Goal: Task Accomplishment & Management: Use online tool/utility

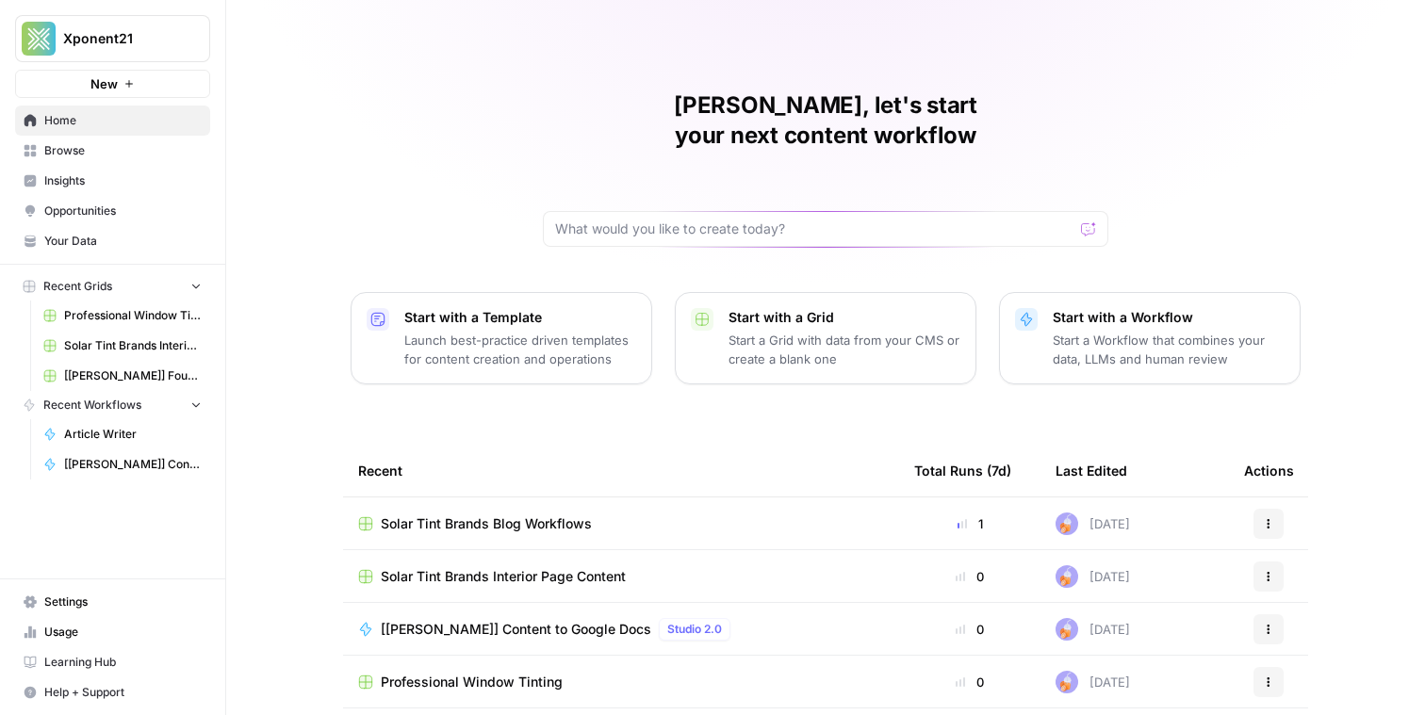
click at [523, 515] on span "Solar Tint Brands Blog Workflows" at bounding box center [486, 524] width 211 height 19
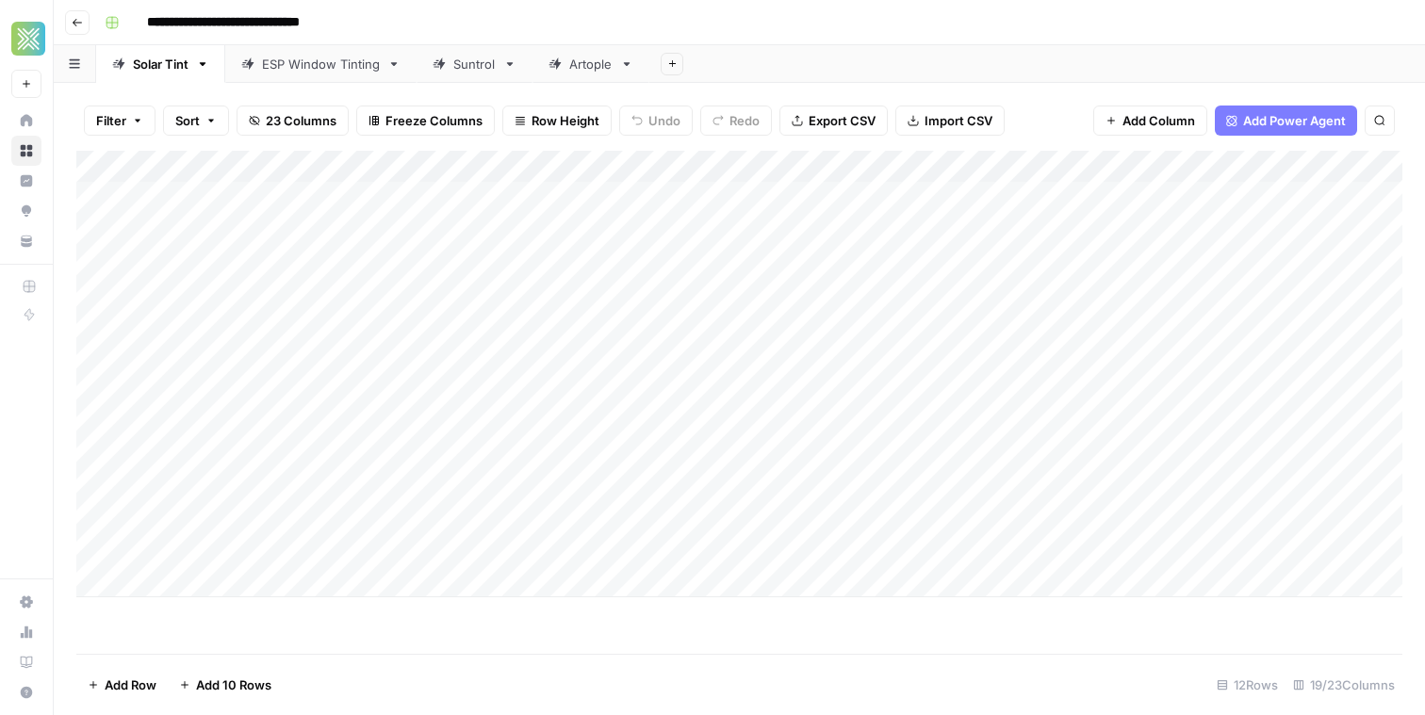
click at [372, 491] on div "Add Column" at bounding box center [739, 374] width 1326 height 447
click at [126, 494] on div "Add Column" at bounding box center [739, 374] width 1326 height 447
click at [123, 488] on div "Add Column" at bounding box center [739, 374] width 1326 height 447
click at [78, 492] on div "Add Column" at bounding box center [739, 374] width 1326 height 447
click at [79, 517] on div "Add Column" at bounding box center [739, 374] width 1326 height 447
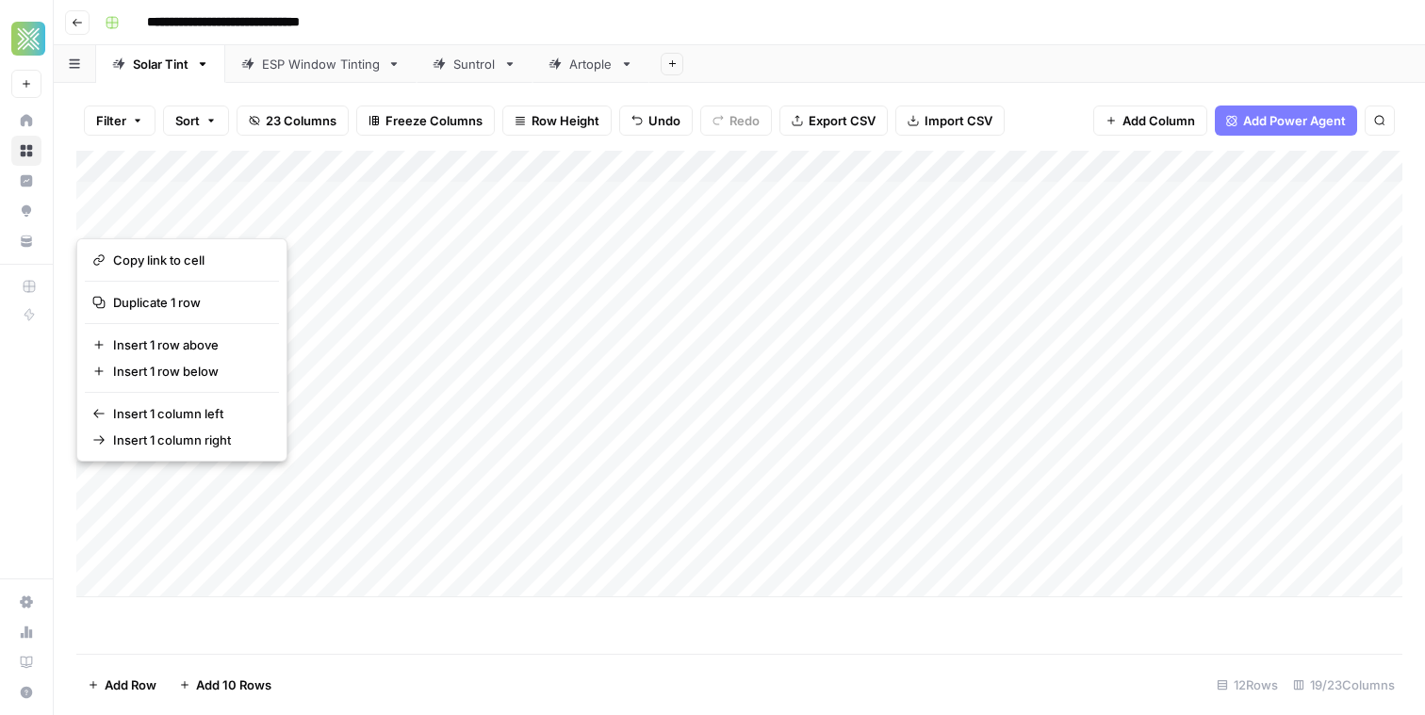
click at [252, 540] on div "Add Column" at bounding box center [739, 374] width 1326 height 447
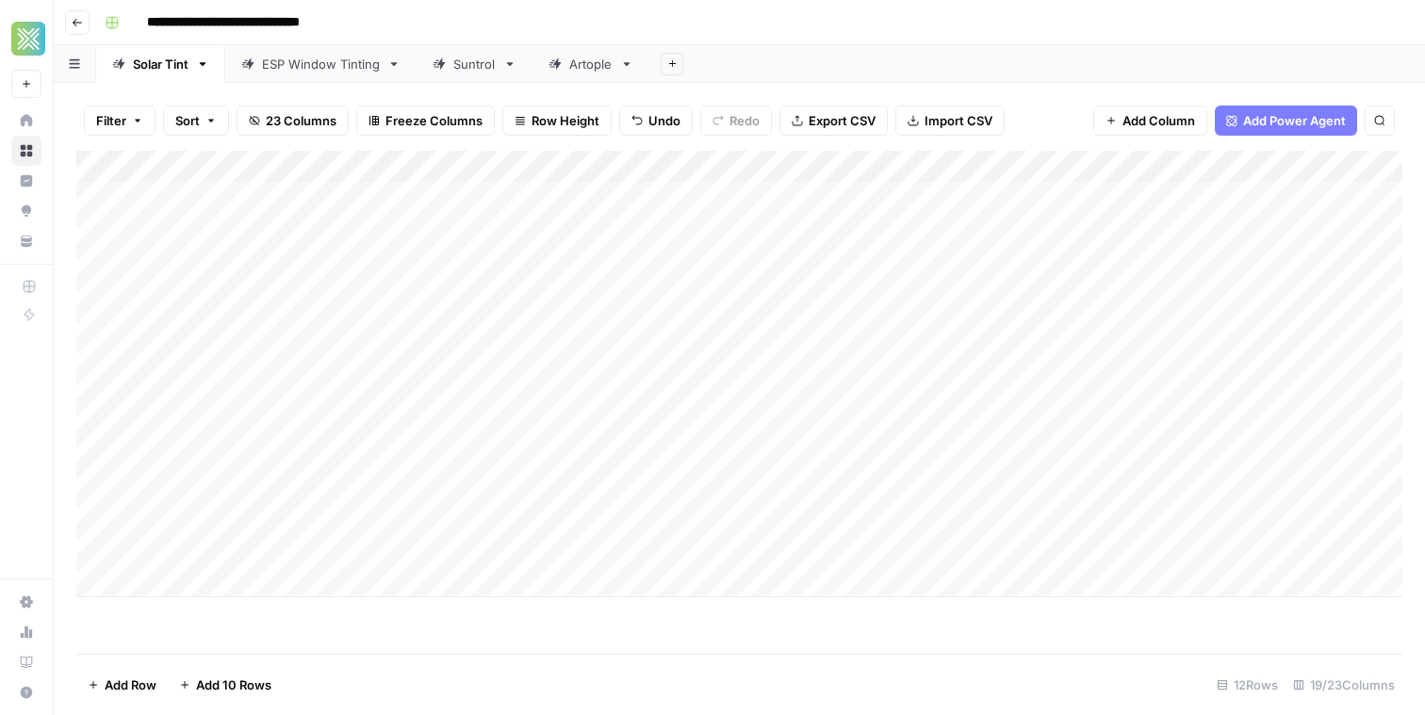
click at [384, 487] on div "Add Column" at bounding box center [739, 374] width 1326 height 447
paste textarea "**********"
type textarea "**********"
click at [625, 493] on div "Add Column" at bounding box center [739, 374] width 1326 height 447
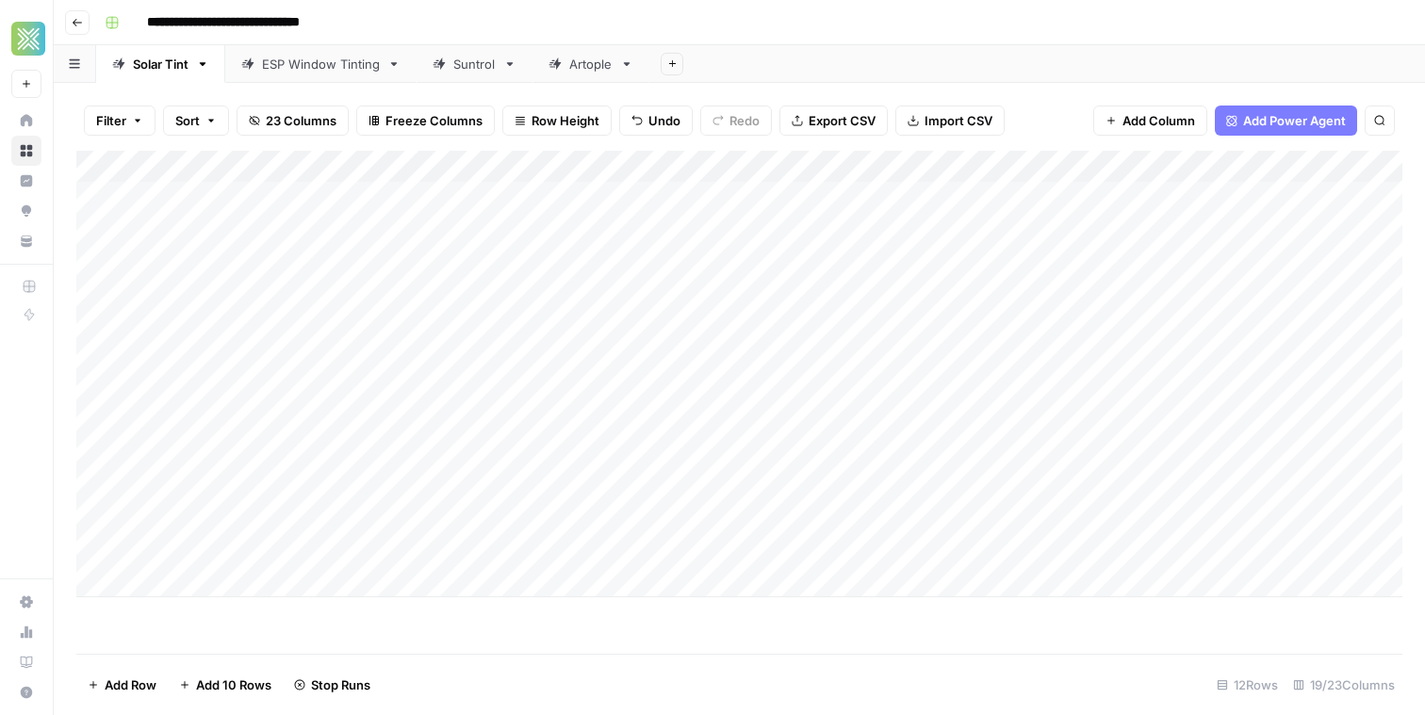
click at [364, 520] on div "Add Column" at bounding box center [739, 374] width 1326 height 447
type textarea "**********"
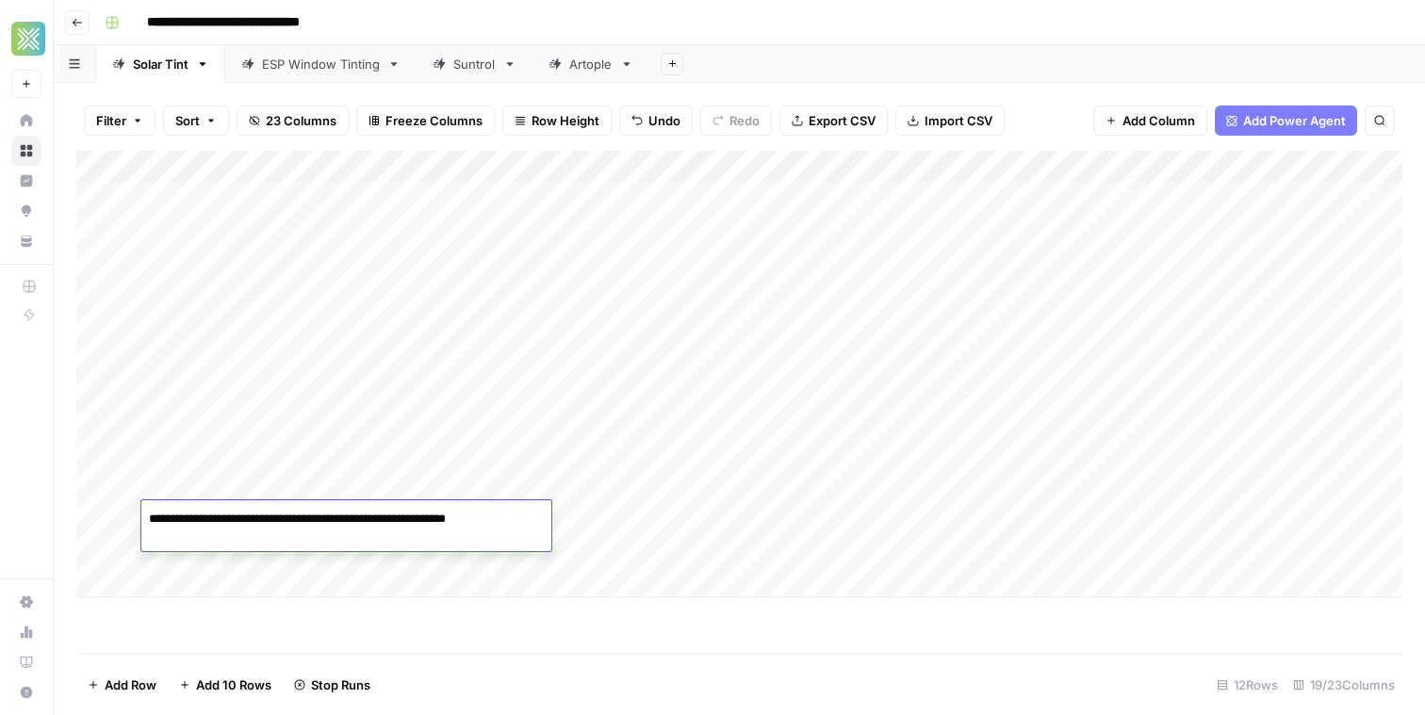
click at [666, 512] on div "Add Column" at bounding box center [739, 374] width 1326 height 447
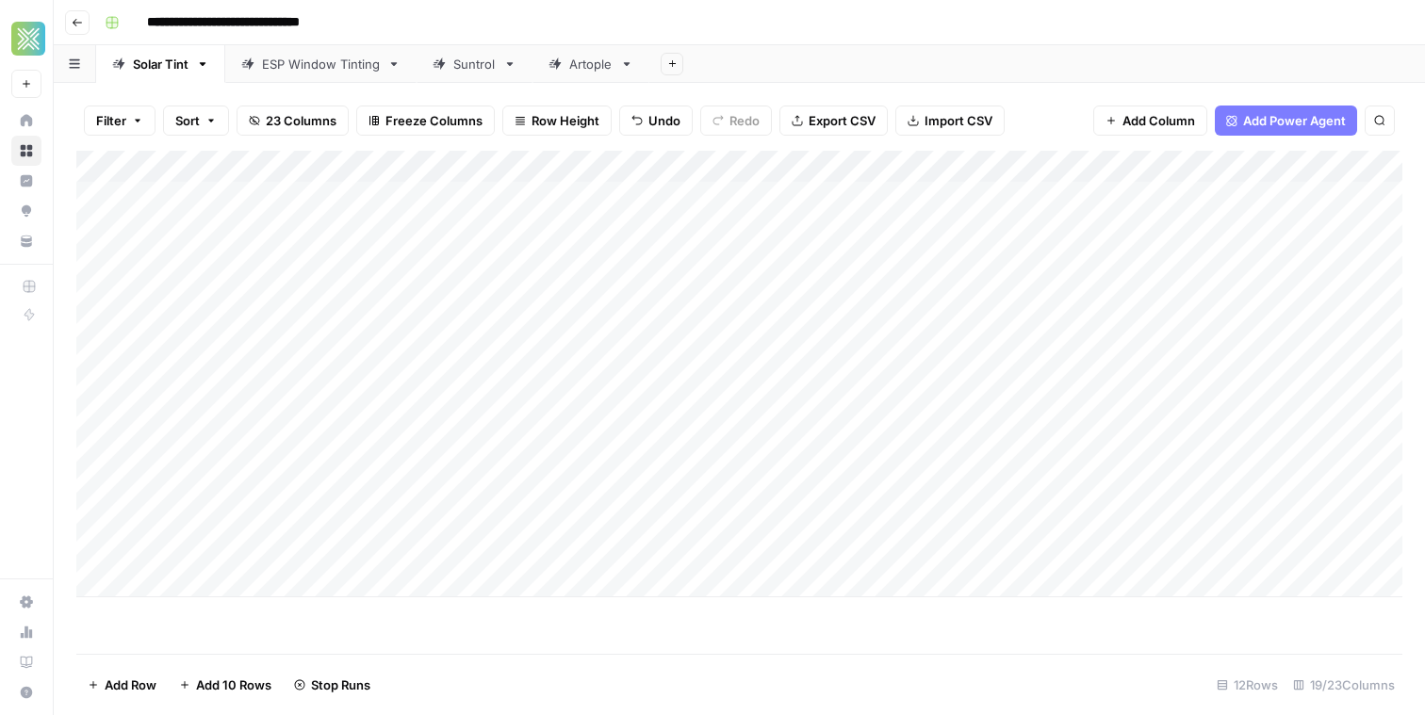
click at [279, 561] on div "Add Column" at bounding box center [739, 374] width 1326 height 447
type textarea "**********"
click at [655, 555] on div "Add Column" at bounding box center [739, 374] width 1326 height 447
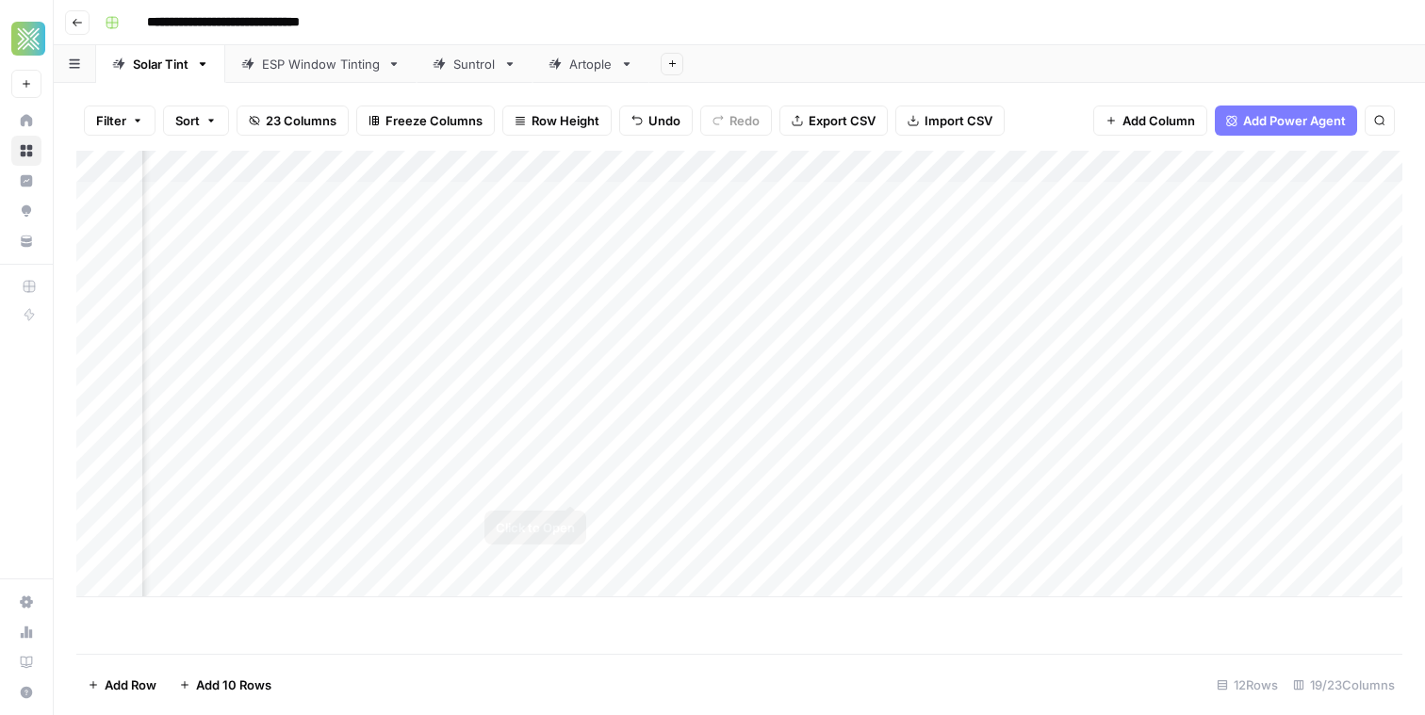
click at [573, 482] on div "Add Column" at bounding box center [739, 374] width 1326 height 447
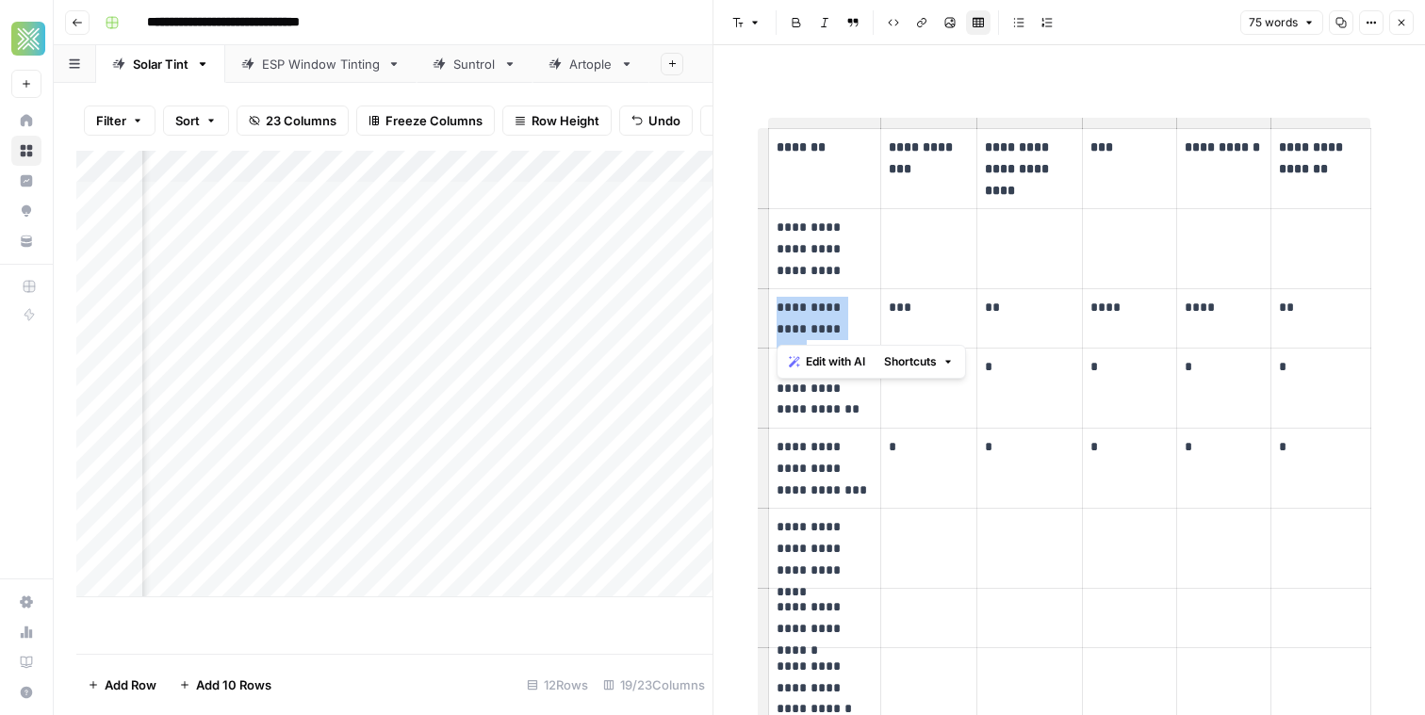
drag, startPoint x: 866, startPoint y: 335, endPoint x: 774, endPoint y: 300, distance: 98.7
click at [774, 299] on td "**********" at bounding box center [824, 318] width 112 height 59
copy p "**********"
click at [1396, 19] on icon "button" at bounding box center [1401, 22] width 11 height 11
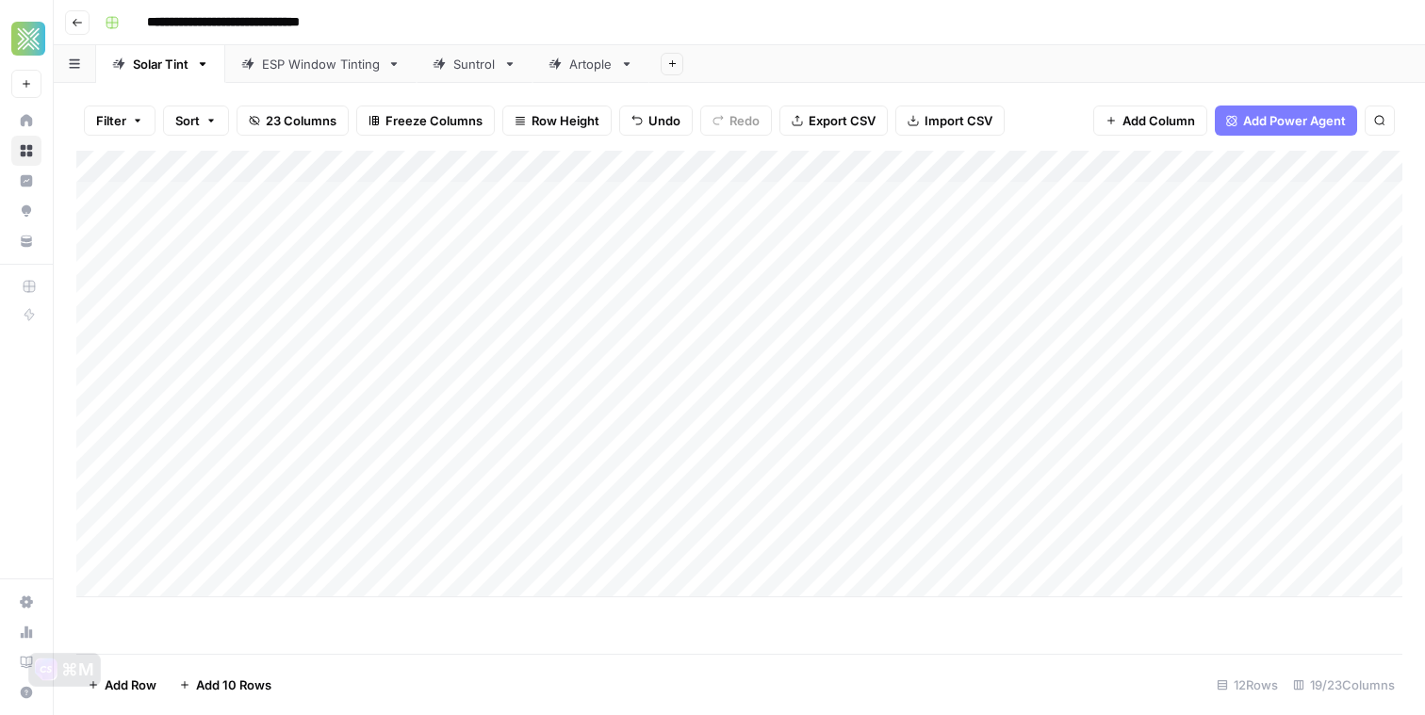
scroll to position [0, 564]
click at [496, 488] on div "Add Column" at bounding box center [739, 374] width 1326 height 447
drag, startPoint x: 536, startPoint y: 489, endPoint x: 594, endPoint y: 488, distance: 57.5
click at [594, 488] on textarea "**********" at bounding box center [577, 487] width 302 height 26
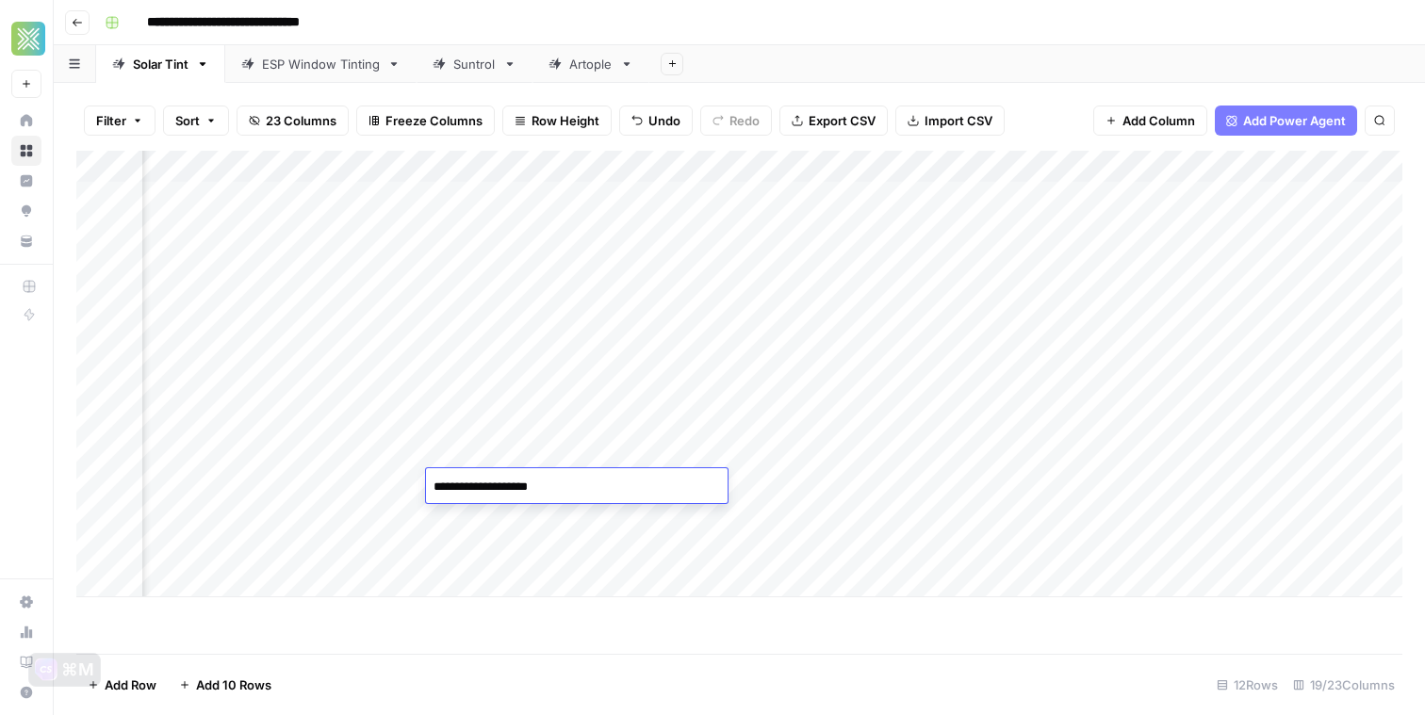
type textarea "**********"
click at [749, 482] on div "Add Column" at bounding box center [739, 374] width 1326 height 447
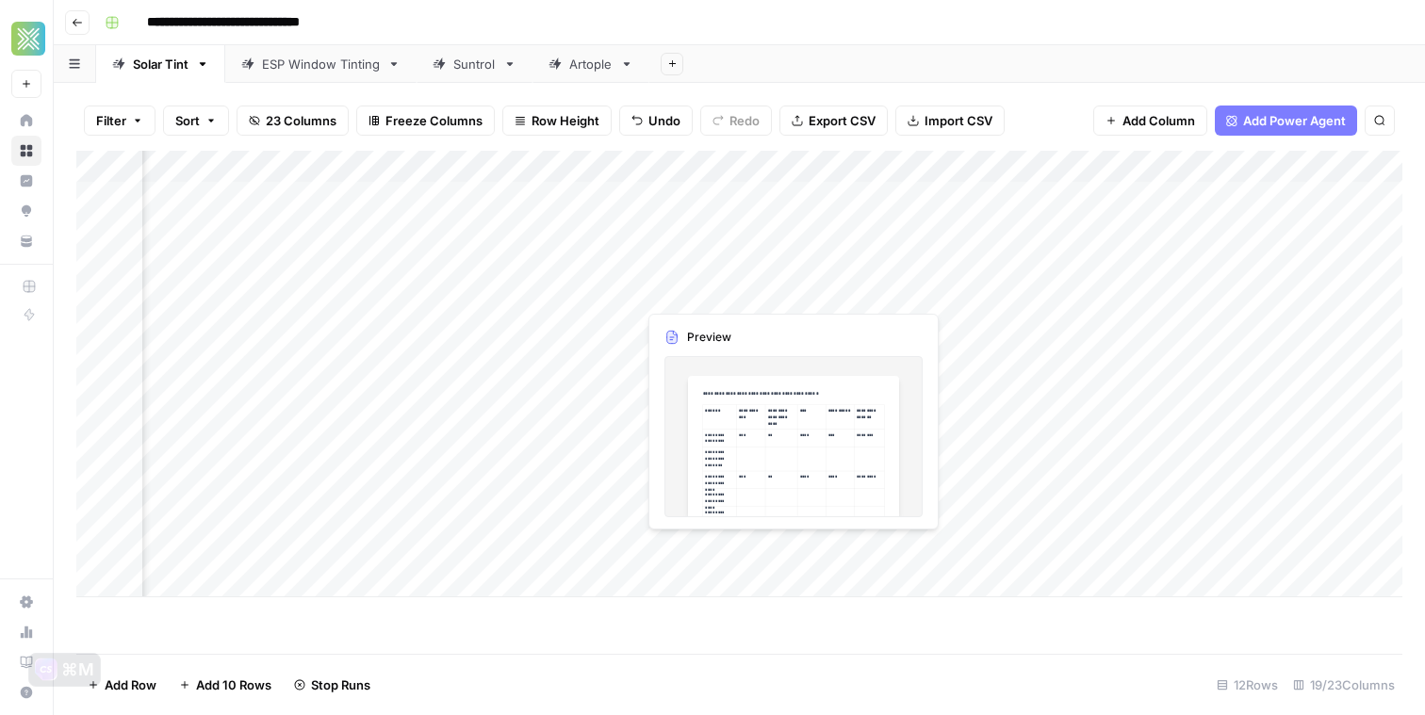
scroll to position [0, 0]
click at [972, 519] on div "Add Column" at bounding box center [739, 374] width 1326 height 447
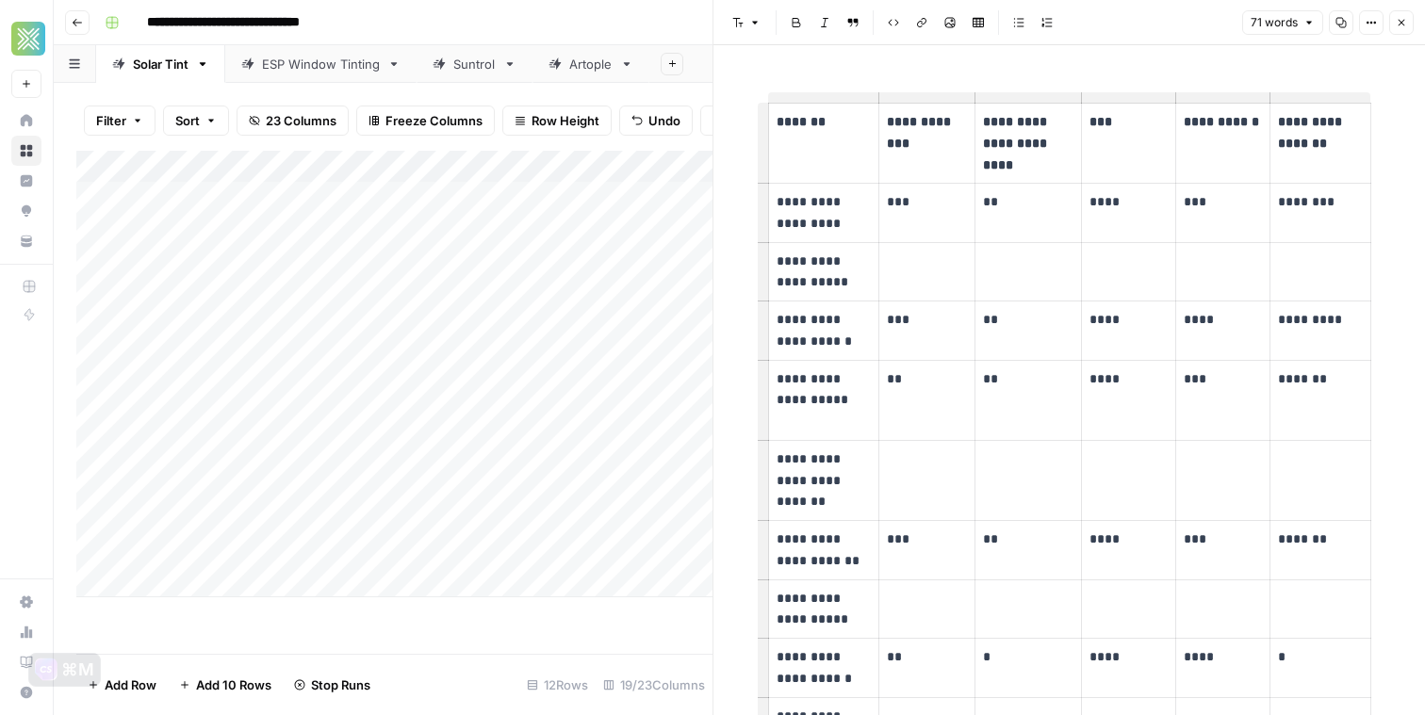
scroll to position [12, 0]
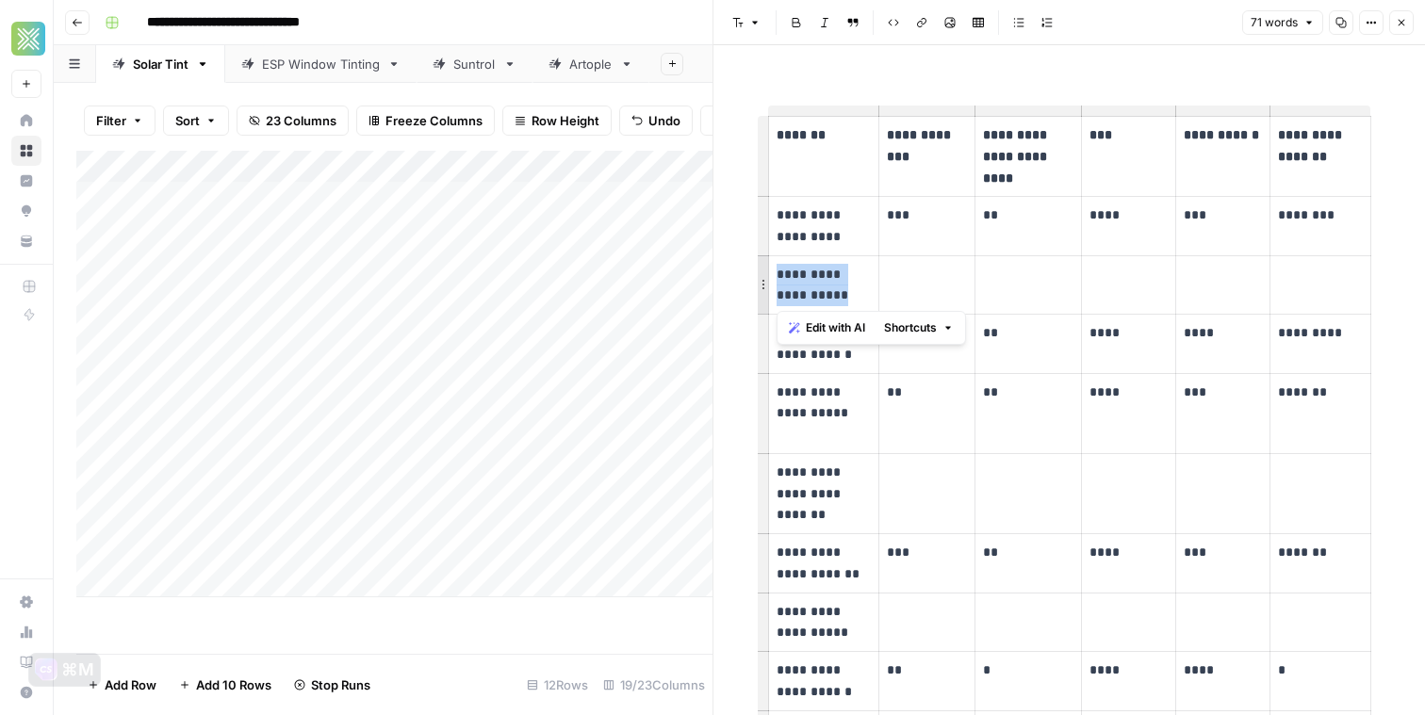
drag, startPoint x: 848, startPoint y: 299, endPoint x: 758, endPoint y: 272, distance: 94.2
click at [768, 272] on td "**********" at bounding box center [823, 284] width 110 height 59
copy p "**********"
click at [1406, 23] on span "Close" at bounding box center [1406, 23] width 1 height 1
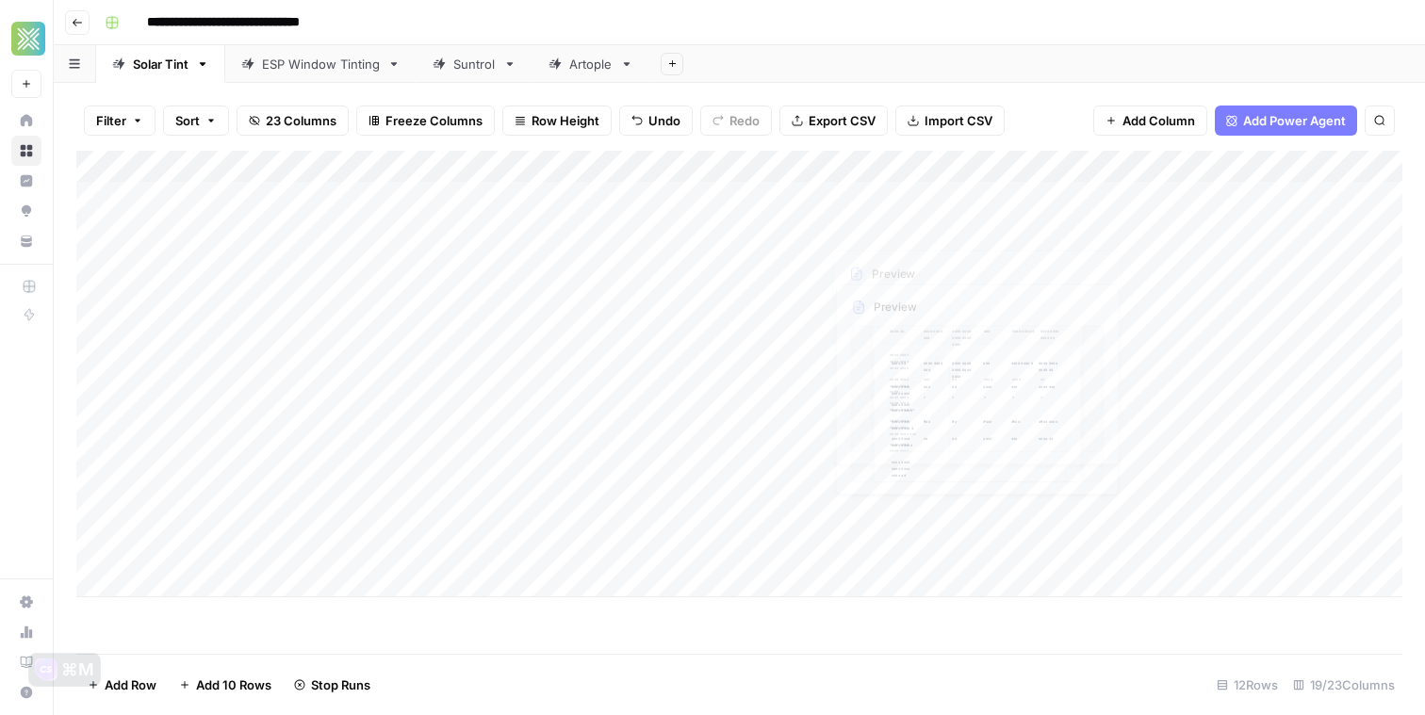
click at [1032, 525] on div "Add Column" at bounding box center [739, 374] width 1326 height 447
type textarea "**********"
click at [1040, 631] on div "Add Column" at bounding box center [739, 402] width 1326 height 503
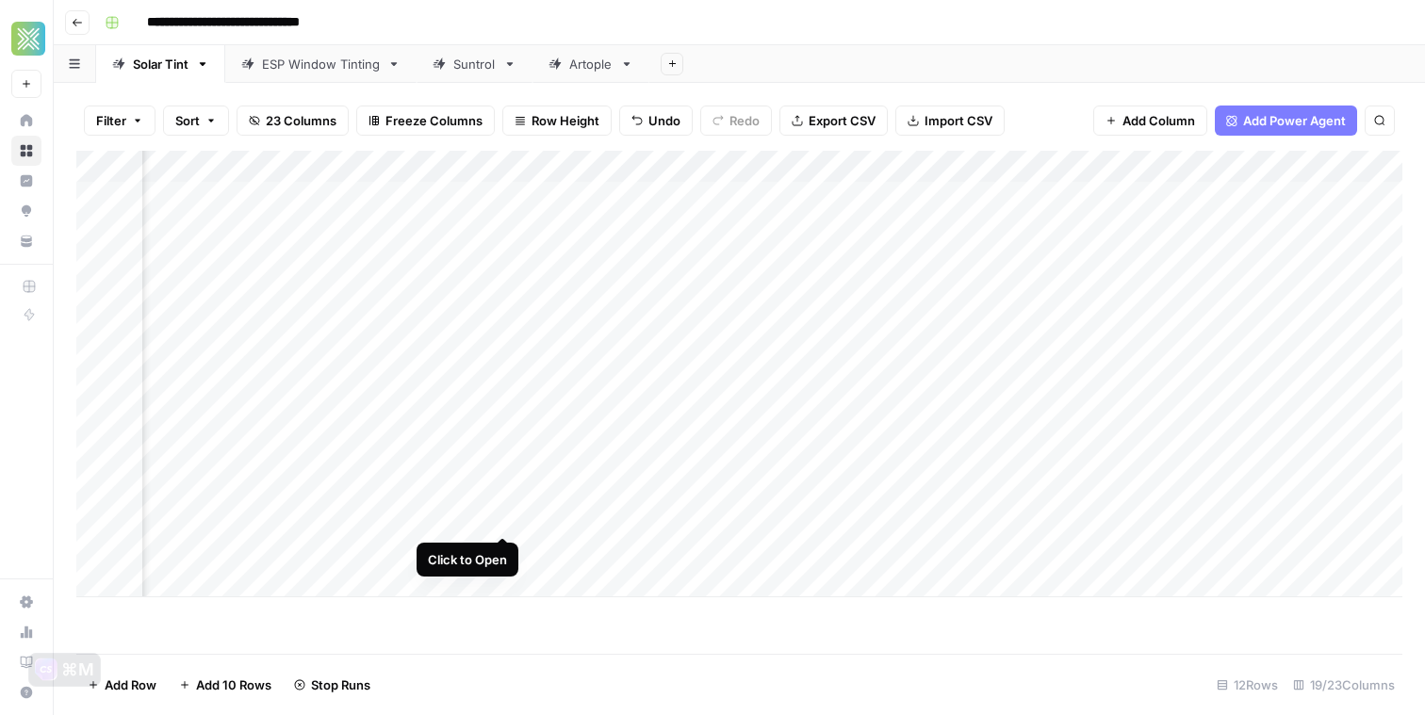
click at [498, 517] on div "Add Column" at bounding box center [739, 374] width 1326 height 447
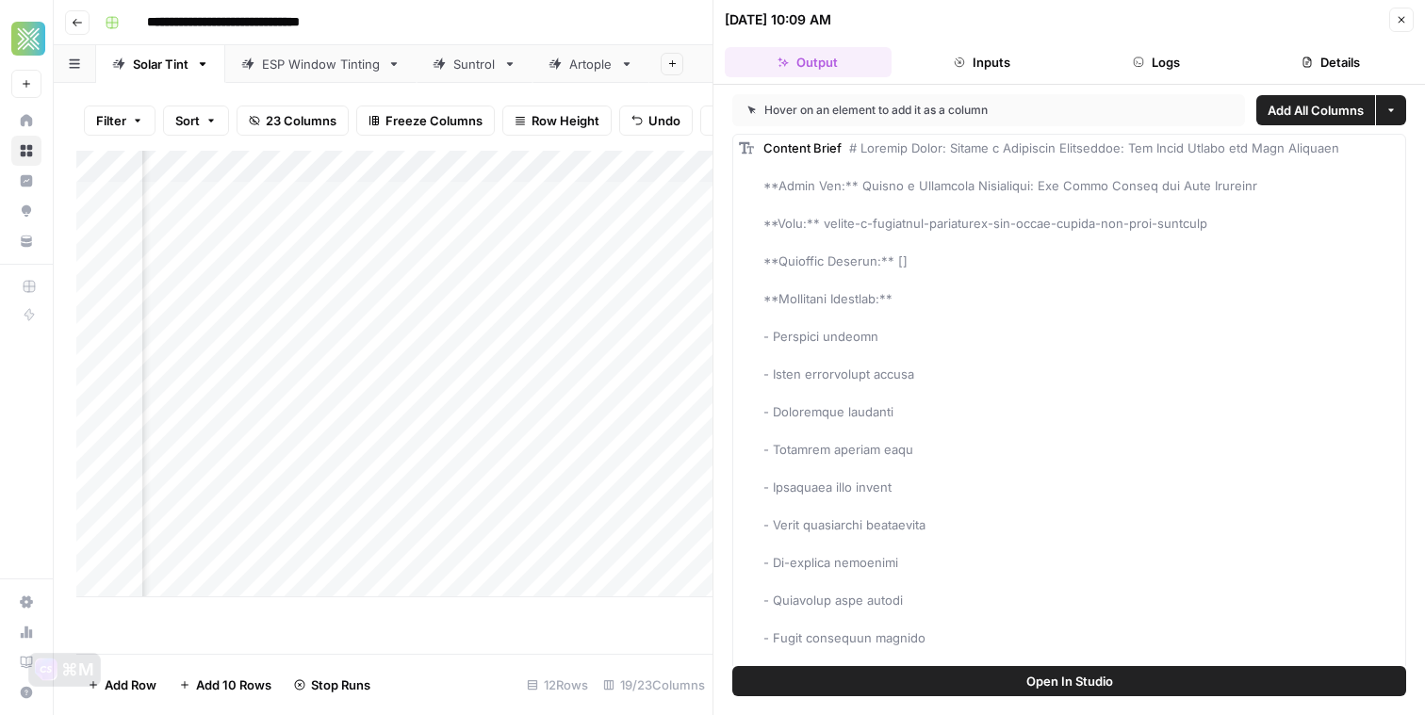
click at [1420, 19] on header "05/29/25 at 10:09 AM Close Output Inputs Logs Details" at bounding box center [1068, 42] width 711 height 85
click at [1412, 19] on button "Close" at bounding box center [1401, 20] width 25 height 25
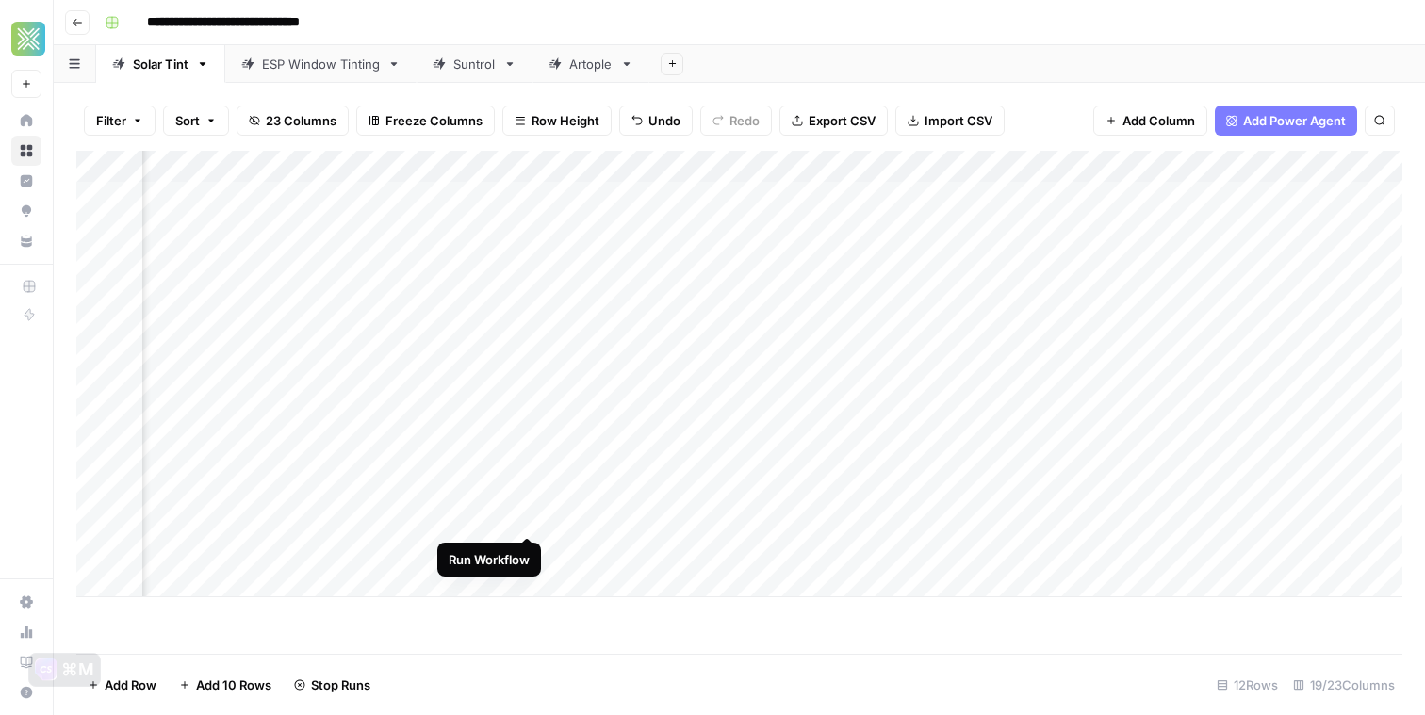
click at [525, 519] on div "Add Column" at bounding box center [739, 374] width 1326 height 447
click at [971, 548] on div "Add Column" at bounding box center [739, 374] width 1326 height 447
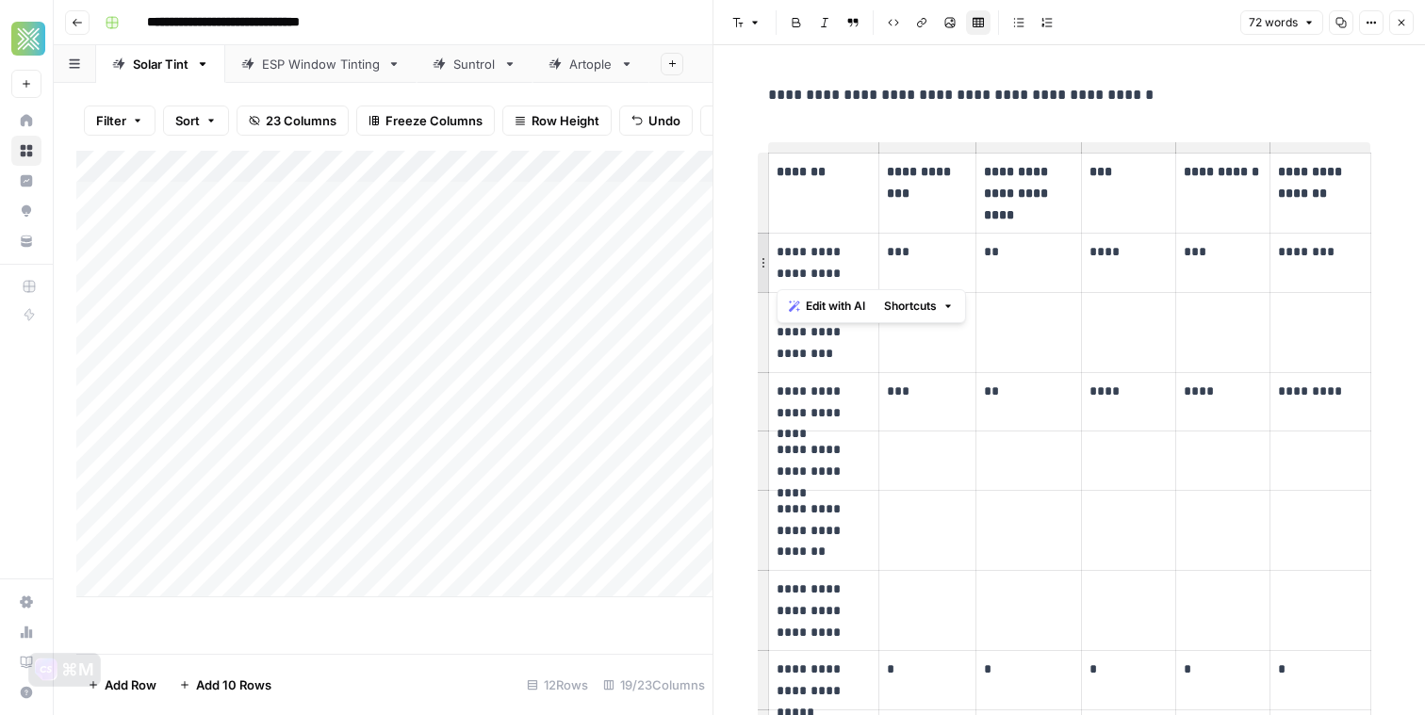
drag, startPoint x: 837, startPoint y: 277, endPoint x: 762, endPoint y: 241, distance: 82.6
click at [768, 241] on td "**********" at bounding box center [823, 263] width 111 height 59
click at [815, 250] on p "**********" at bounding box center [823, 262] width 95 height 43
drag, startPoint x: 818, startPoint y: 275, endPoint x: 759, endPoint y: 249, distance: 65.0
click at [768, 249] on td "**********" at bounding box center [823, 263] width 111 height 59
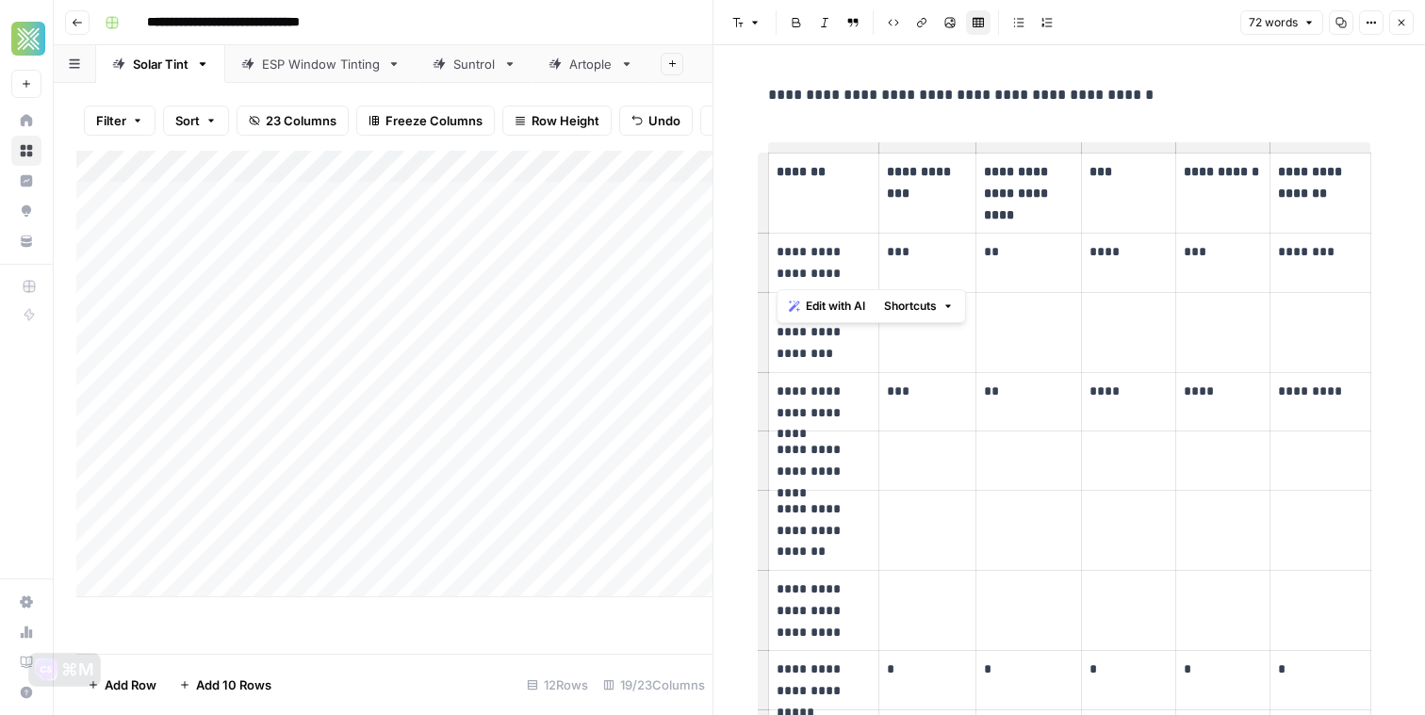
copy p "**********"
click at [1410, 31] on button "Close" at bounding box center [1401, 22] width 25 height 25
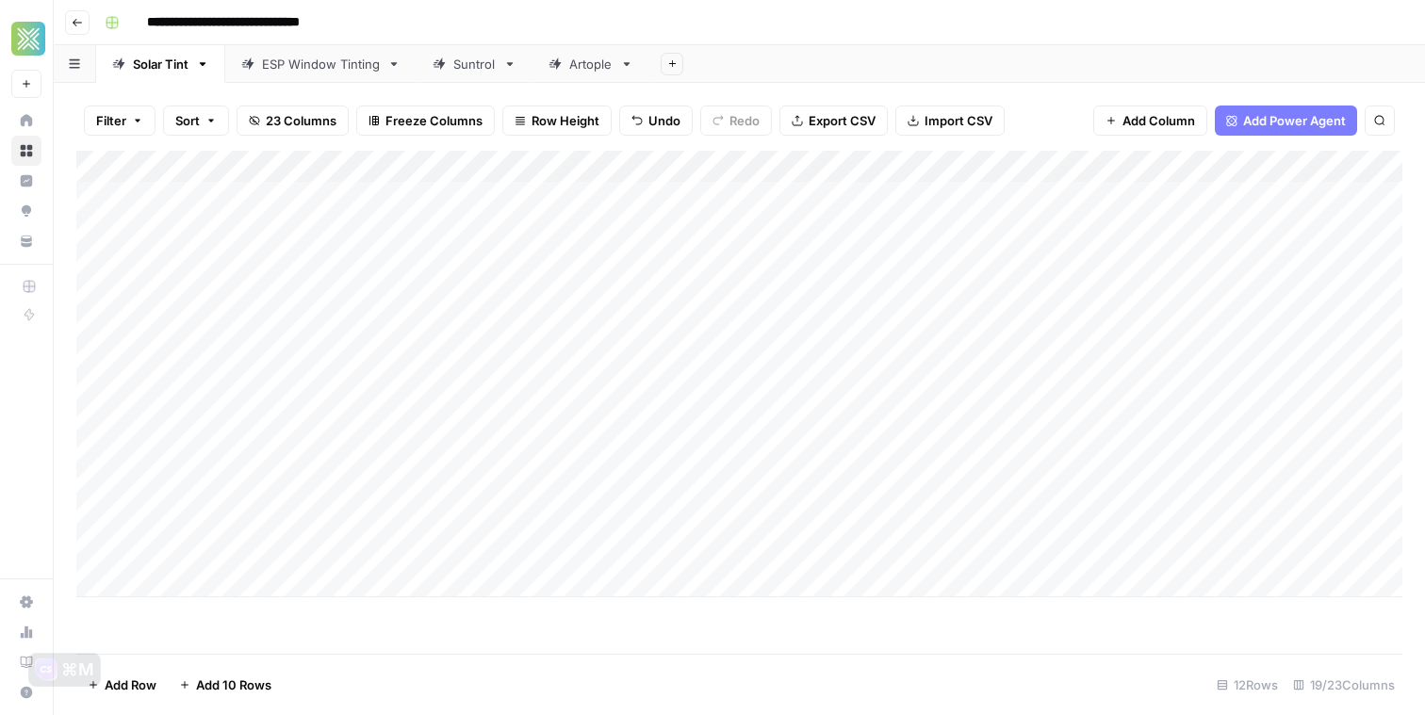
click at [1041, 551] on div "Add Column" at bounding box center [739, 374] width 1326 height 447
type textarea "**********"
click at [1051, 642] on div "Add Column" at bounding box center [739, 402] width 1326 height 503
click at [1242, 550] on div "Add Column" at bounding box center [739, 374] width 1326 height 447
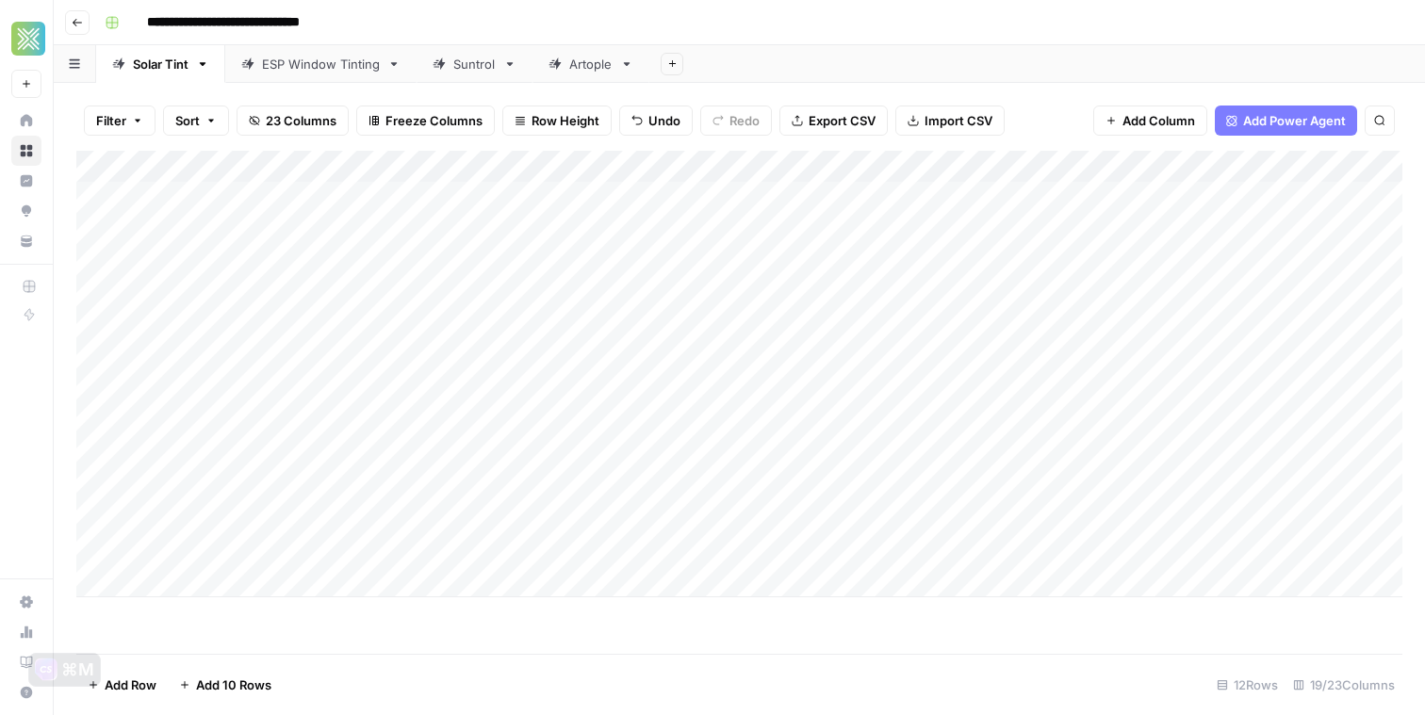
click at [320, 586] on div "Add Column" at bounding box center [739, 374] width 1326 height 447
click at [320, 586] on body "**********" at bounding box center [712, 357] width 1425 height 715
type textarea "**********"
click at [507, 661] on footer "Add Row Add 10 Rows 13 Rows 19/23 Columns" at bounding box center [739, 684] width 1326 height 61
click at [638, 587] on div "Add Column" at bounding box center [739, 390] width 1326 height 479
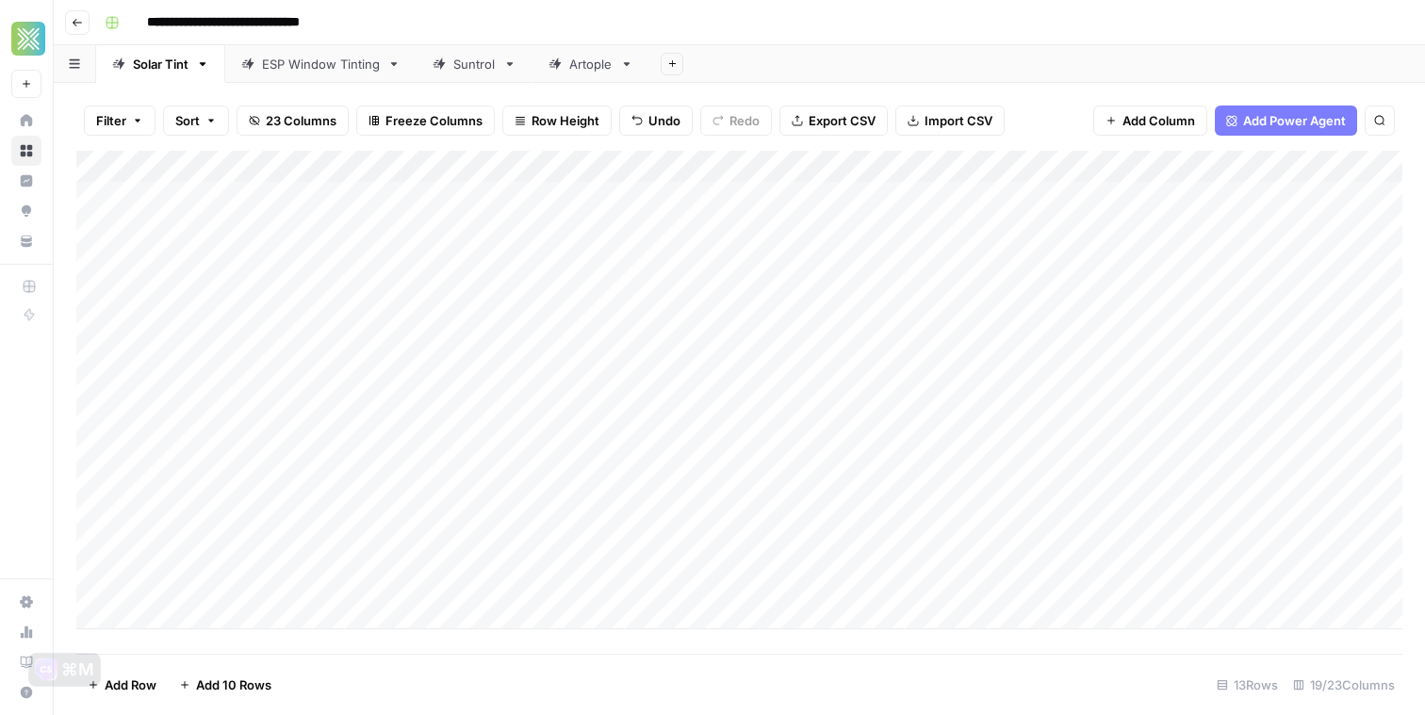
click at [370, 614] on div "Add Column" at bounding box center [739, 390] width 1326 height 479
click at [370, 614] on body "**********" at bounding box center [712, 357] width 1425 height 715
type textarea "**********"
click at [637, 619] on div "Add Column" at bounding box center [739, 402] width 1326 height 503
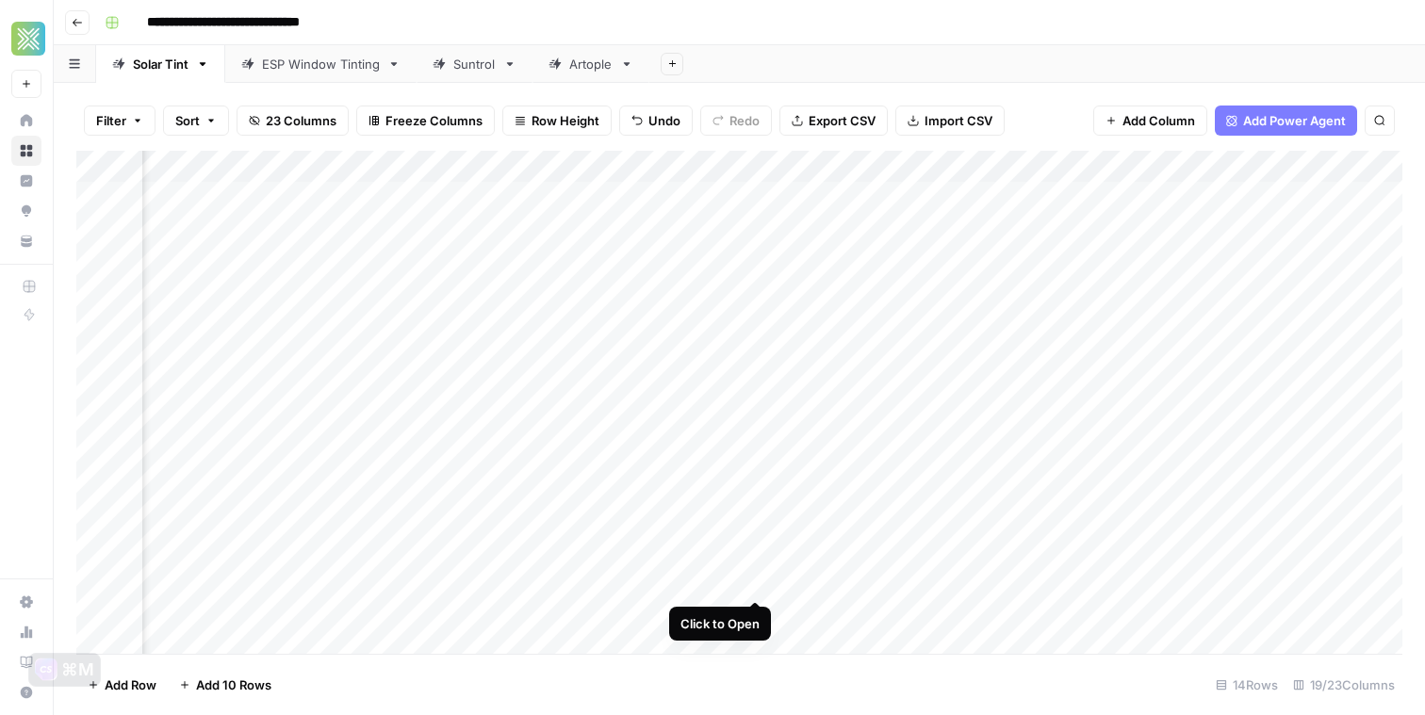
click at [755, 581] on div "Add Column" at bounding box center [739, 402] width 1326 height 503
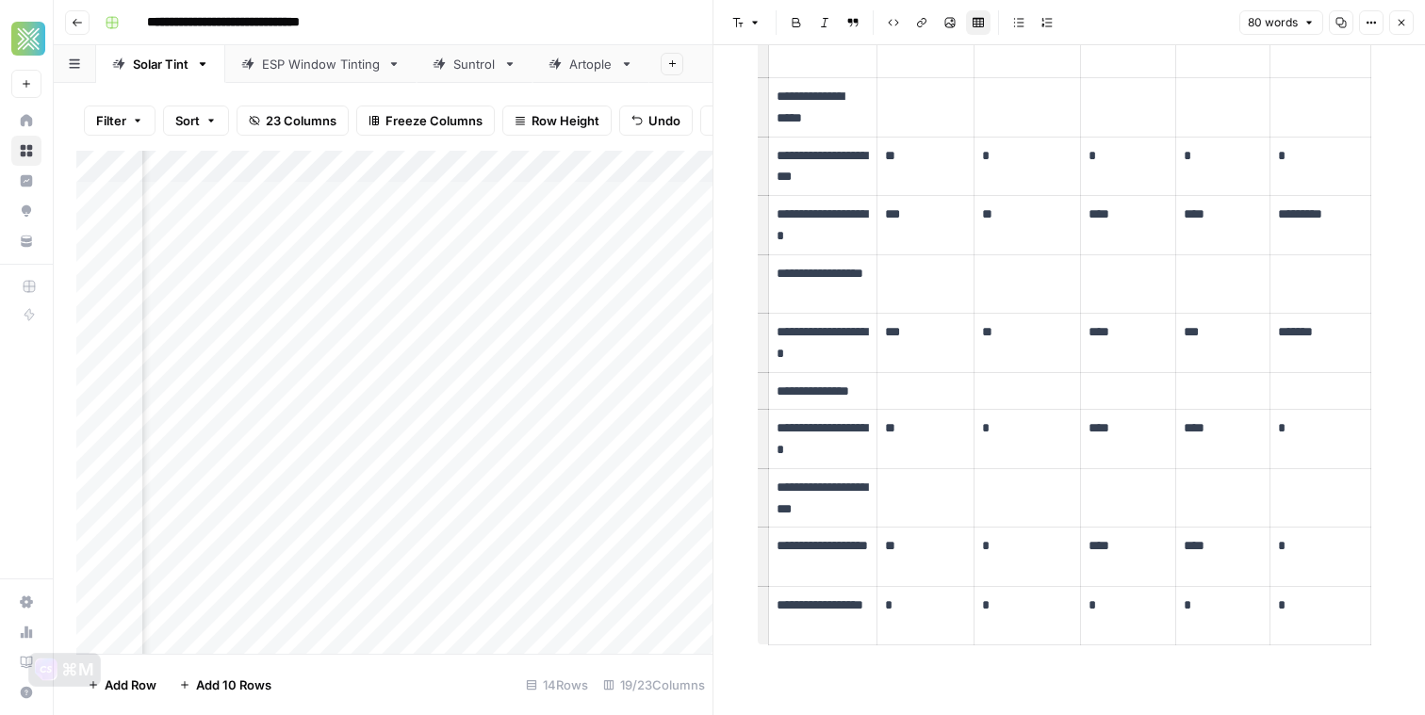
scroll to position [199, 0]
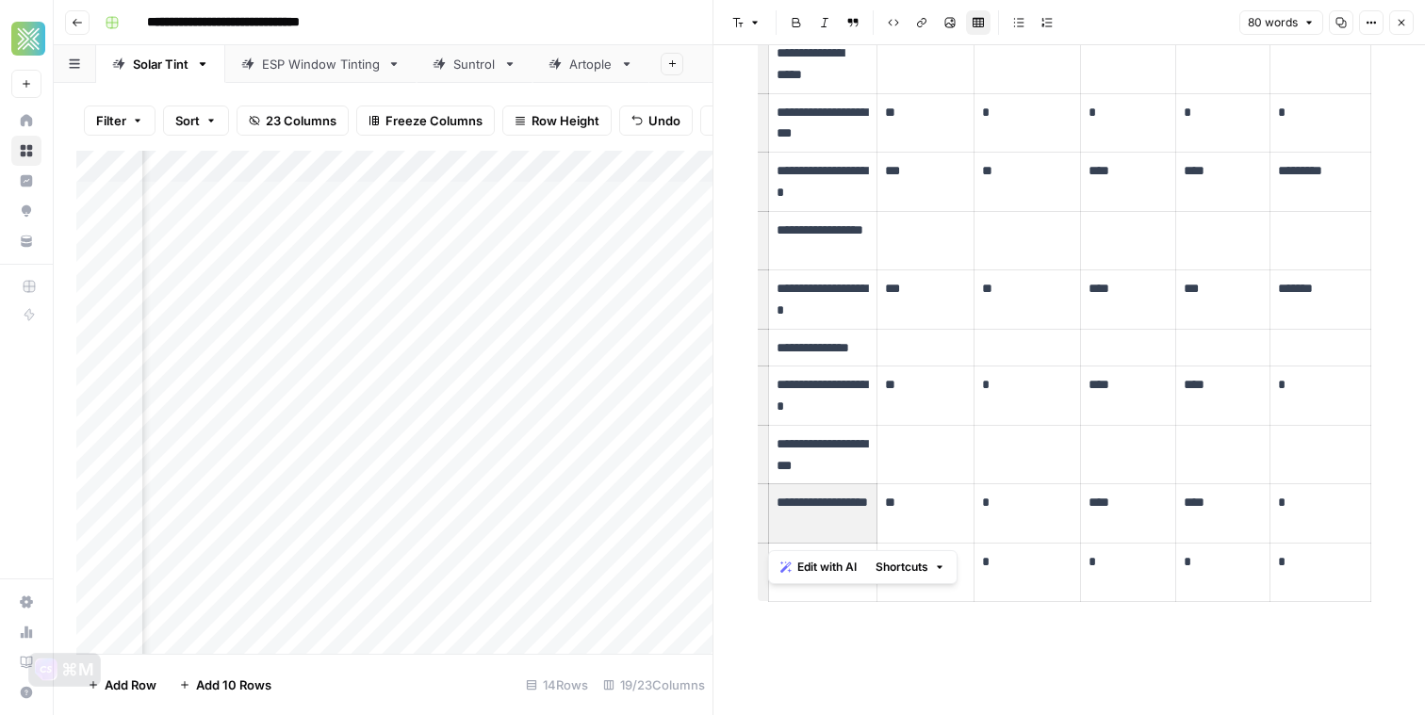
drag, startPoint x: 845, startPoint y: 523, endPoint x: 777, endPoint y: 499, distance: 71.8
click at [777, 499] on p "**********" at bounding box center [822, 513] width 92 height 43
click at [496, 581] on div "Add Column" at bounding box center [394, 402] width 636 height 503
type textarea "**********"
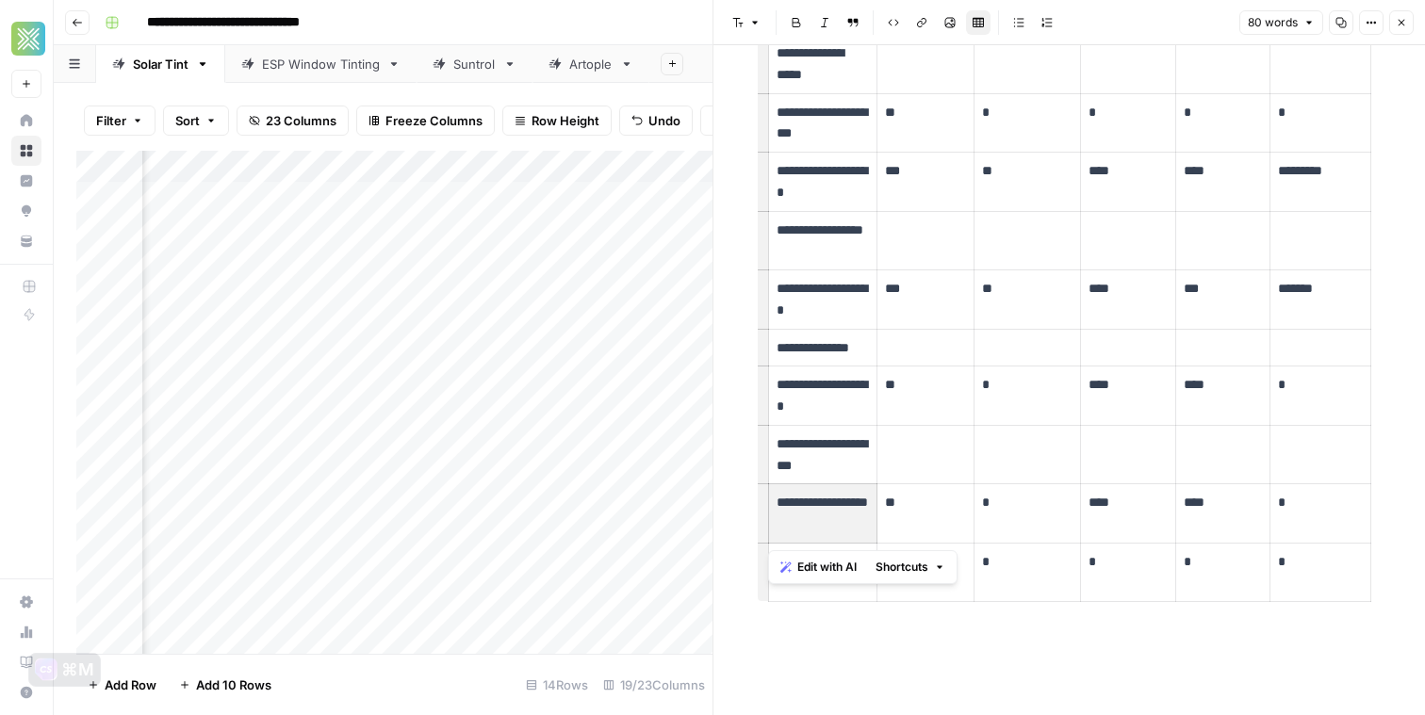
click at [498, 661] on footer "Add Row Add 10 Rows 14 Rows 19/23 Columns" at bounding box center [394, 684] width 636 height 61
click at [639, 581] on div "Add Column" at bounding box center [394, 402] width 636 height 503
click at [1407, 25] on button "Close" at bounding box center [1401, 22] width 25 height 25
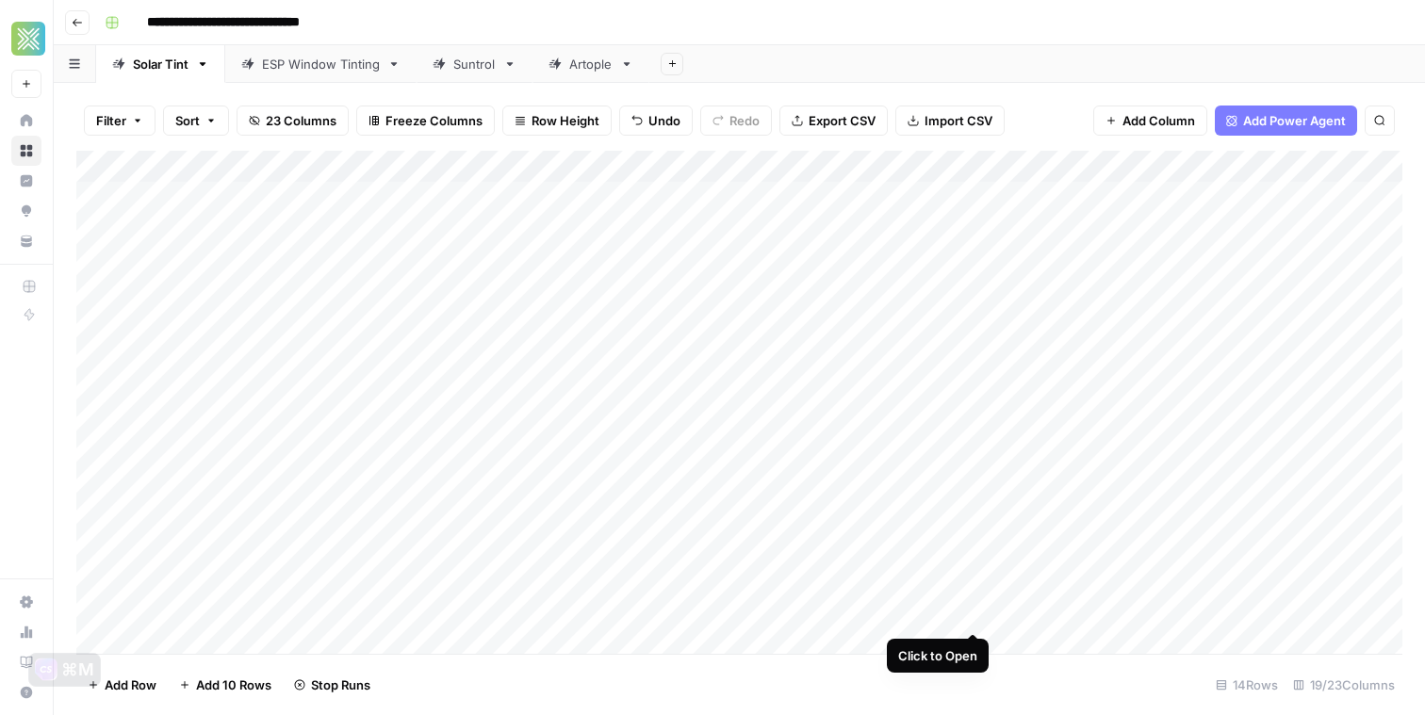
click at [971, 612] on div "Add Column" at bounding box center [739, 402] width 1326 height 503
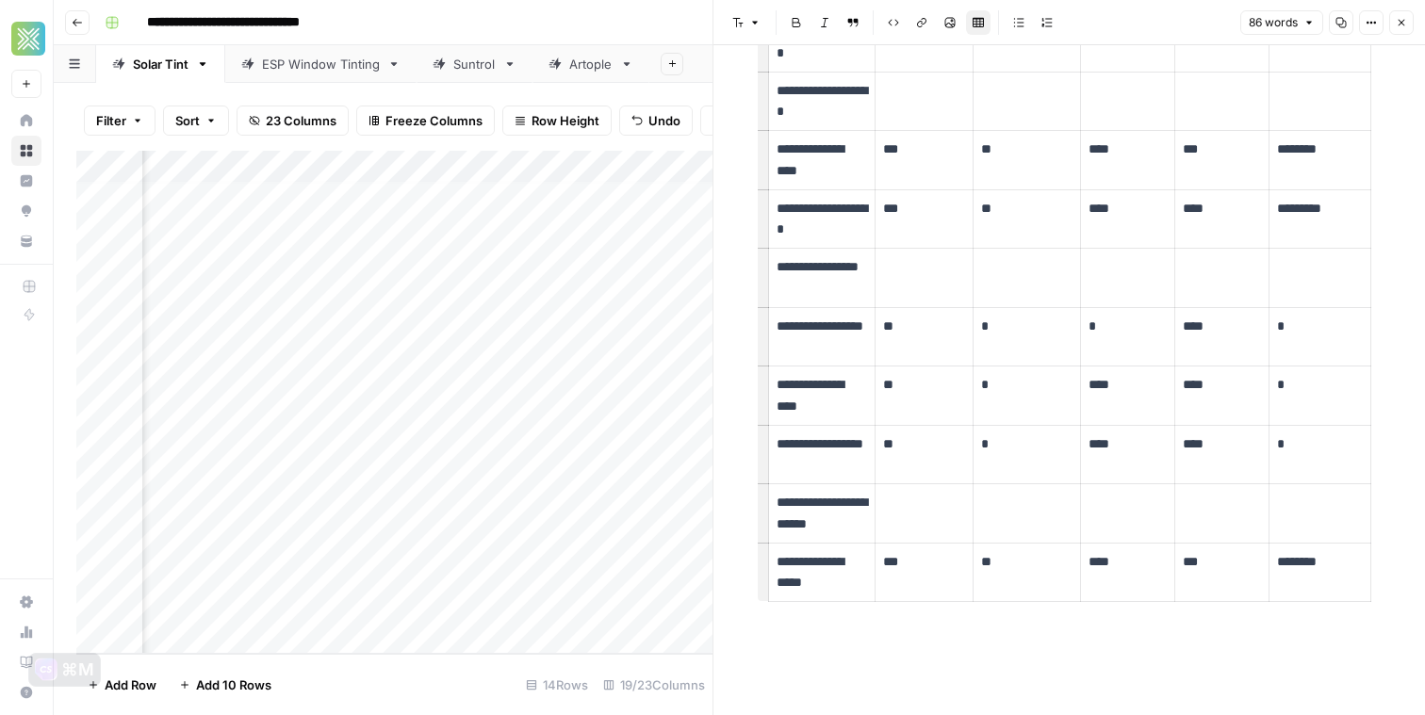
scroll to position [8, 1249]
click at [1401, 25] on icon "button" at bounding box center [1401, 22] width 11 height 11
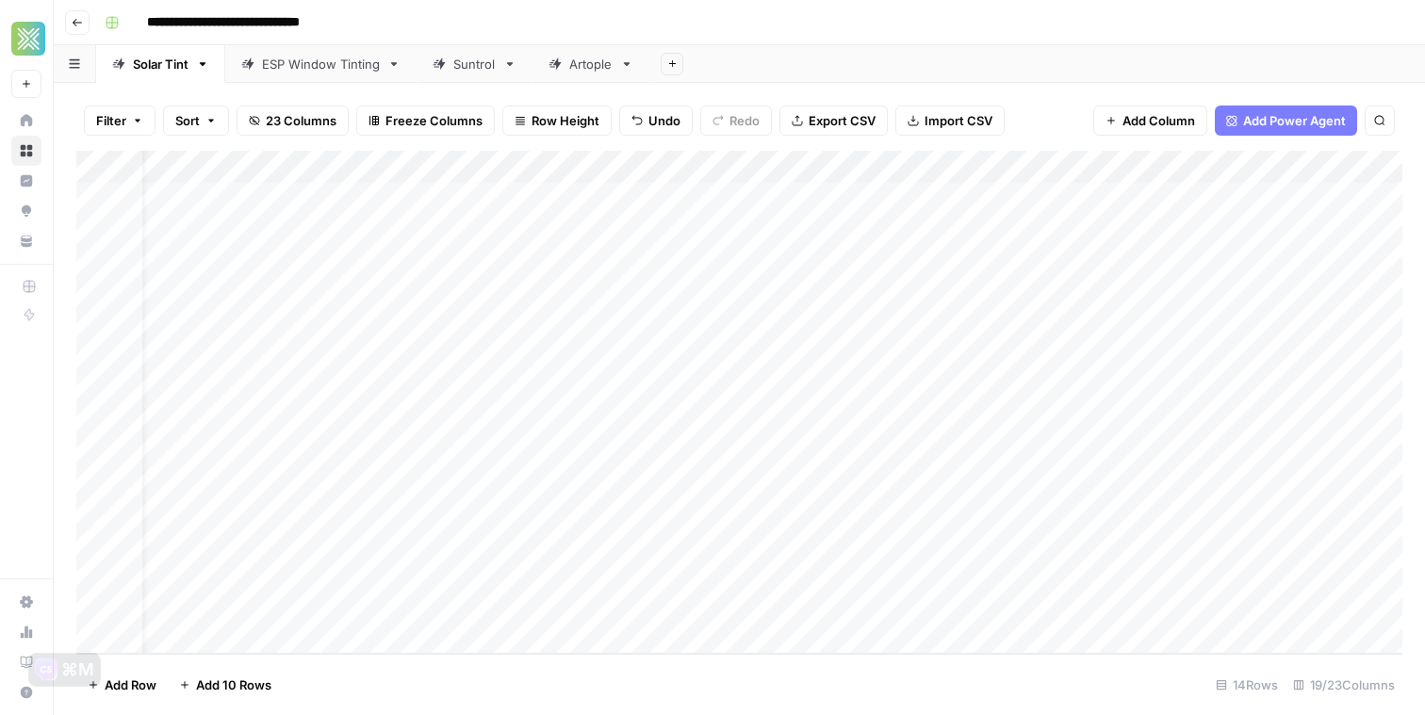
scroll to position [8, 68]
click at [902, 606] on div "Add Column" at bounding box center [739, 402] width 1326 height 503
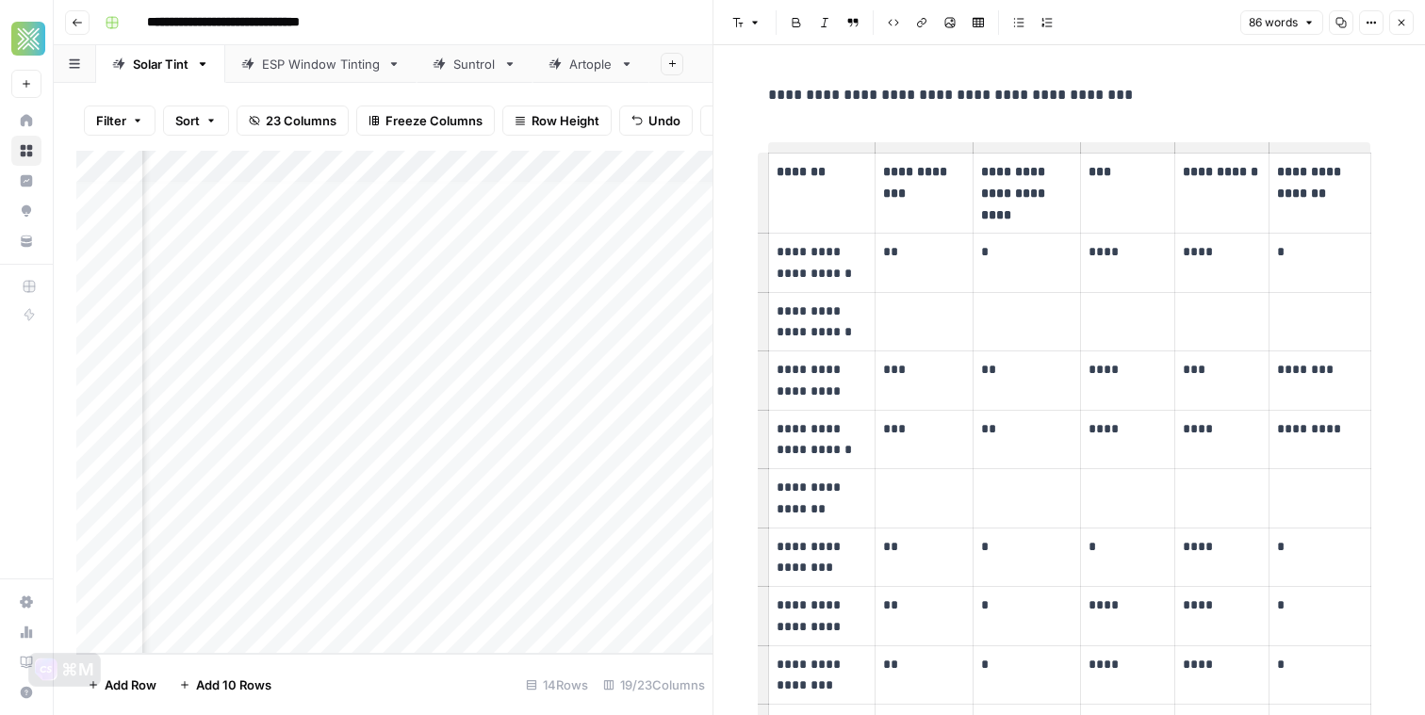
scroll to position [8, 545]
drag, startPoint x: 868, startPoint y: 448, endPoint x: 766, endPoint y: 439, distance: 102.1
click at [768, 439] on td "**********" at bounding box center [821, 439] width 107 height 59
copy p "**********"
click at [526, 610] on div "Add Column" at bounding box center [394, 402] width 636 height 503
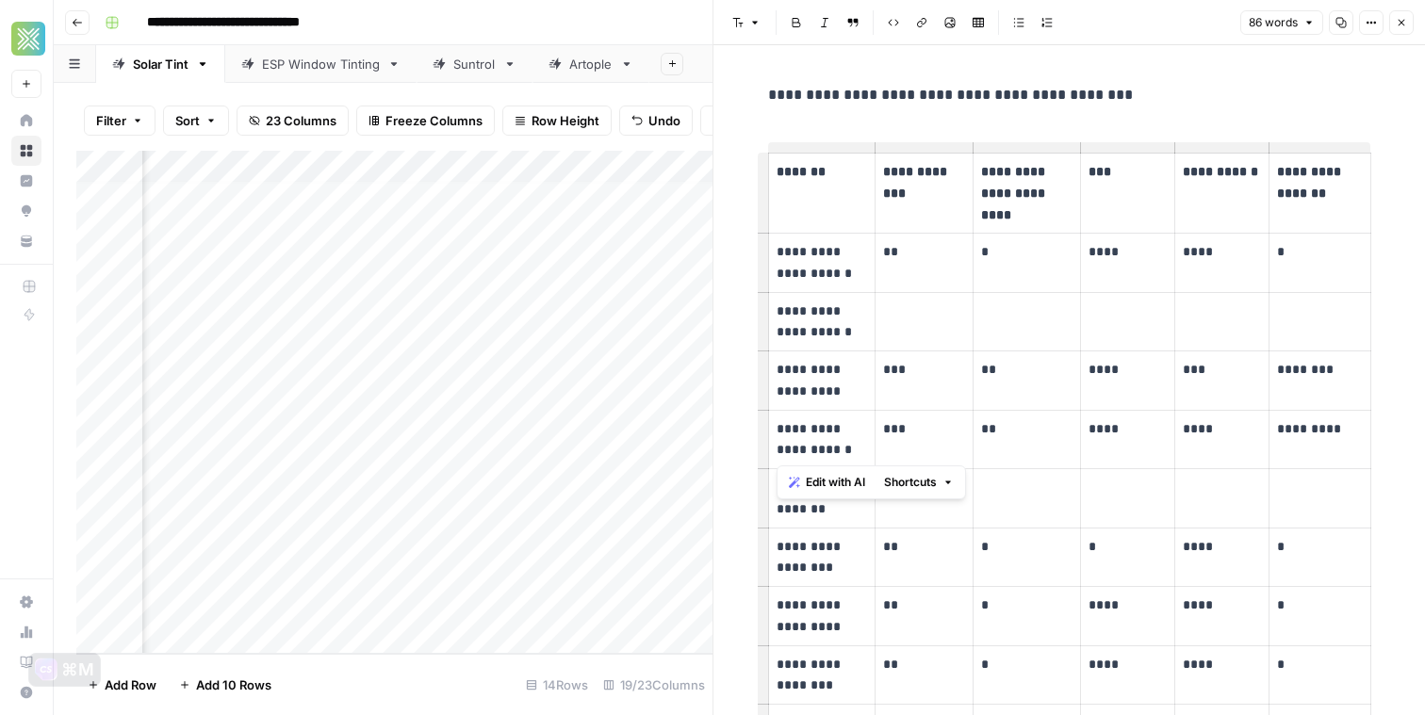
click at [526, 610] on div "Add Column" at bounding box center [394, 402] width 636 height 503
type textarea "**********"
click at [545, 651] on div "Add Column" at bounding box center [394, 402] width 636 height 503
click at [659, 576] on div "Add Column" at bounding box center [394, 402] width 636 height 503
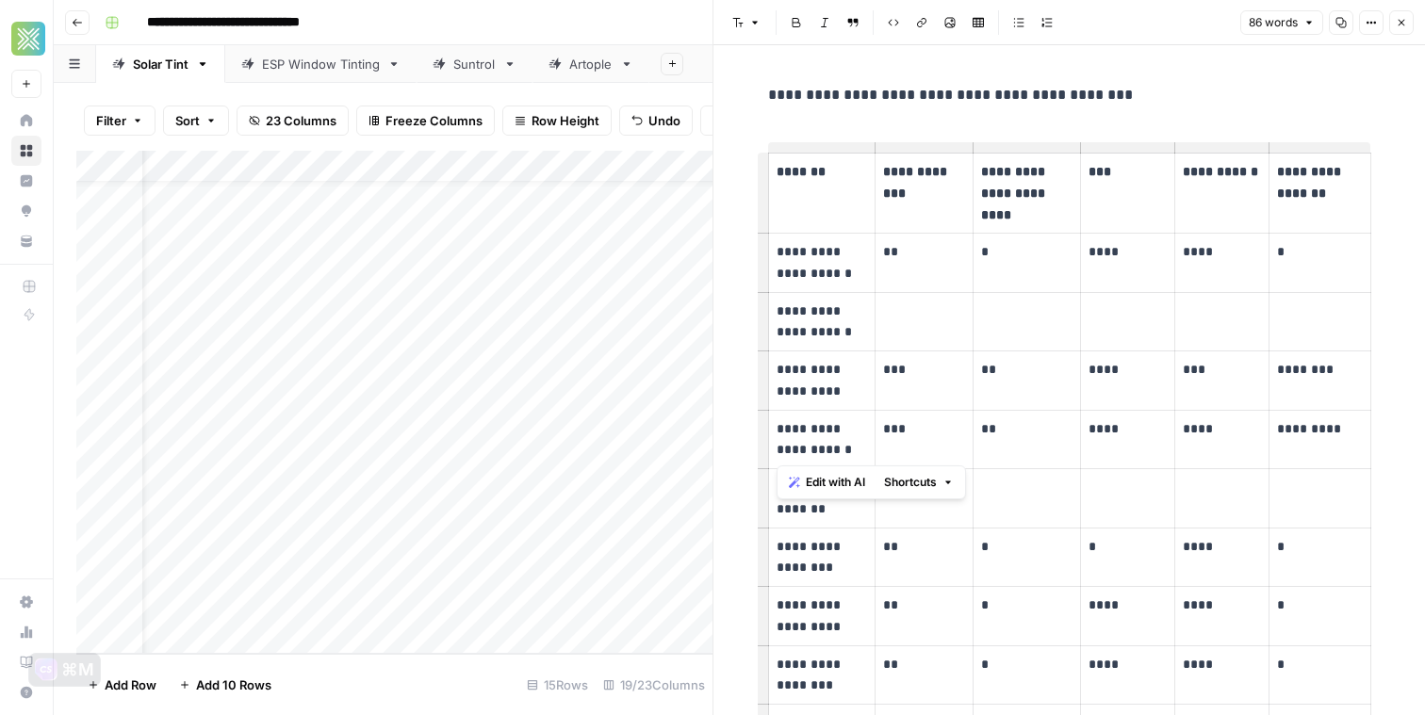
scroll to position [40, 0]
click at [267, 609] on div "Add Column" at bounding box center [394, 402] width 636 height 503
type textarea "**********"
click at [590, 593] on div "Add Column" at bounding box center [394, 402] width 636 height 503
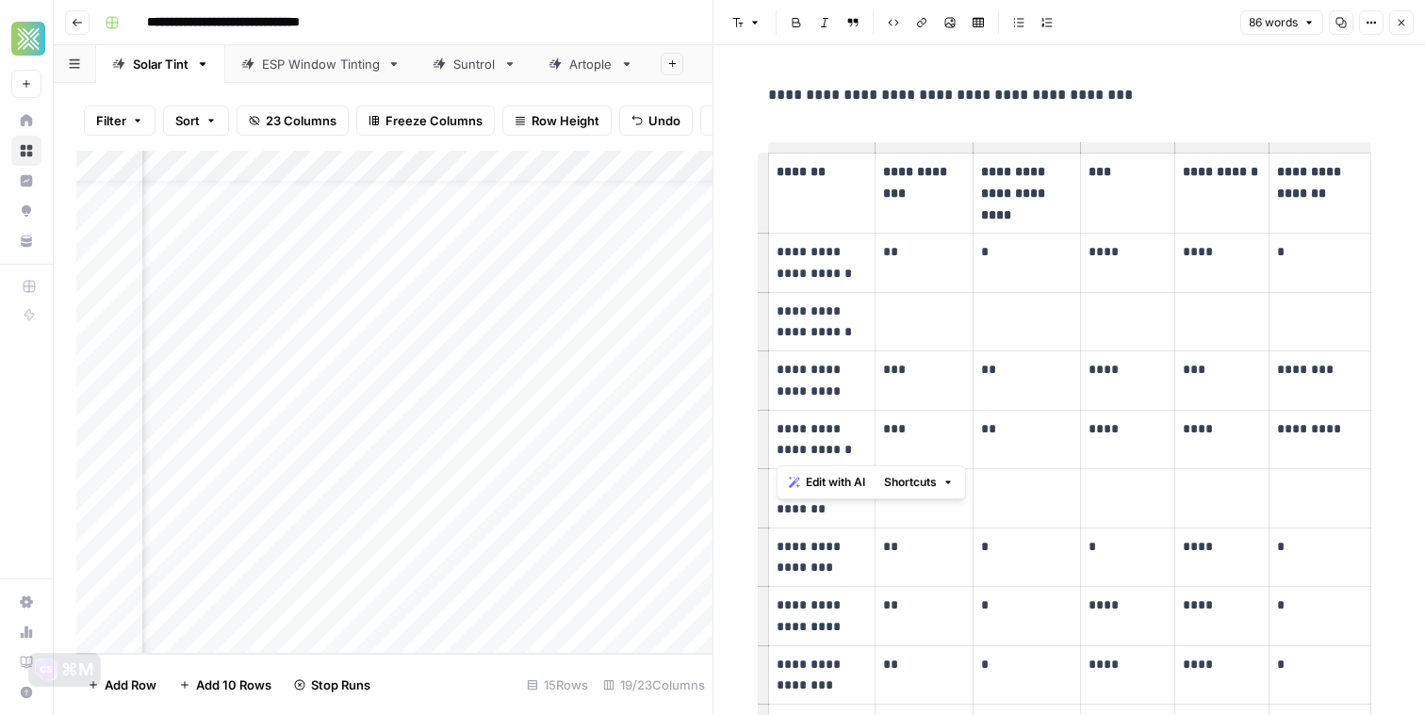
scroll to position [40, 1648]
click at [1399, 23] on icon "button" at bounding box center [1401, 22] width 11 height 11
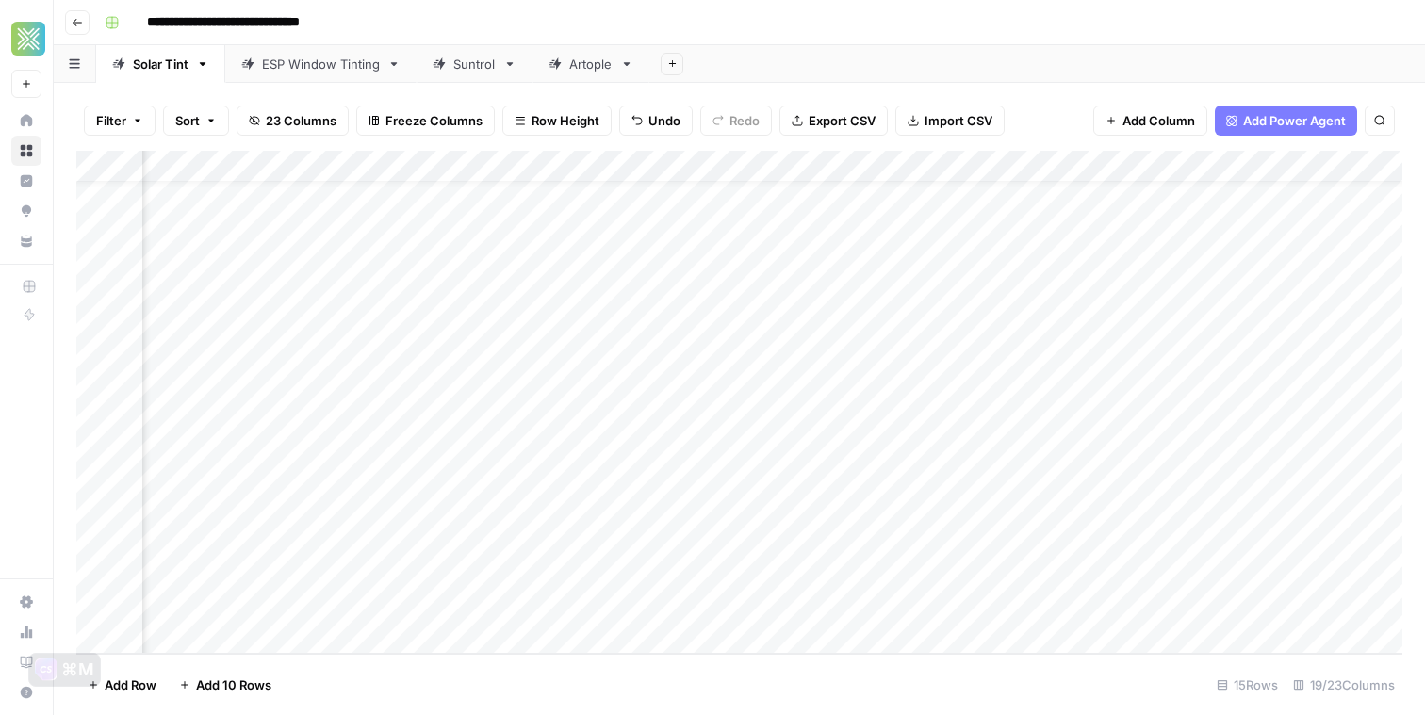
scroll to position [40, 1486]
click at [869, 444] on div "Add Column" at bounding box center [739, 402] width 1326 height 503
click at [867, 480] on div "Add Column" at bounding box center [739, 402] width 1326 height 503
click at [866, 516] on div "Add Column" at bounding box center [739, 402] width 1326 height 503
click at [864, 545] on div "Add Column" at bounding box center [739, 402] width 1326 height 503
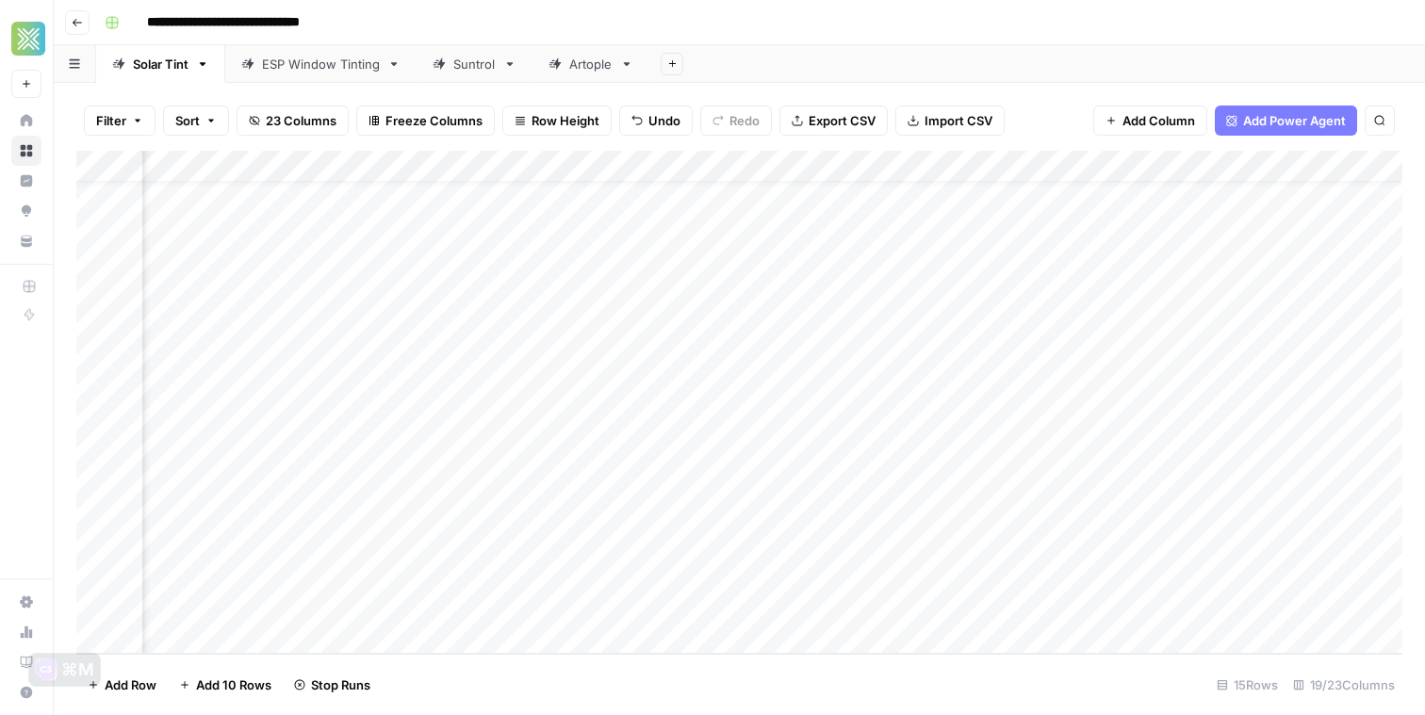
scroll to position [40, 1502]
click at [890, 579] on div "Add Column" at bounding box center [739, 402] width 1326 height 503
click at [969, 607] on div "Add Column" at bounding box center [739, 402] width 1326 height 503
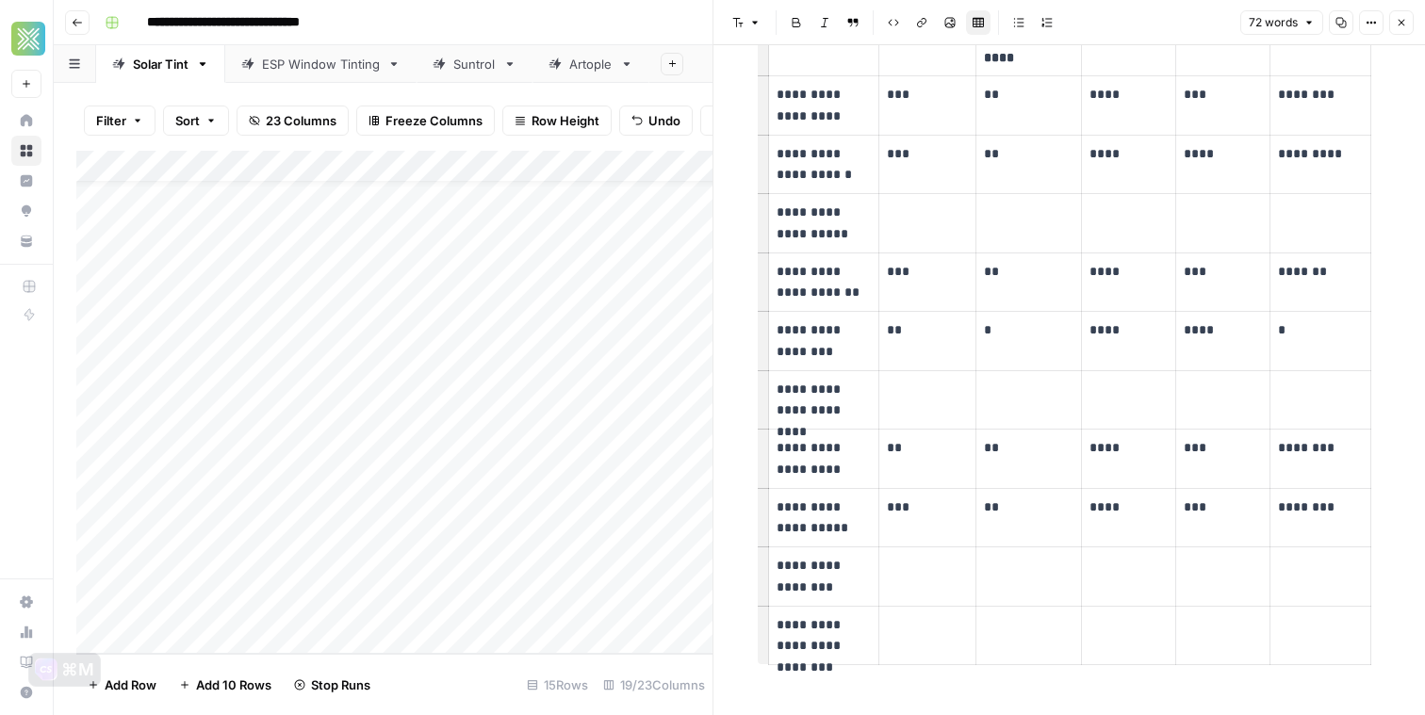
scroll to position [196, 0]
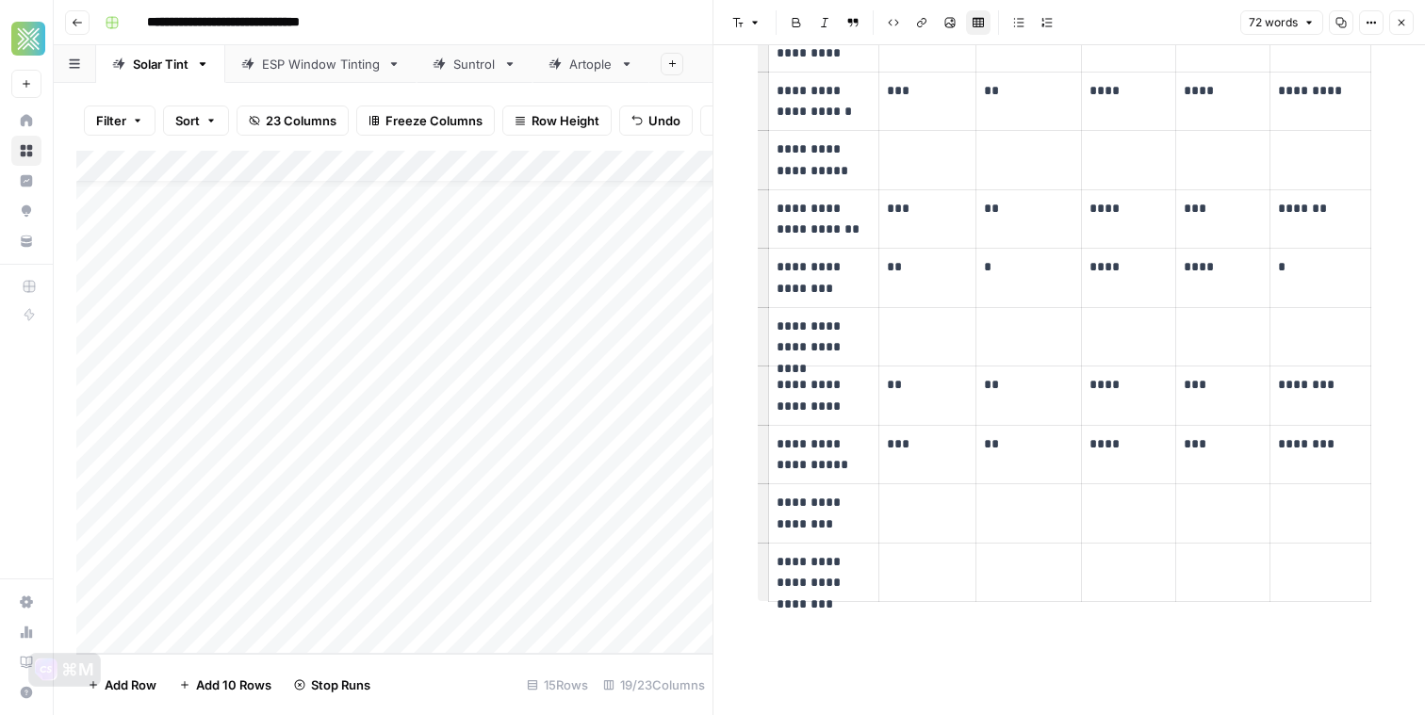
click at [1394, 17] on button "Close" at bounding box center [1401, 22] width 25 height 25
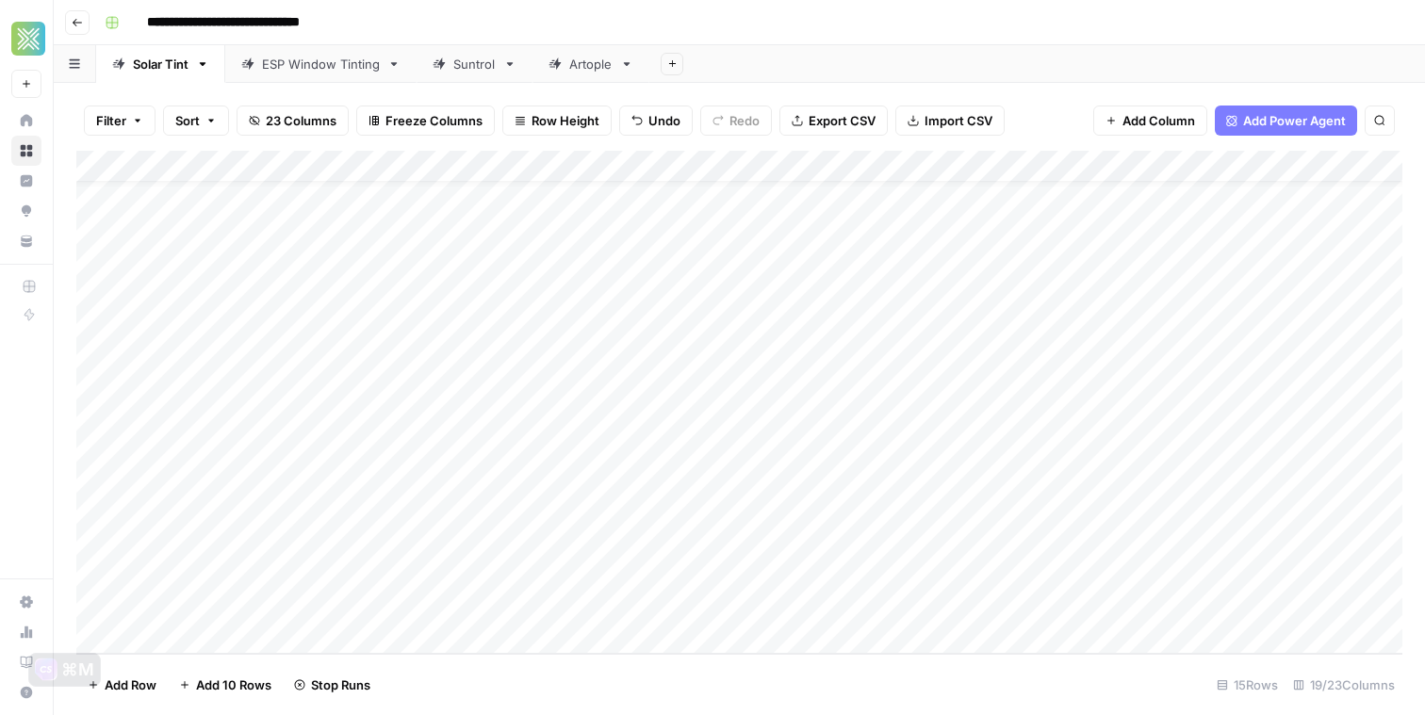
click at [1074, 617] on div "Add Column" at bounding box center [739, 402] width 1326 height 503
type textarea "**********"
click at [930, 606] on div "Add Column" at bounding box center [739, 402] width 1326 height 503
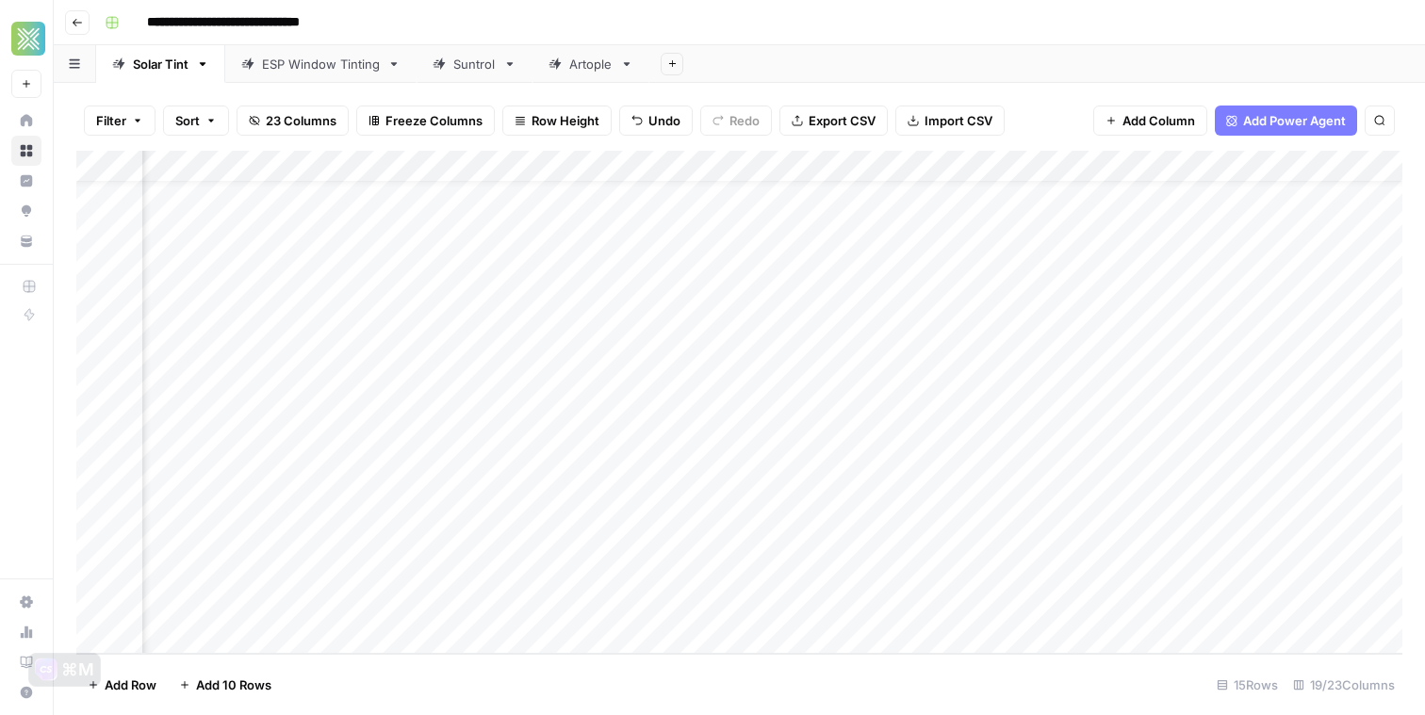
click at [944, 603] on div "Add Column" at bounding box center [739, 402] width 1326 height 503
click at [629, 416] on div "Add Column" at bounding box center [739, 402] width 1326 height 503
click at [626, 446] on div "Add Column" at bounding box center [739, 402] width 1326 height 503
click at [613, 608] on div "Add Column" at bounding box center [739, 402] width 1326 height 503
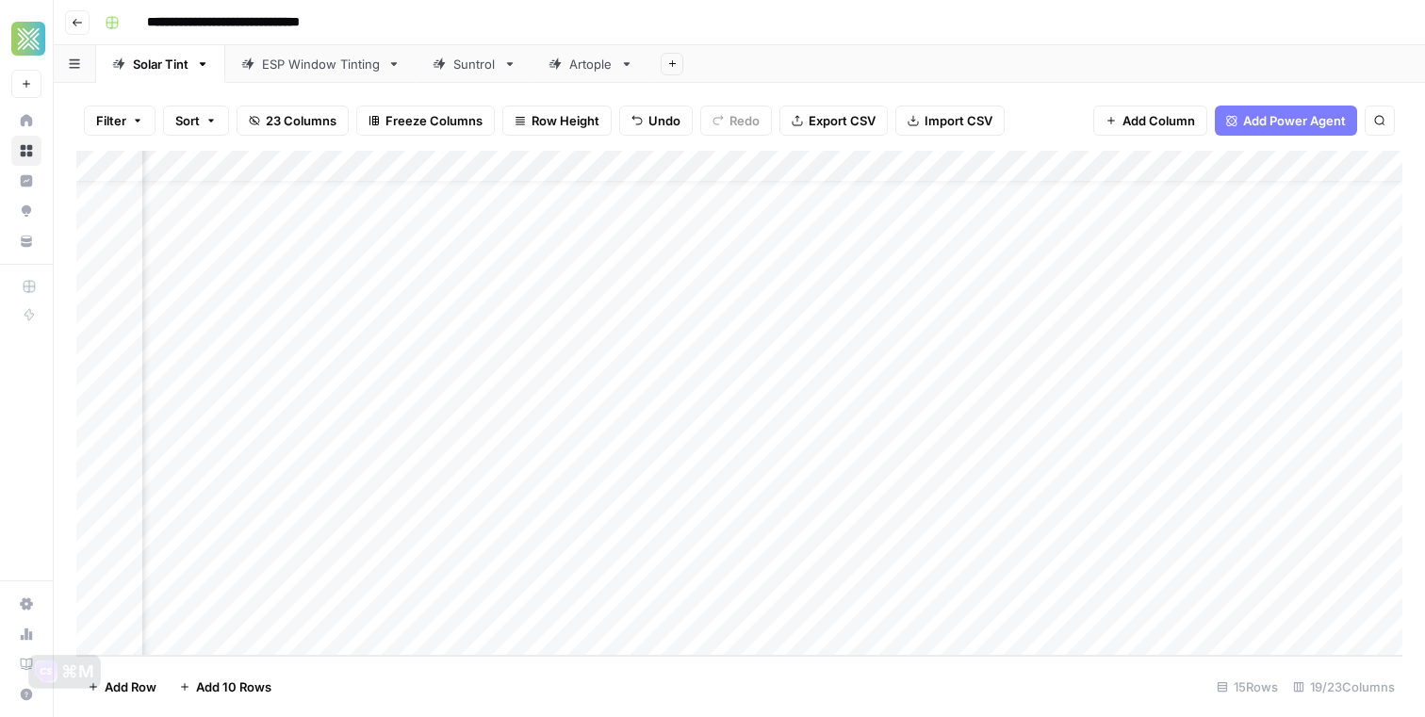
scroll to position [38, 1721]
click at [578, 602] on div "Add Column" at bounding box center [739, 403] width 1326 height 505
click at [1135, 448] on div "Add Column" at bounding box center [739, 403] width 1326 height 505
click at [1249, 445] on div "Add Column" at bounding box center [739, 403] width 1326 height 505
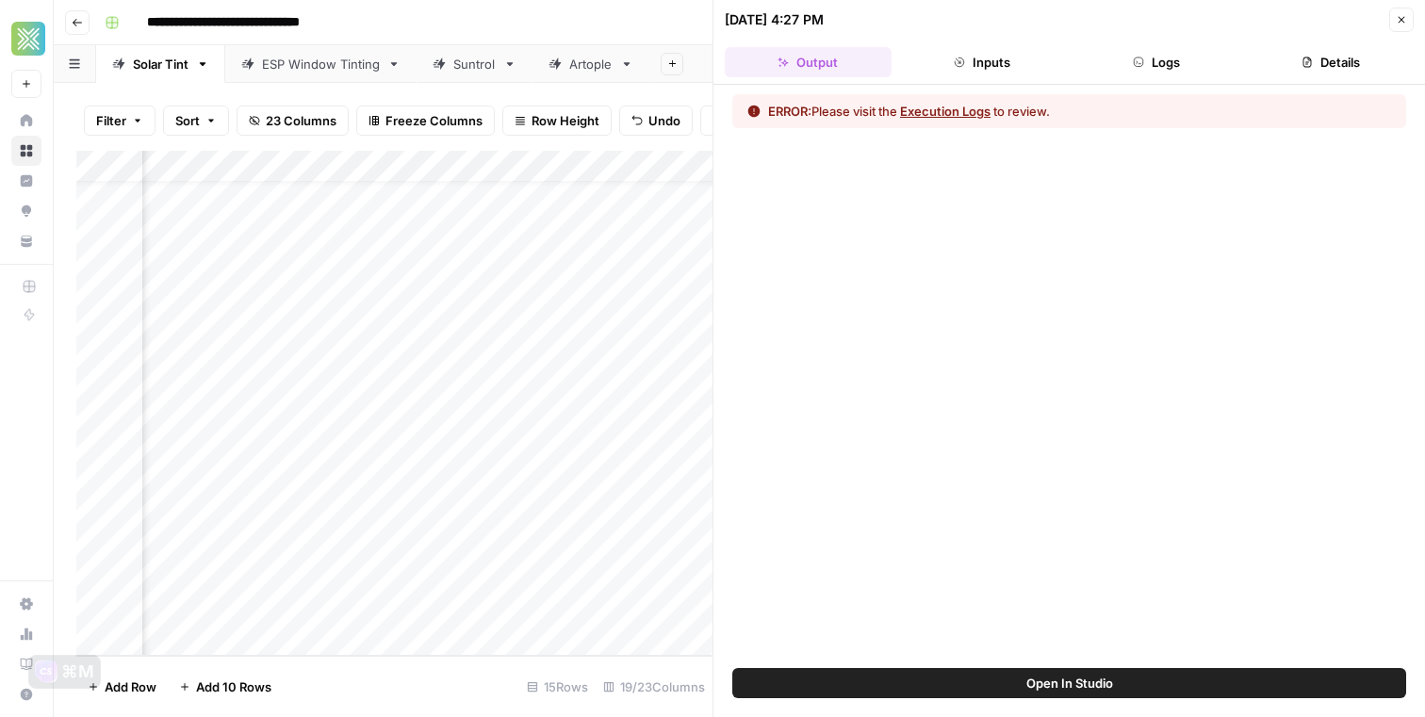
click at [1408, 23] on button "Close" at bounding box center [1401, 20] width 25 height 25
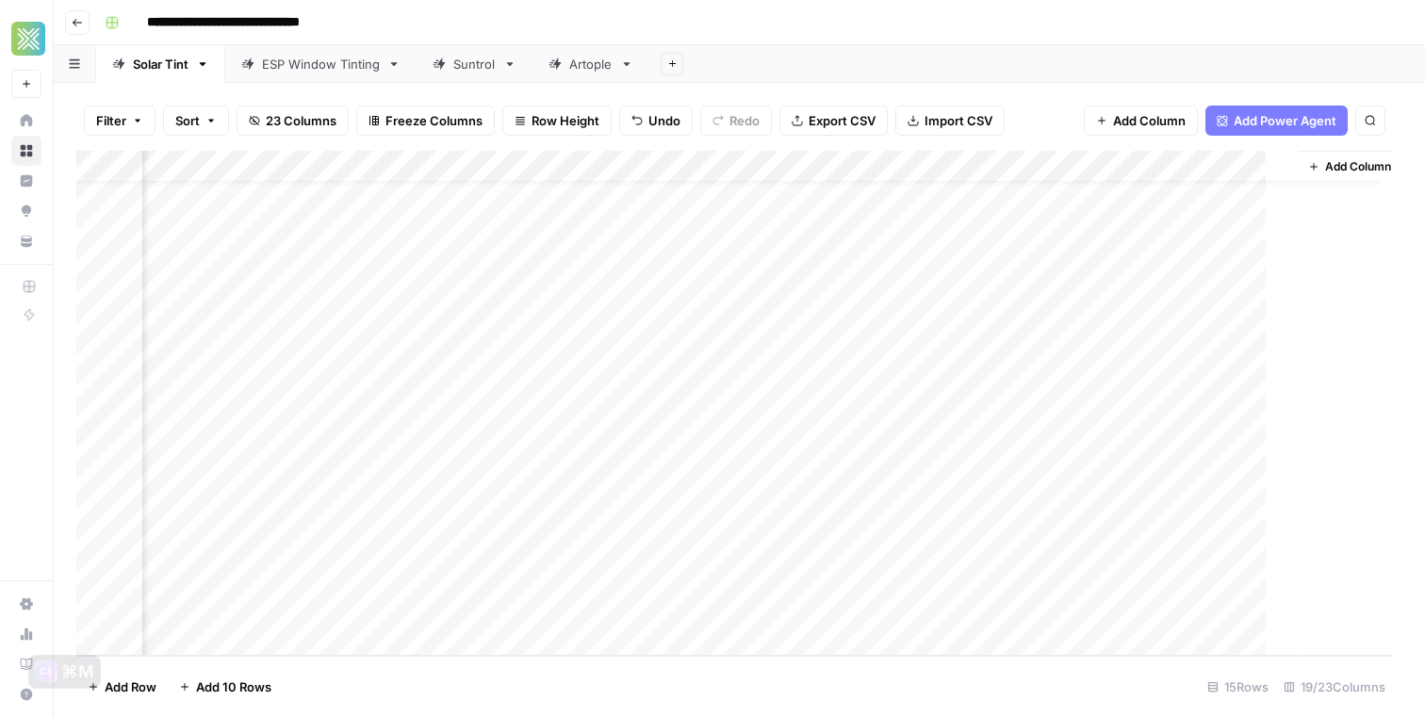
scroll to position [38, 2545]
click at [1266, 485] on div "Add Column" at bounding box center [739, 403] width 1326 height 505
click at [1280, 446] on div "Add Column" at bounding box center [739, 403] width 1326 height 505
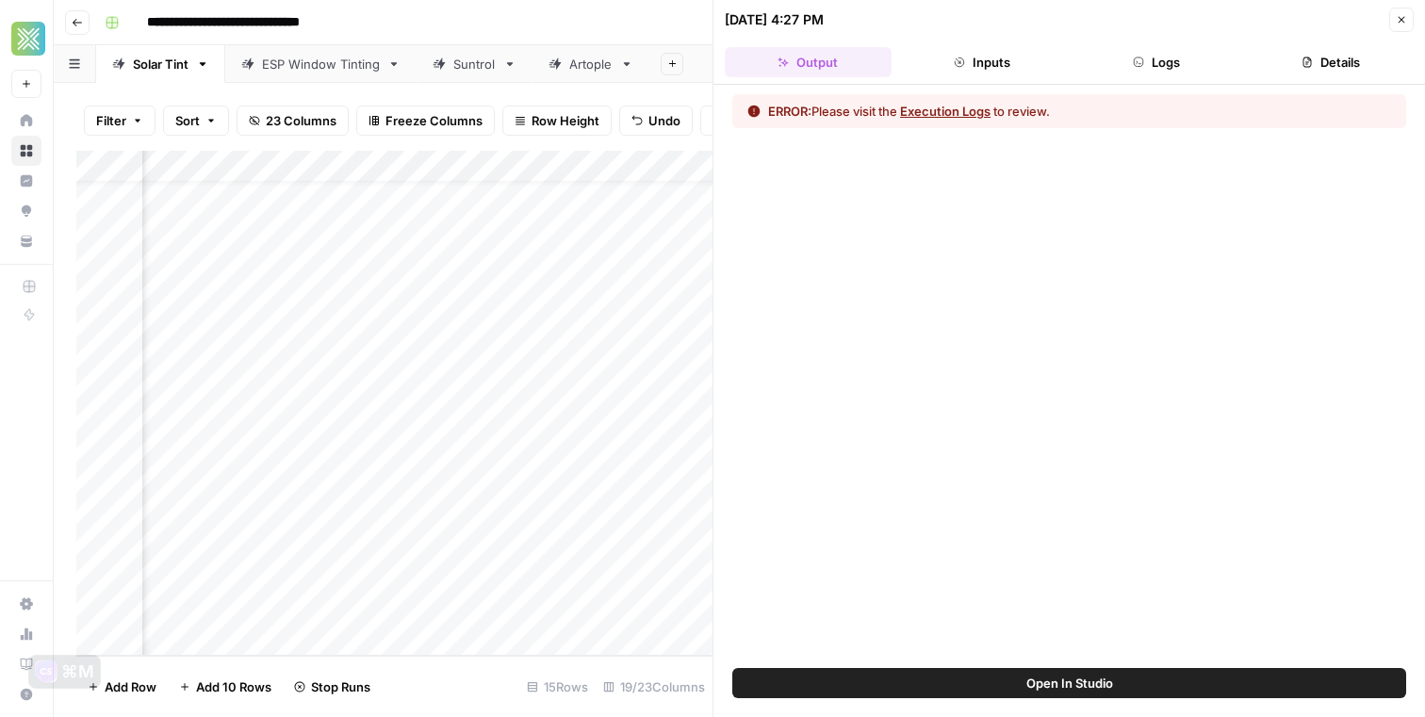
click at [960, 116] on button "Execution Logs" at bounding box center [945, 111] width 90 height 19
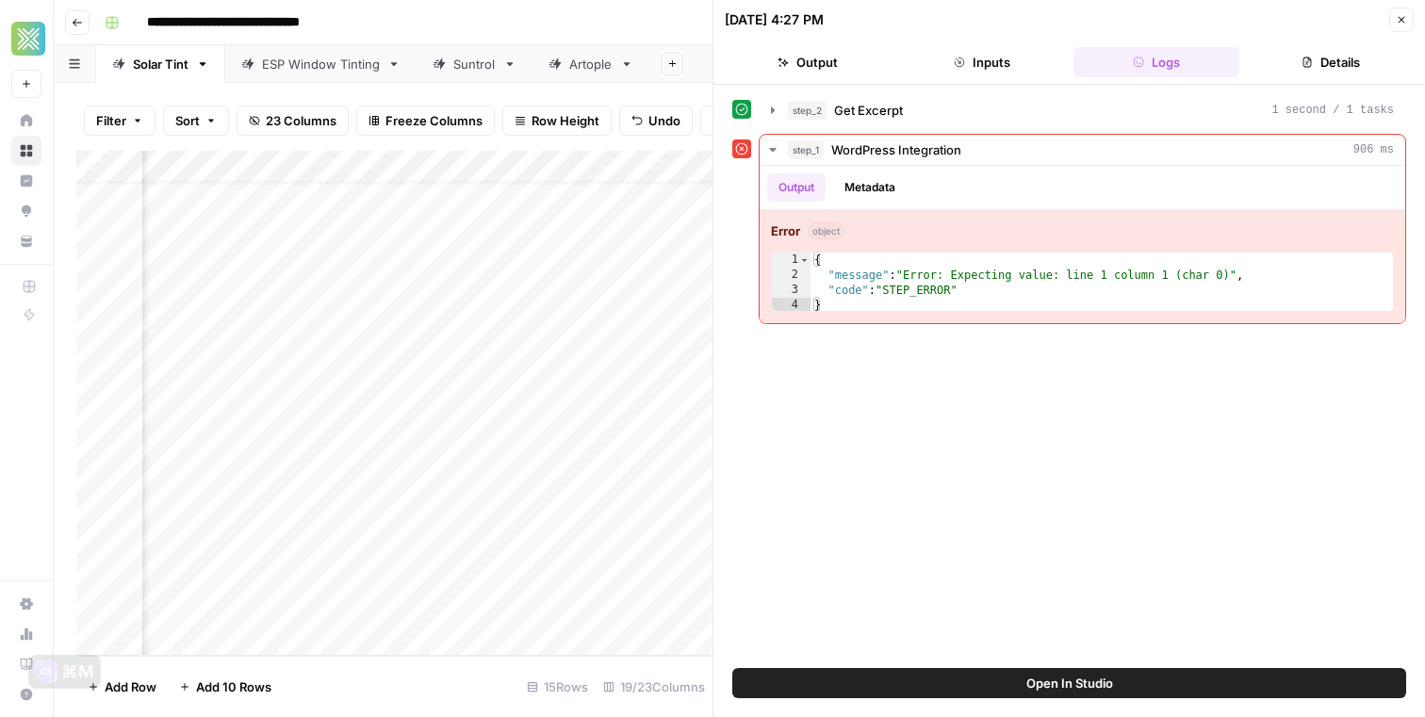
click at [1084, 678] on span "Open In Studio" at bounding box center [1069, 683] width 87 height 19
click at [1395, 11] on button "Close" at bounding box center [1401, 20] width 25 height 25
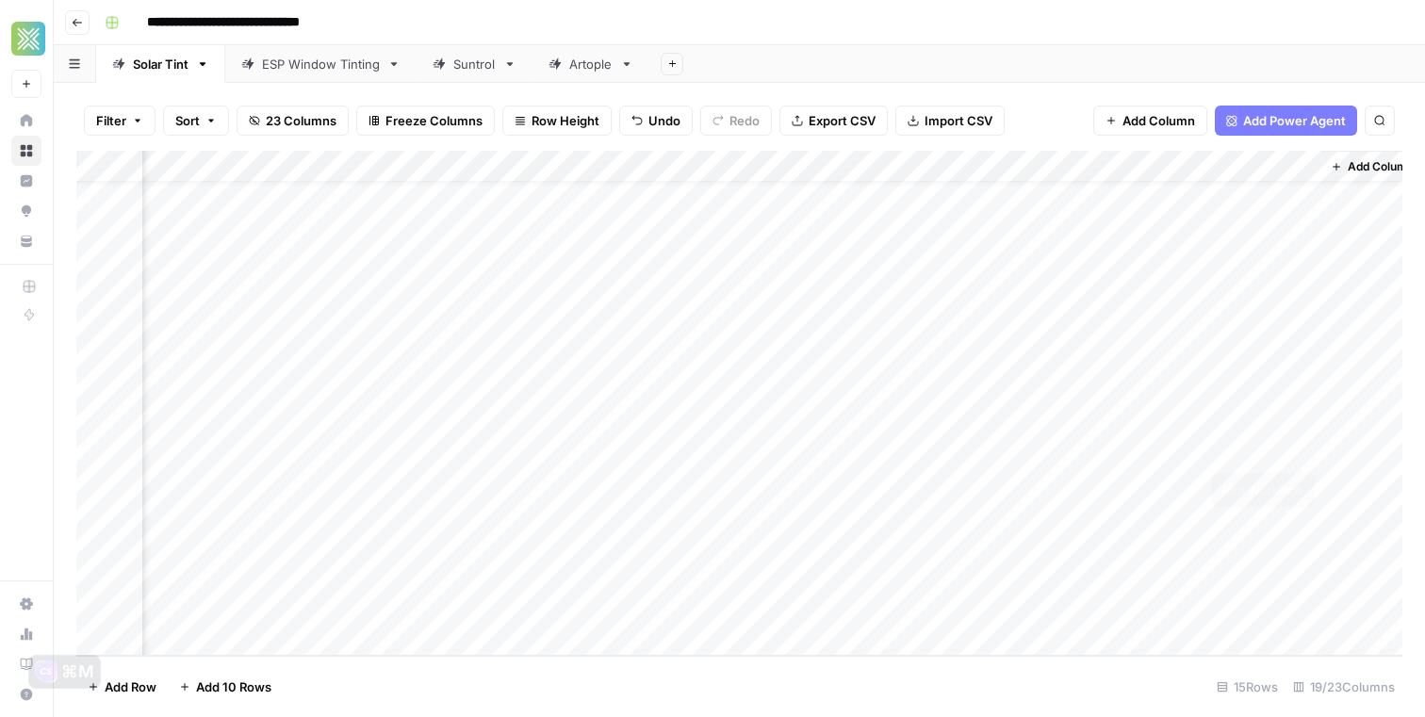
click at [1297, 448] on div "Add Column" at bounding box center [739, 403] width 1326 height 505
click at [800, 449] on div "Add Column" at bounding box center [739, 403] width 1326 height 505
click at [826, 481] on div "Add Column" at bounding box center [739, 403] width 1326 height 505
click at [449, 471] on div "Add Column" at bounding box center [739, 403] width 1326 height 505
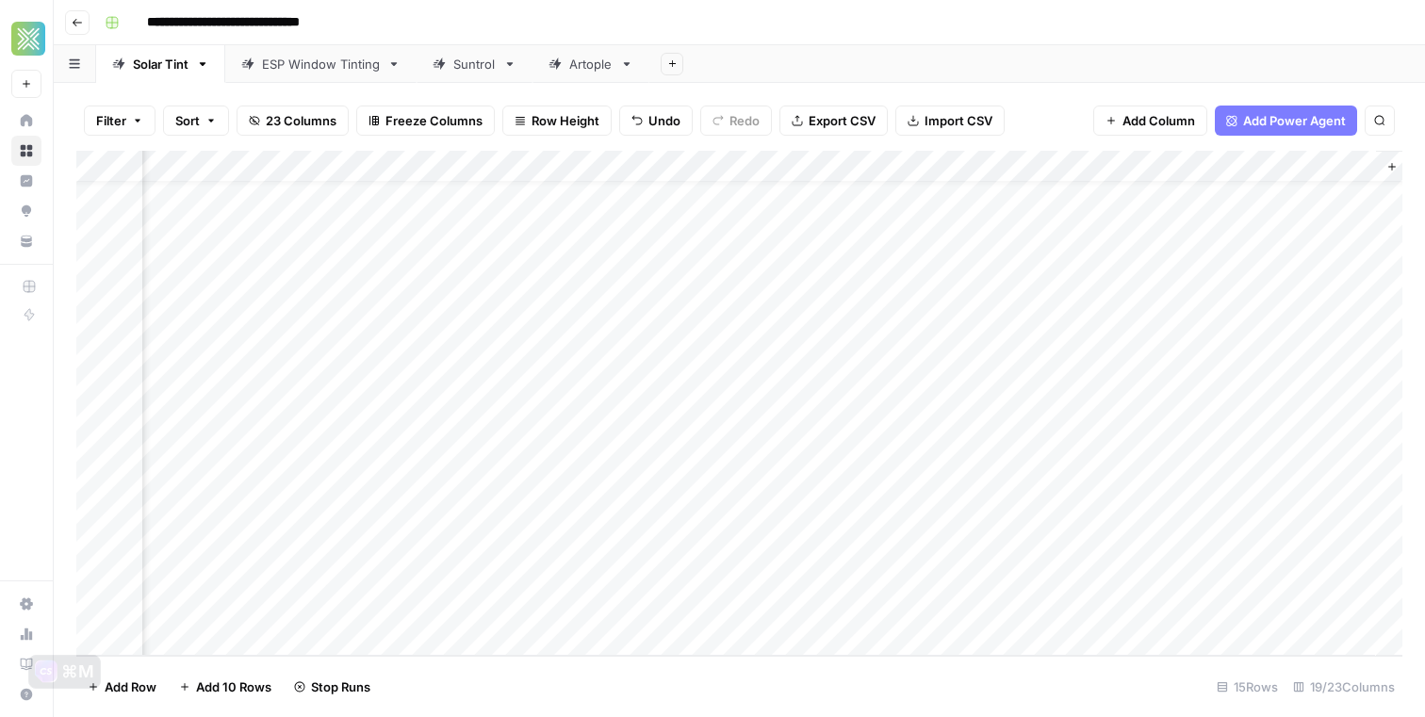
scroll to position [38, 2568]
click at [872, 482] on div "Add Column" at bounding box center [739, 403] width 1326 height 505
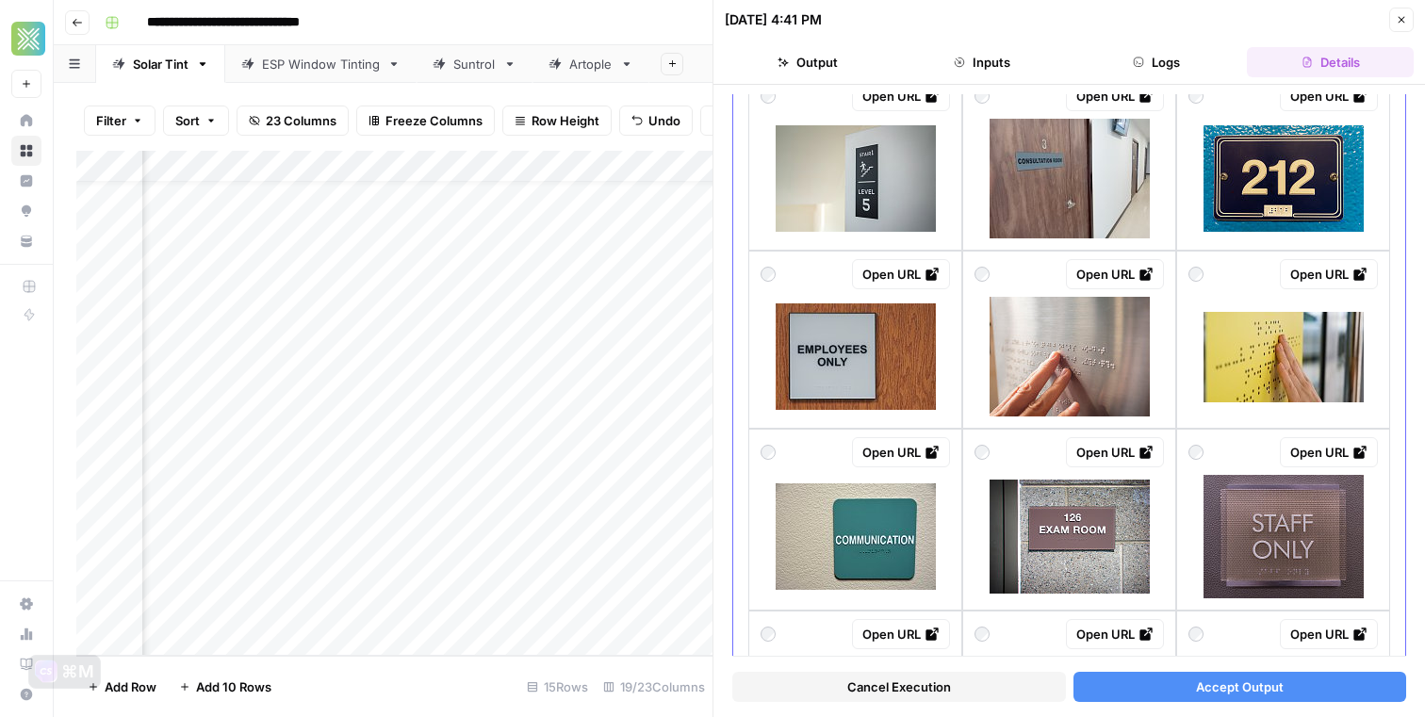
scroll to position [1122, 0]
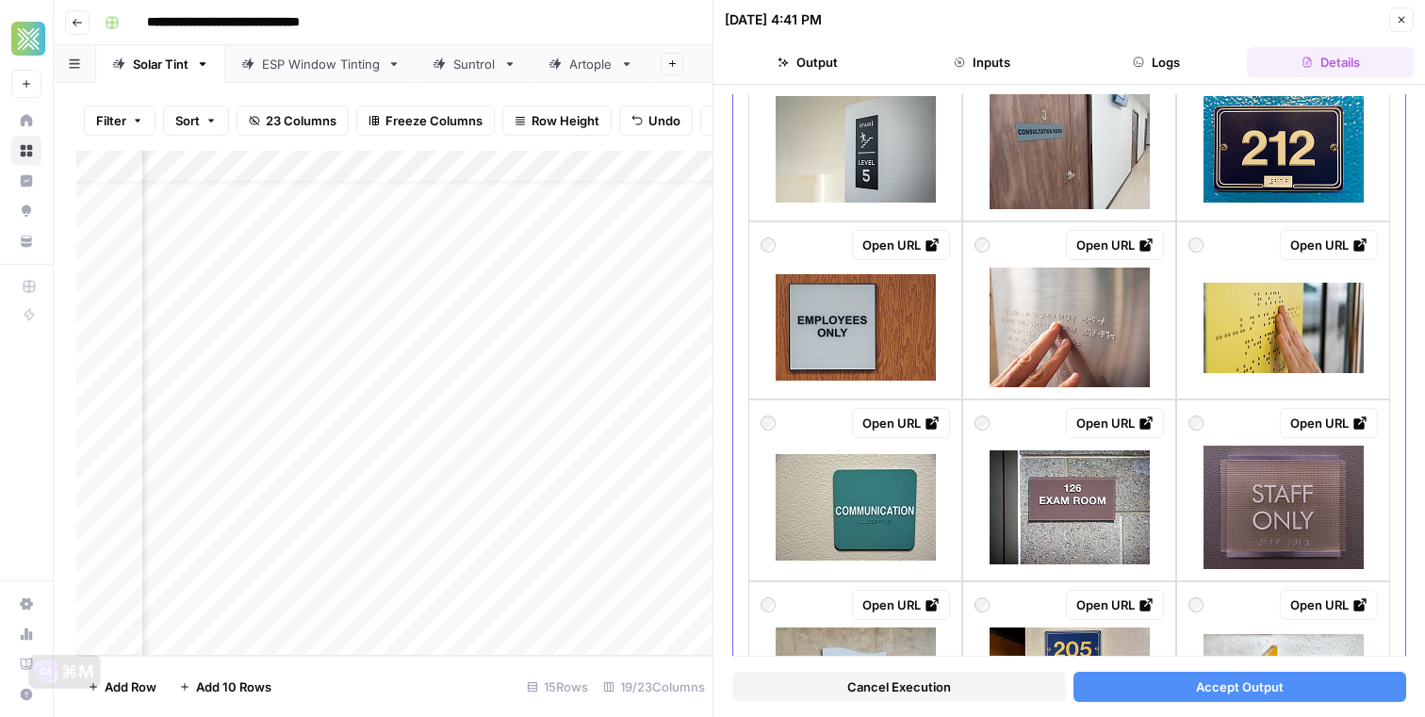
click at [983, 339] on div at bounding box center [1068, 328] width 189 height 120
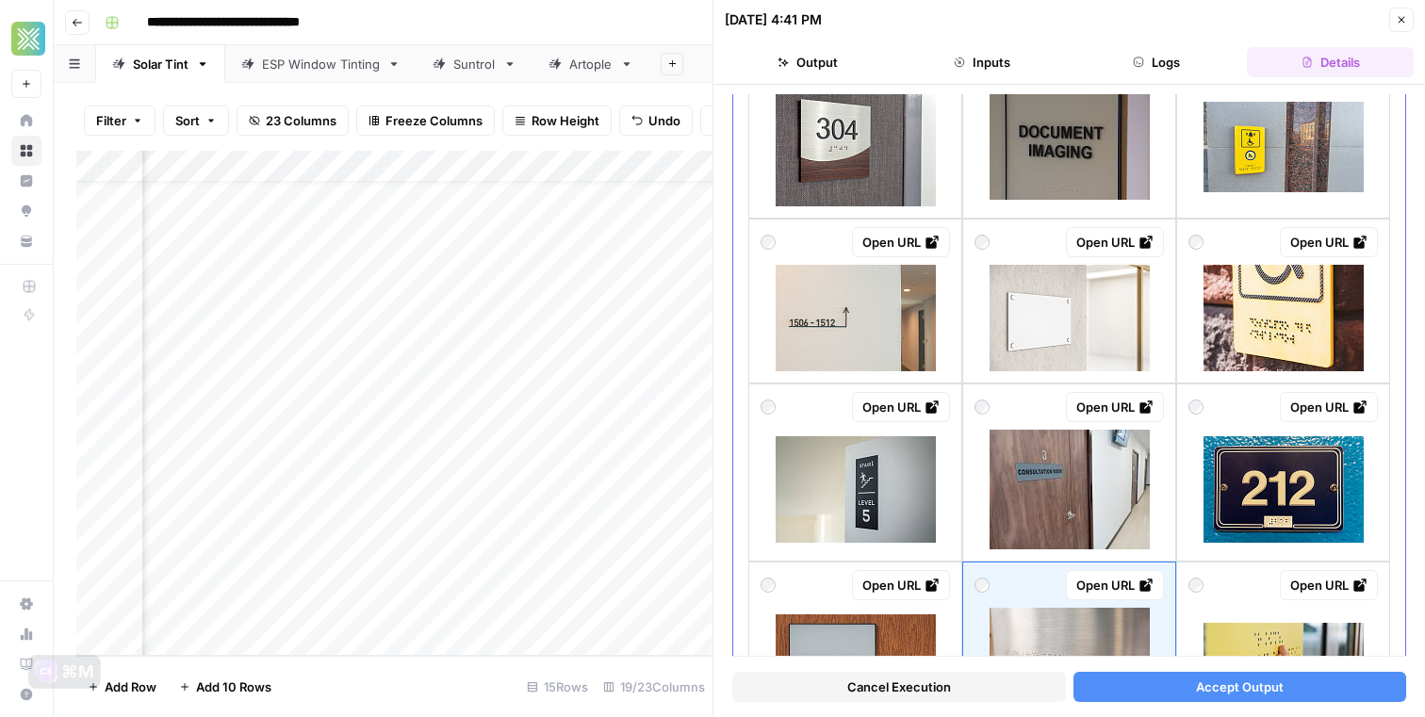
scroll to position [997, 0]
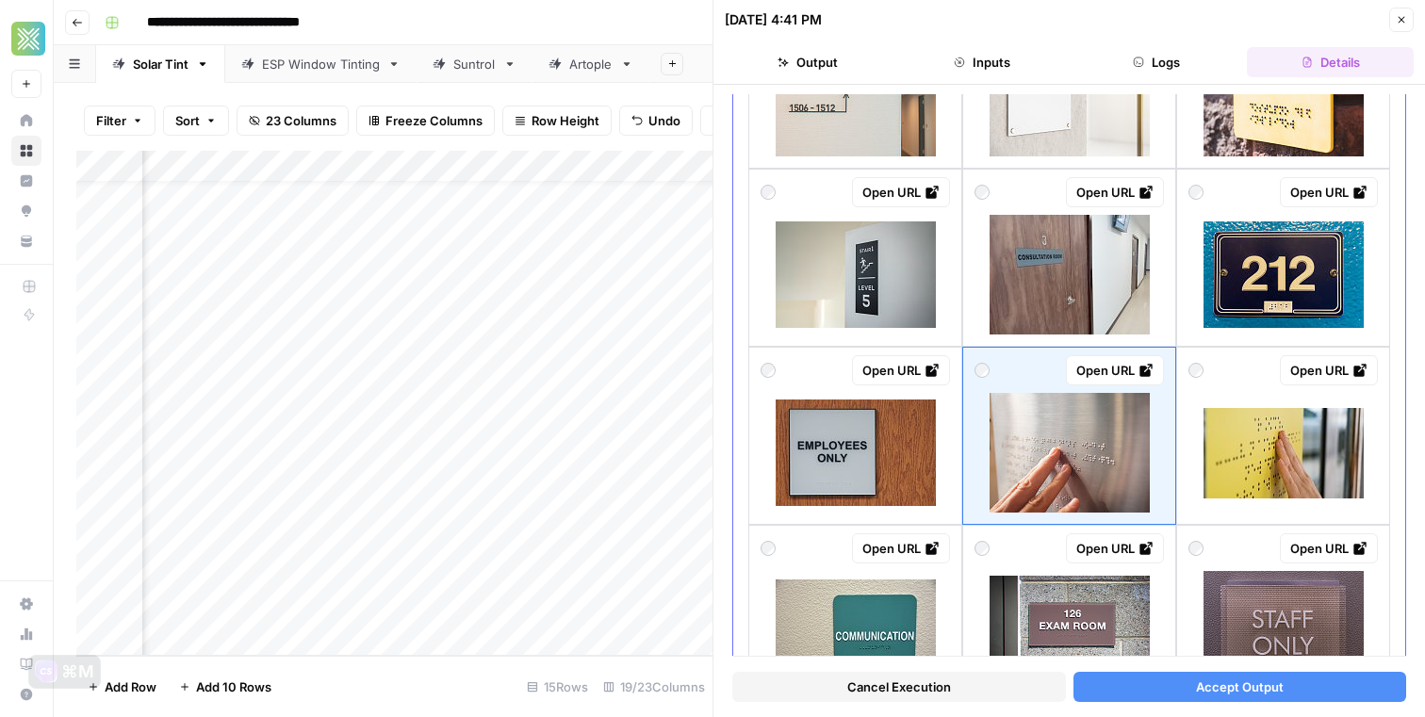
click at [1201, 432] on div at bounding box center [1282, 453] width 189 height 120
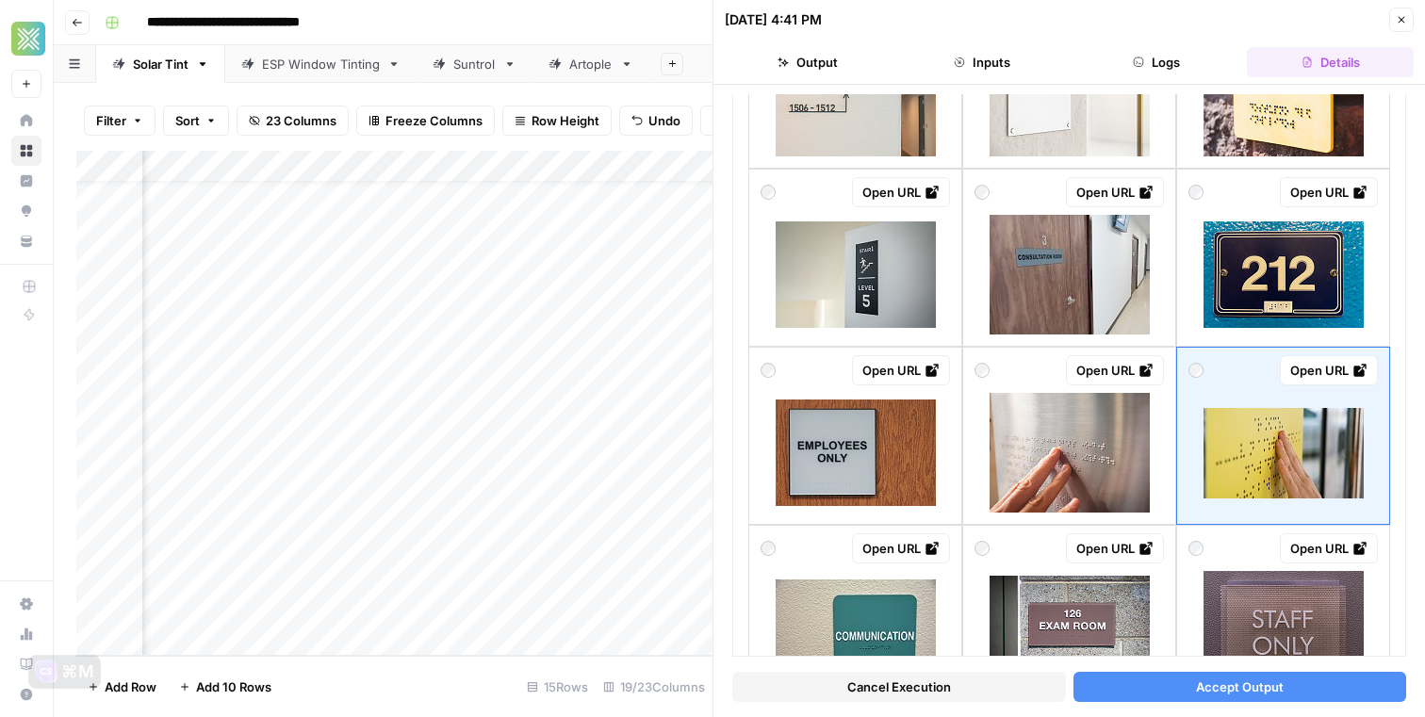
click at [1164, 694] on button "Accept Output" at bounding box center [1240, 687] width 334 height 30
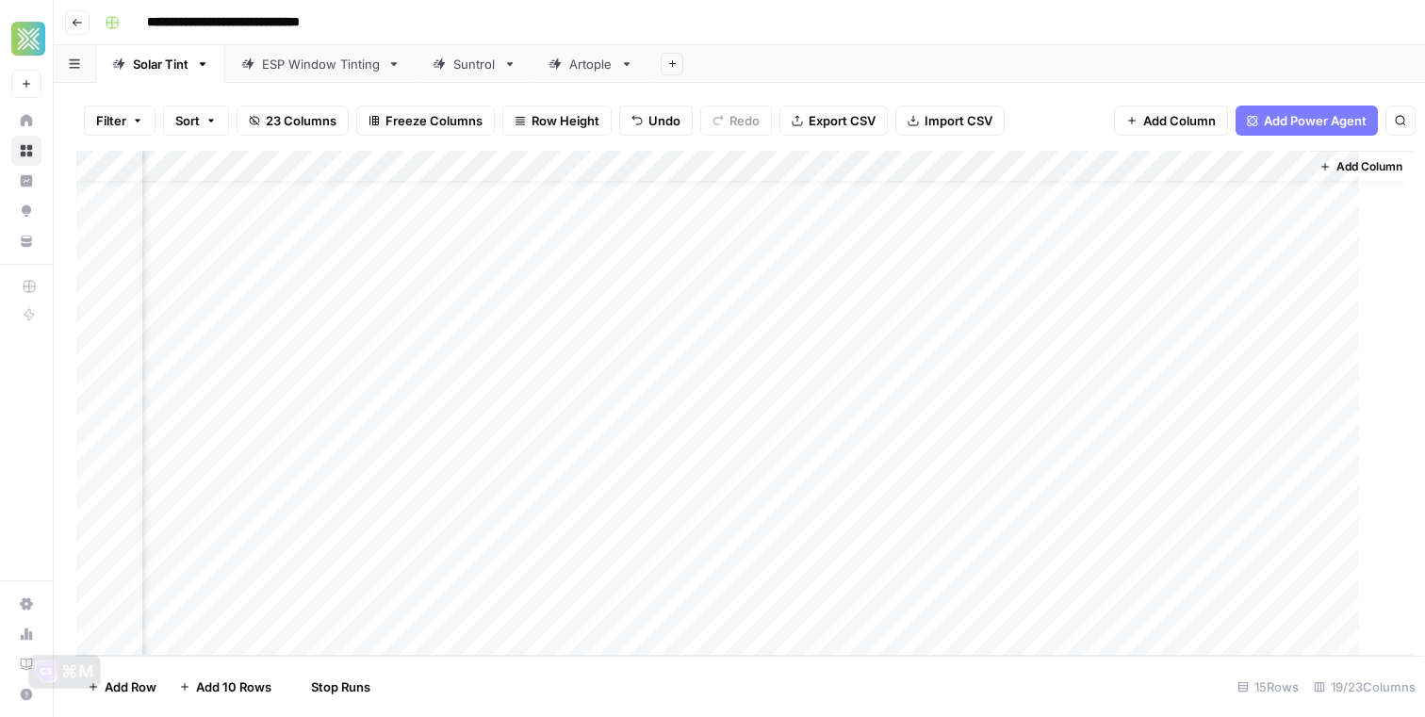
scroll to position [38, 2545]
click at [675, 475] on div "Add Column" at bounding box center [739, 403] width 1326 height 505
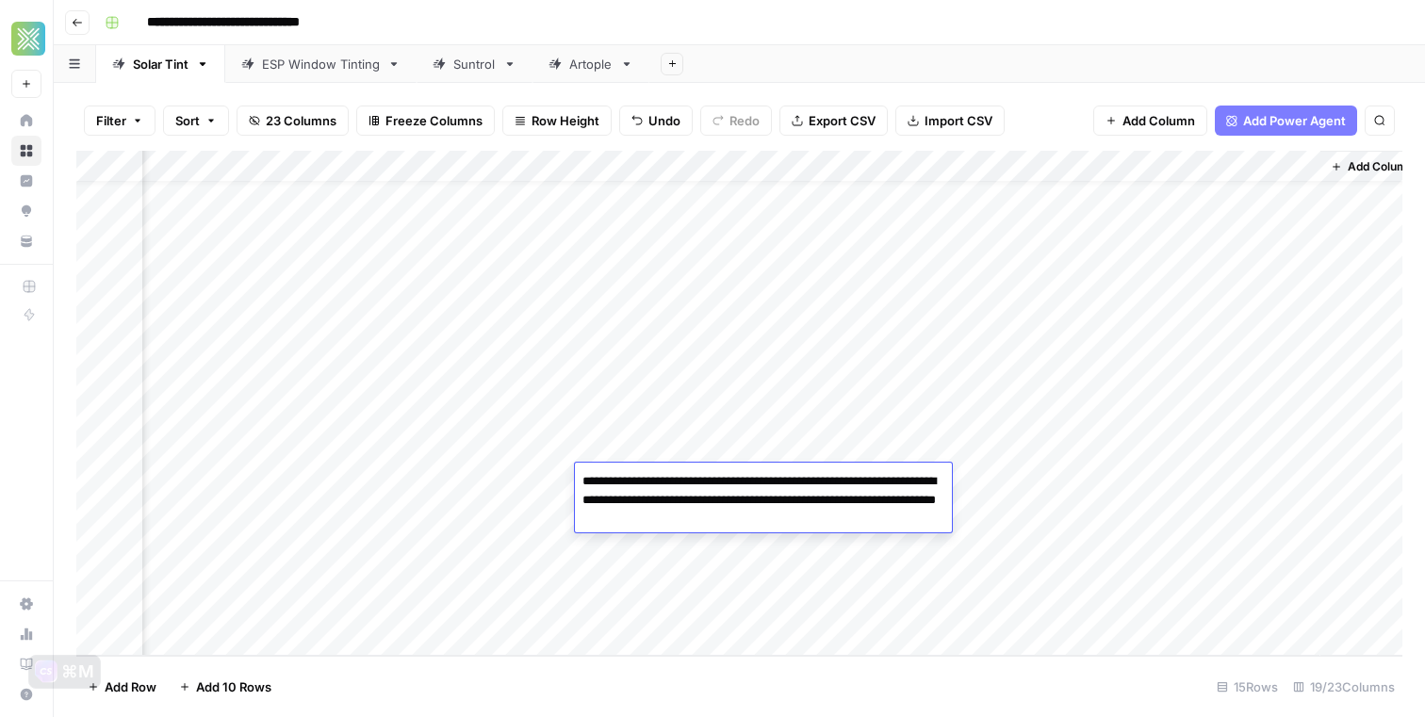
click at [550, 486] on div "Add Column" at bounding box center [739, 403] width 1326 height 505
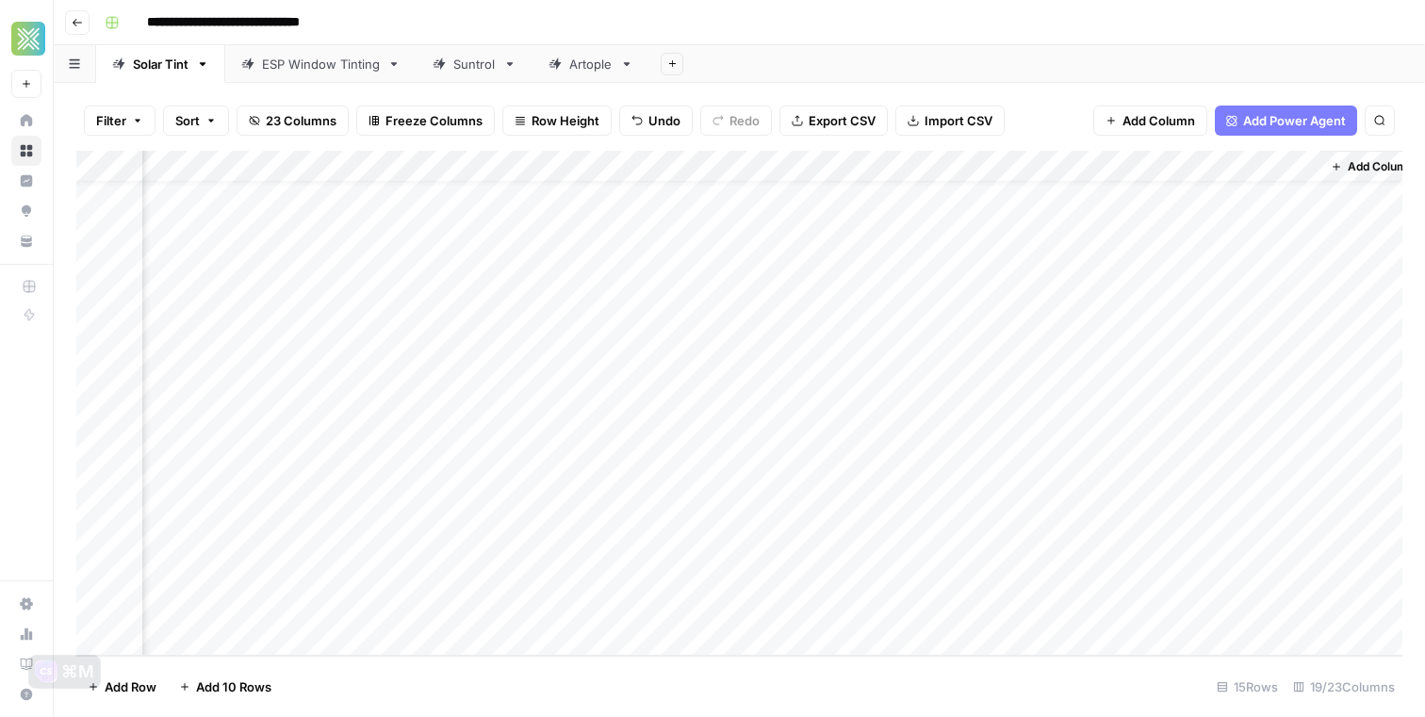
click at [539, 481] on div "Add Column" at bounding box center [739, 403] width 1326 height 505
click at [373, 481] on div "Add Column" at bounding box center [739, 403] width 1326 height 505
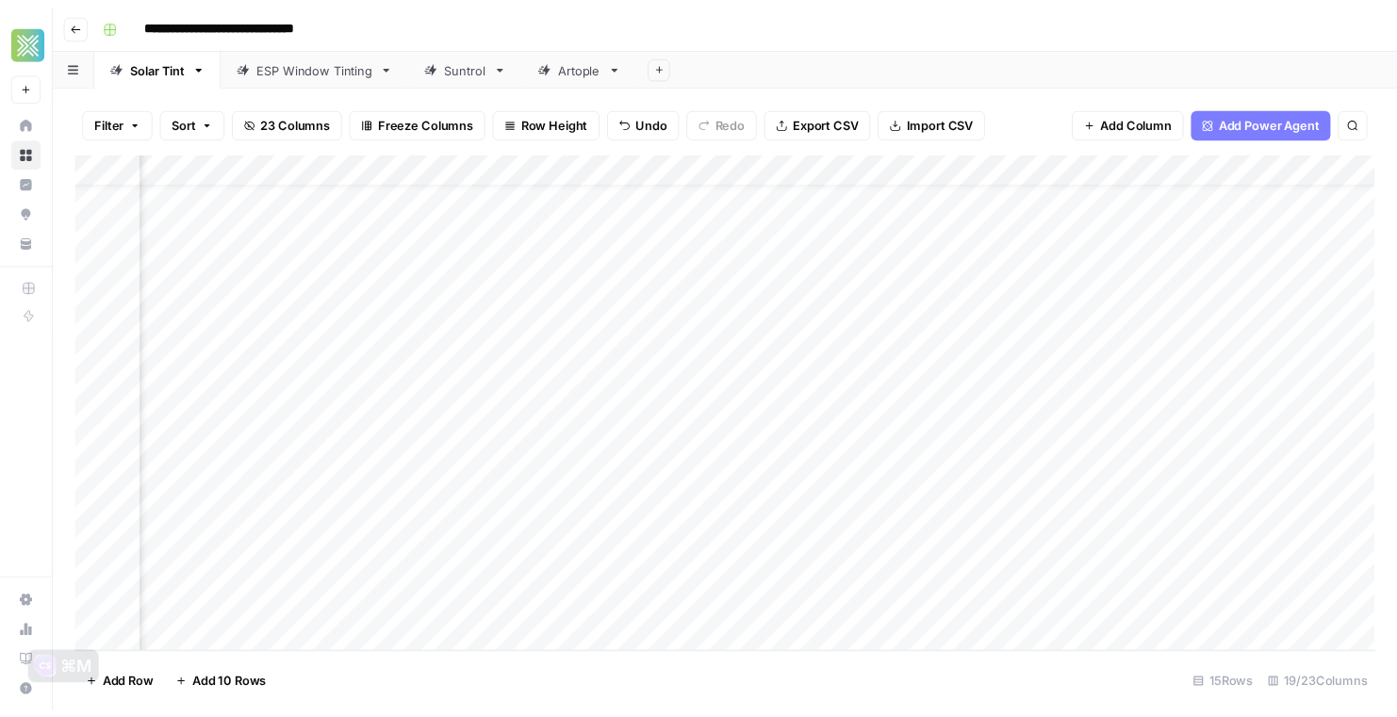
scroll to position [38, 678]
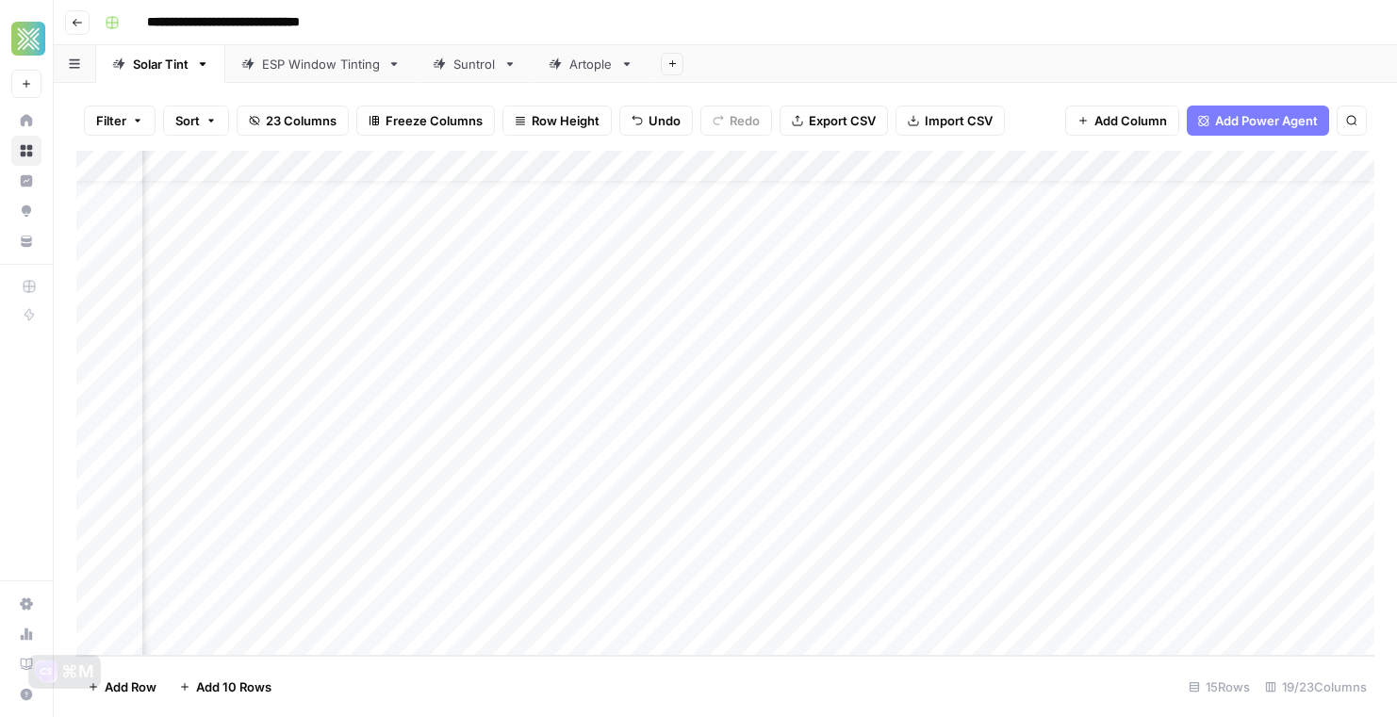
click at [550, 521] on div "Add Column" at bounding box center [725, 403] width 1298 height 505
click at [1094, 516] on div "Add Column" at bounding box center [725, 403] width 1298 height 505
click at [803, 515] on div "Add Column" at bounding box center [725, 403] width 1298 height 505
click at [840, 555] on div "Add Column" at bounding box center [725, 403] width 1298 height 505
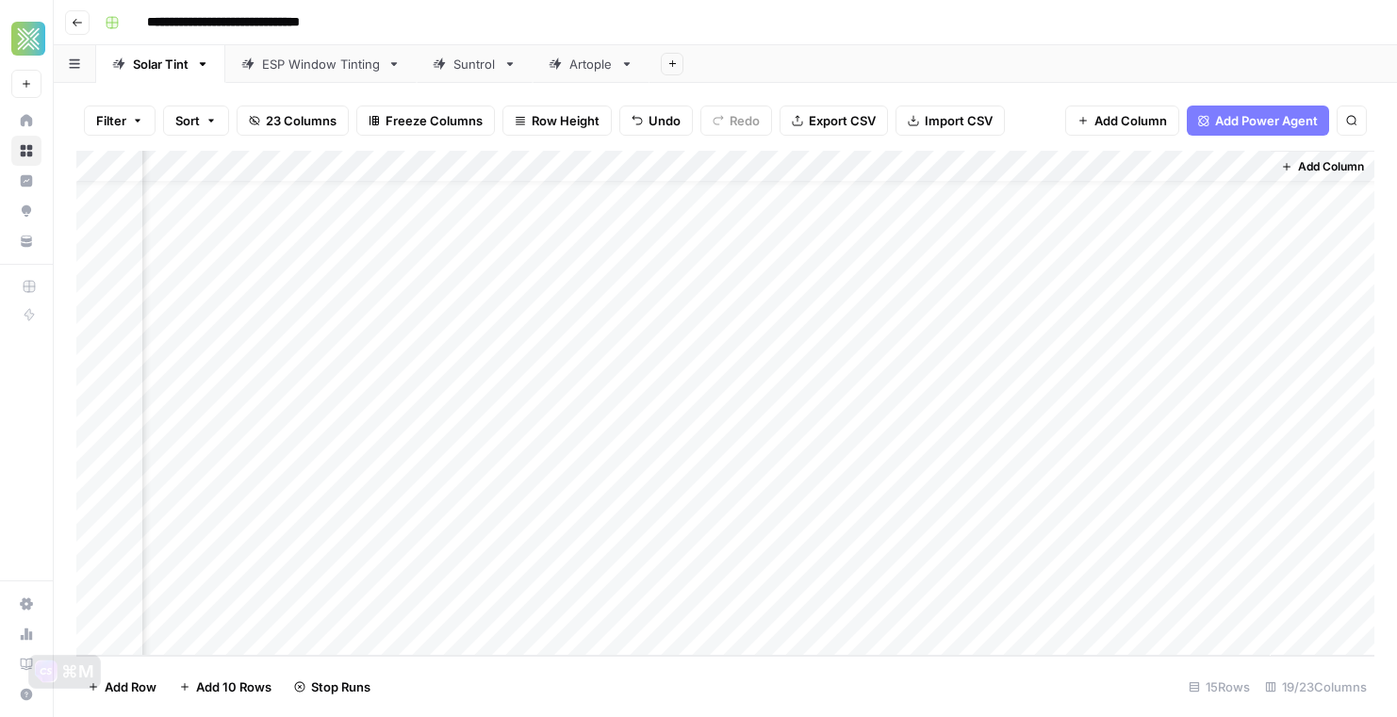
click at [817, 571] on div "Add Column" at bounding box center [725, 403] width 1298 height 505
click at [811, 615] on div "Add Column" at bounding box center [725, 403] width 1298 height 505
click at [1149, 542] on div "Add Column" at bounding box center [725, 403] width 1298 height 505
click at [1149, 584] on div "Add Column" at bounding box center [725, 403] width 1298 height 505
click at [1137, 614] on div "Add Column" at bounding box center [725, 403] width 1298 height 505
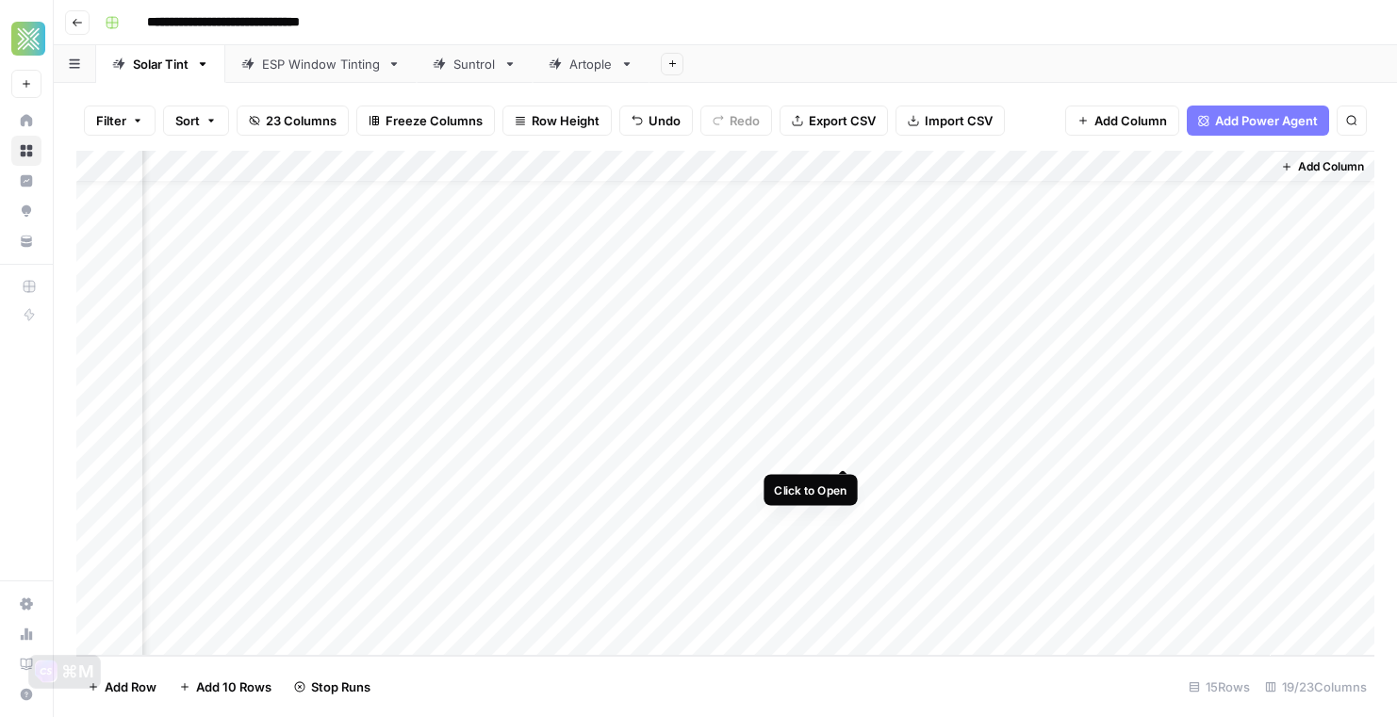
click at [844, 445] on div "Add Column" at bounding box center [725, 403] width 1298 height 505
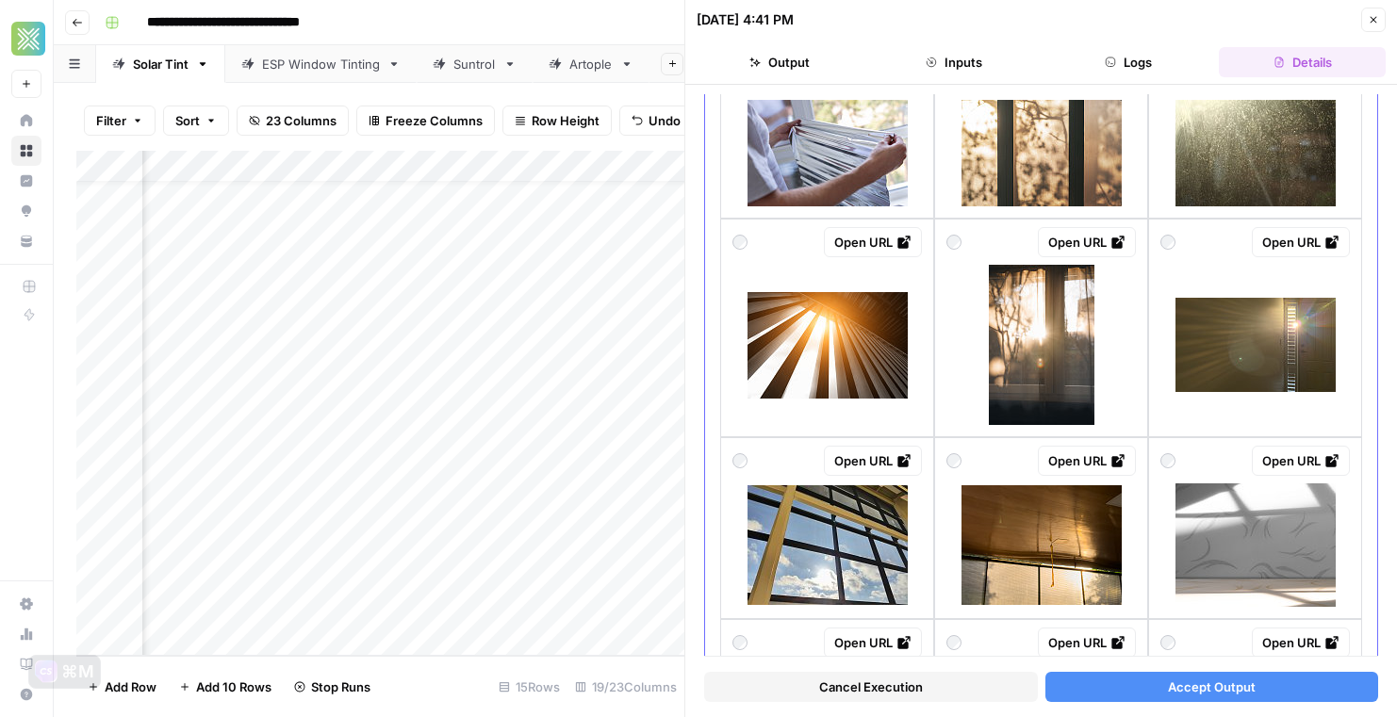
scroll to position [509, 0]
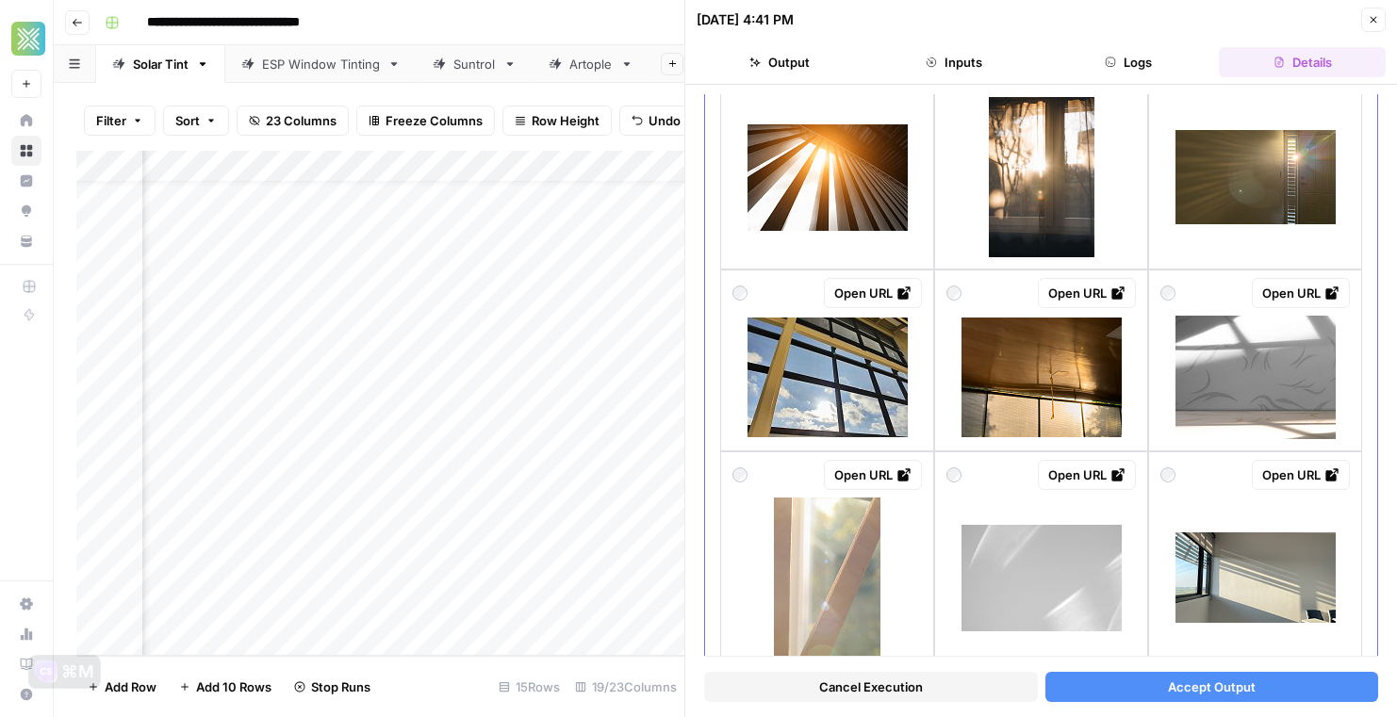
click at [897, 416] on img at bounding box center [827, 378] width 160 height 120
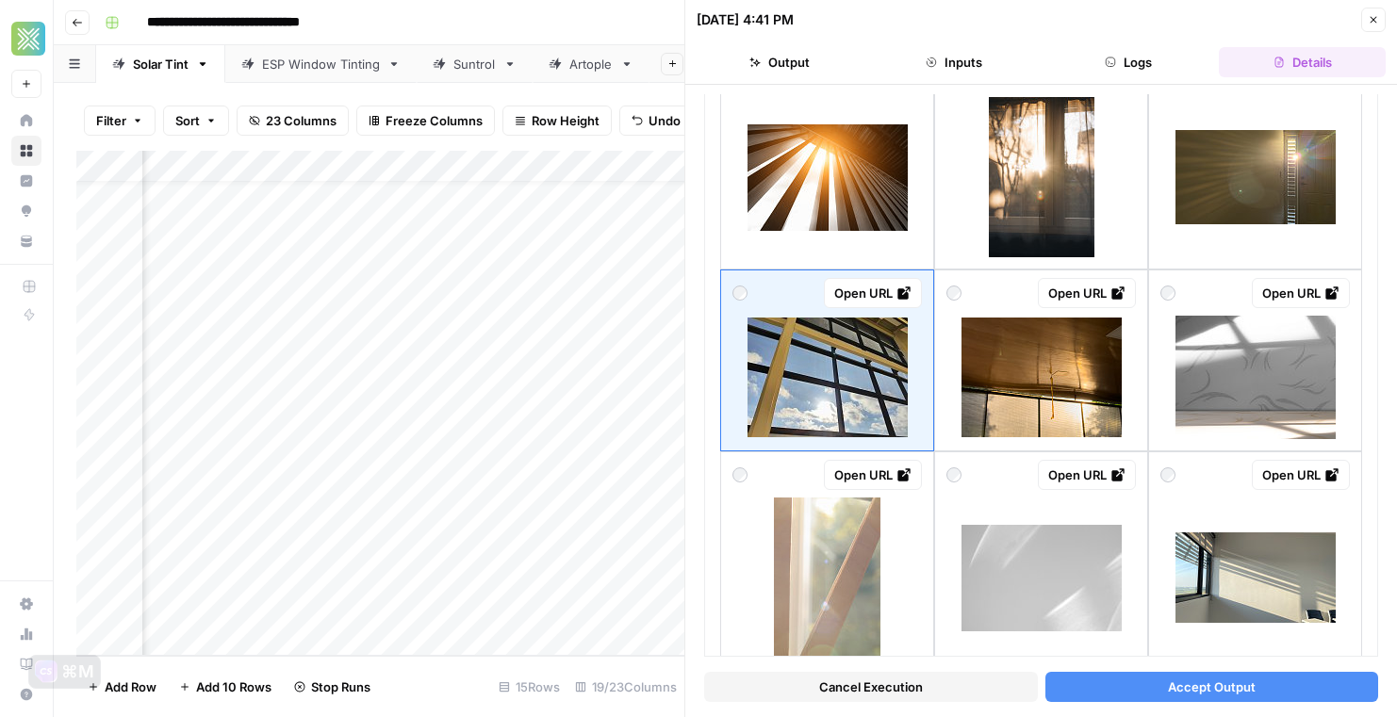
click at [1102, 691] on button "Accept Output" at bounding box center [1212, 687] width 334 height 30
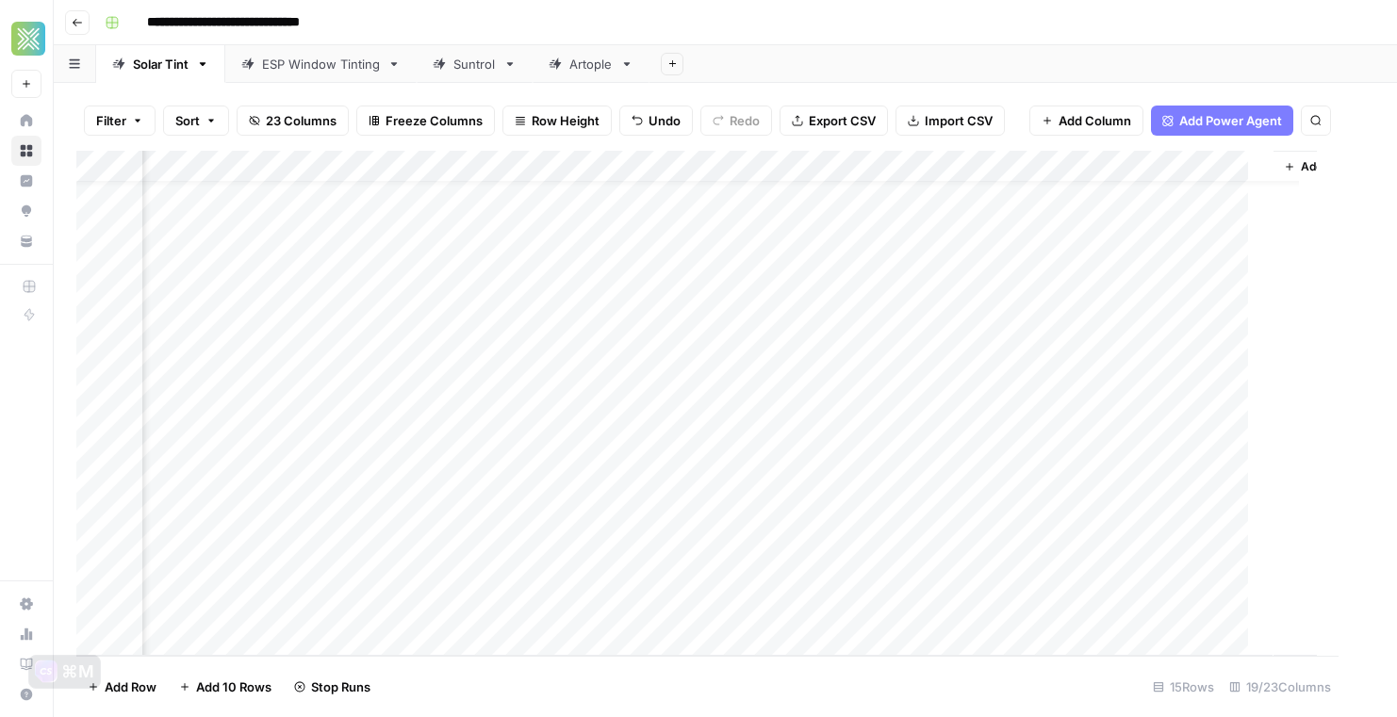
scroll to position [38, 2573]
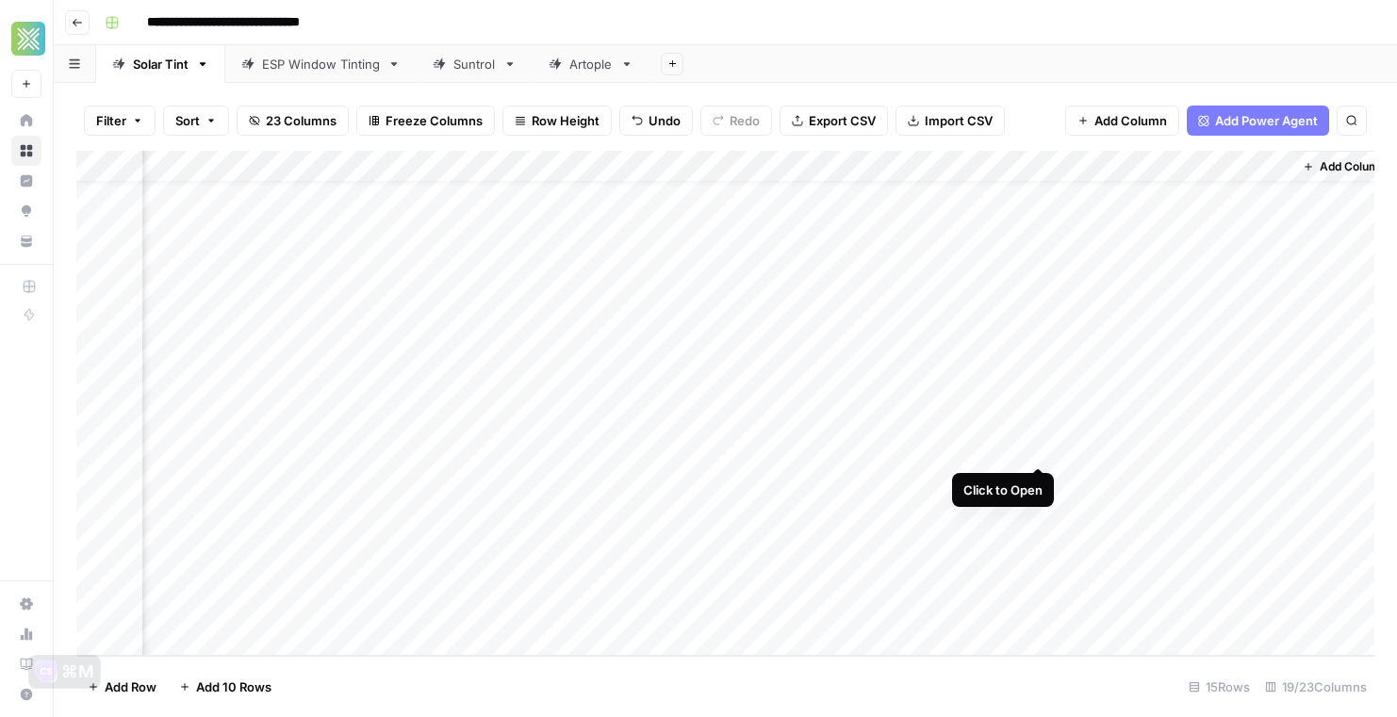
click at [1036, 447] on div "Add Column" at bounding box center [725, 403] width 1298 height 505
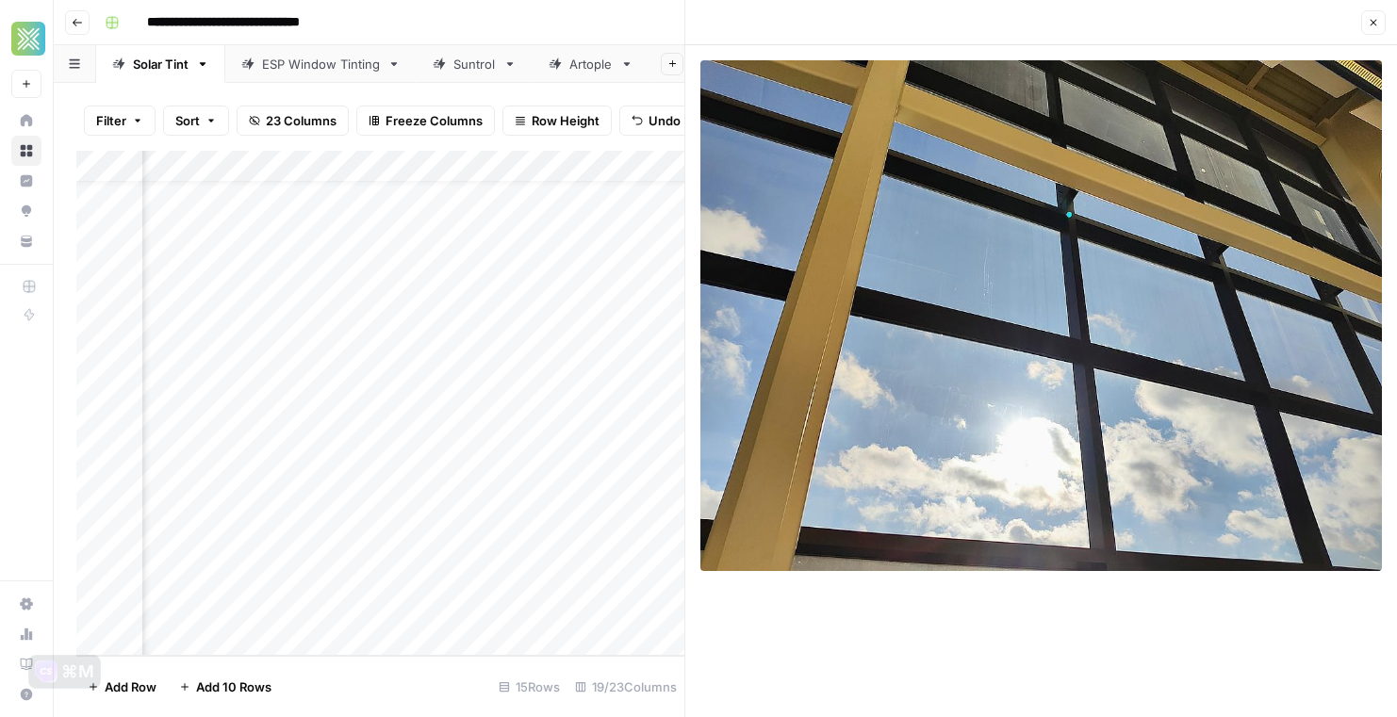
click at [1388, 27] on header "Close" at bounding box center [1040, 22] width 711 height 45
click at [1379, 27] on button "Close" at bounding box center [1373, 22] width 25 height 25
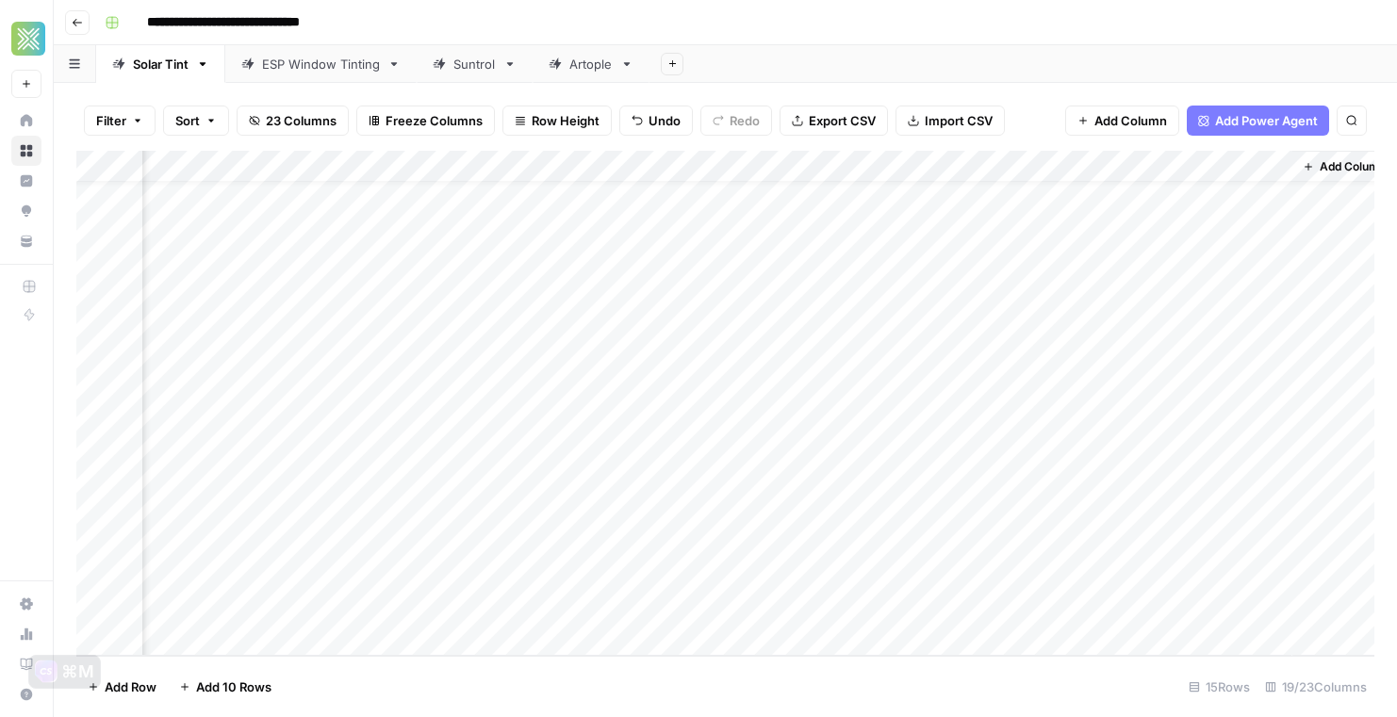
click at [1172, 453] on div "Add Column" at bounding box center [725, 403] width 1298 height 505
click at [1274, 444] on div "Add Column" at bounding box center [725, 403] width 1298 height 505
click at [1161, 492] on div "Add Column" at bounding box center [725, 403] width 1298 height 505
click at [1139, 515] on div "Add Column" at bounding box center [725, 403] width 1298 height 505
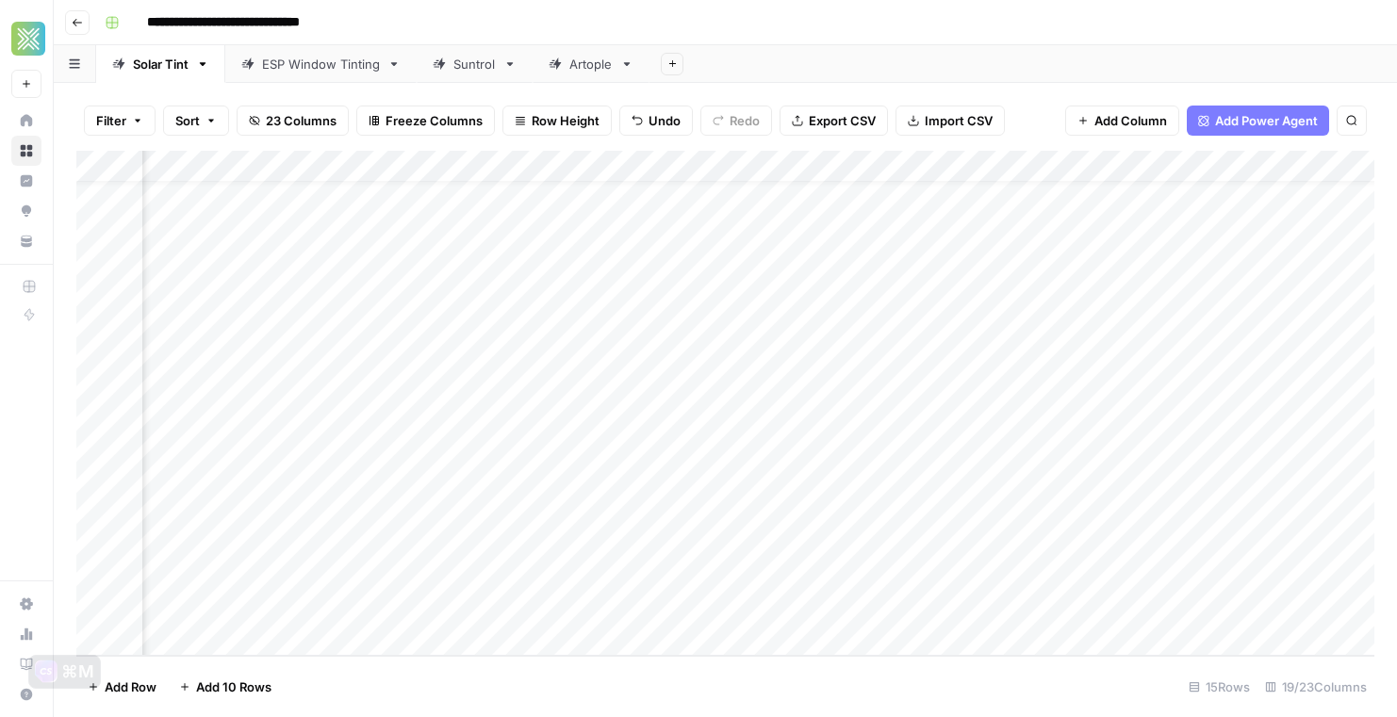
scroll to position [38, 2237]
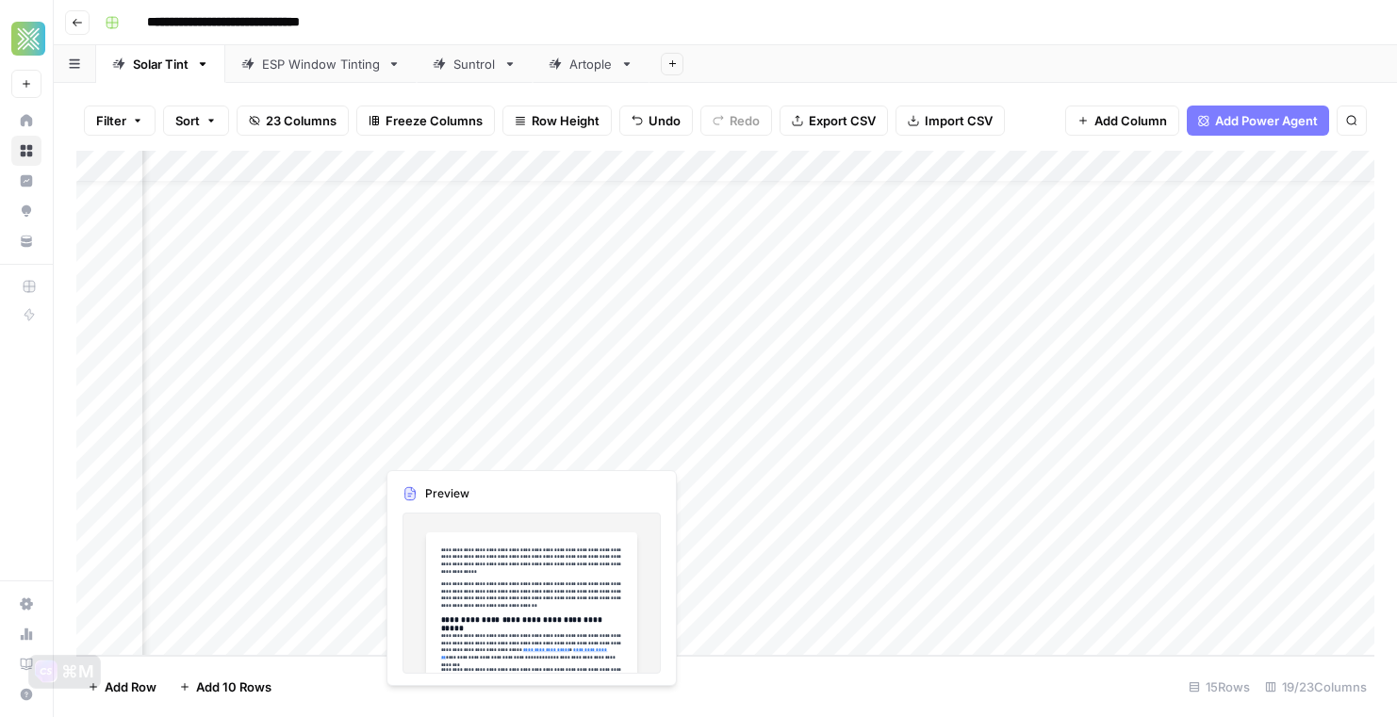
click at [470, 455] on div "Add Column" at bounding box center [725, 403] width 1298 height 505
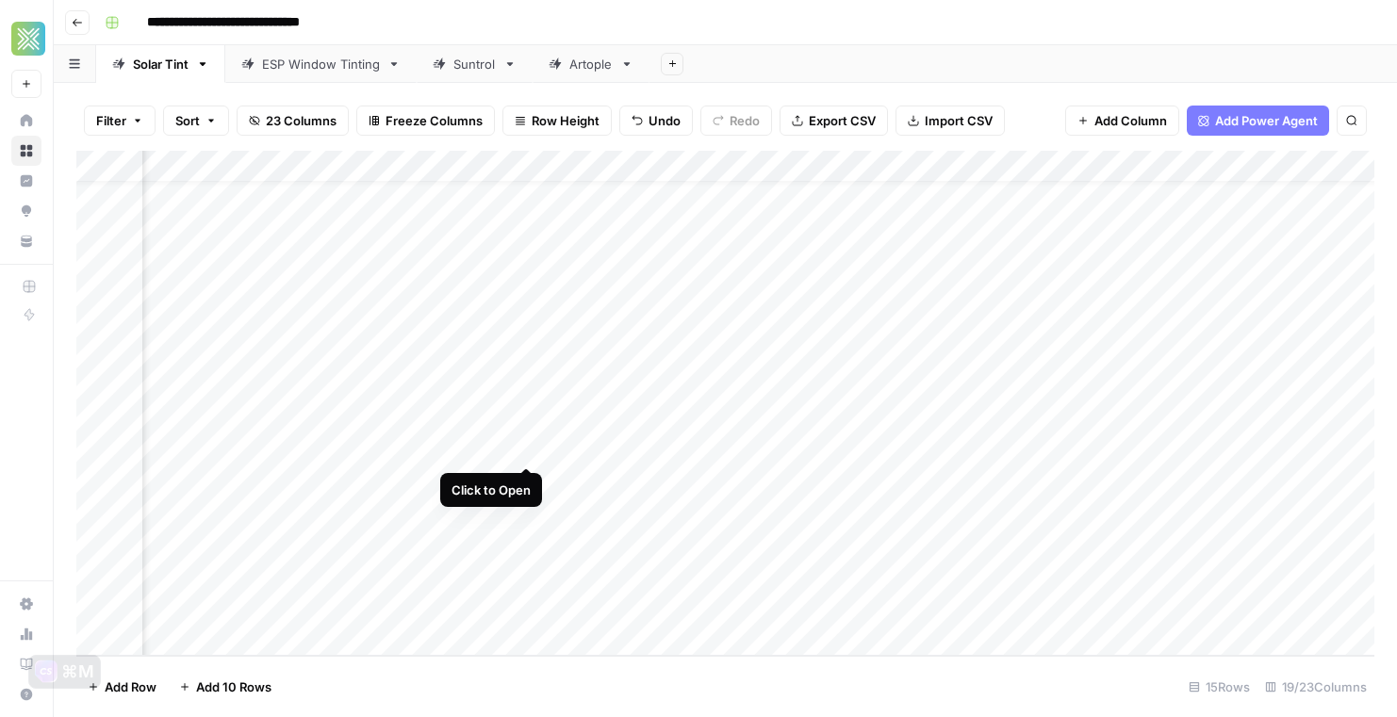
click at [531, 452] on div "Add Column" at bounding box center [725, 403] width 1298 height 505
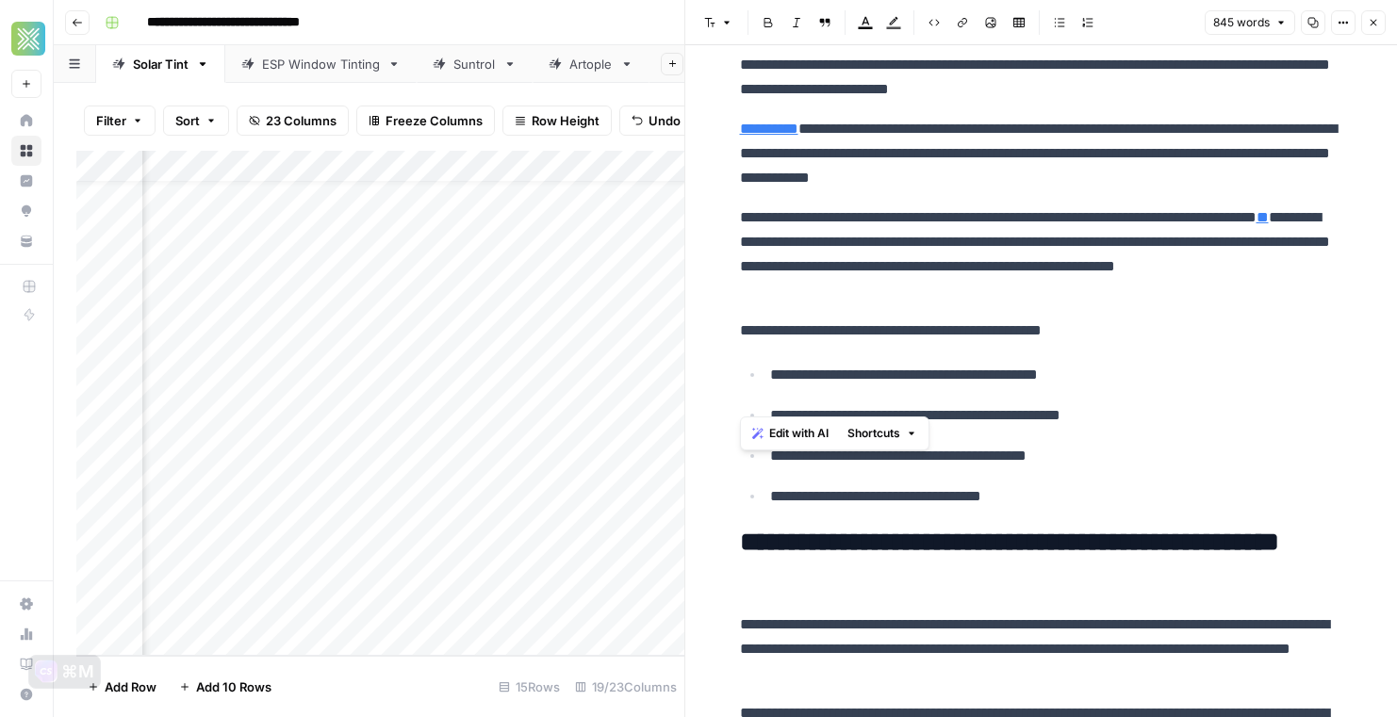
scroll to position [2794, 0]
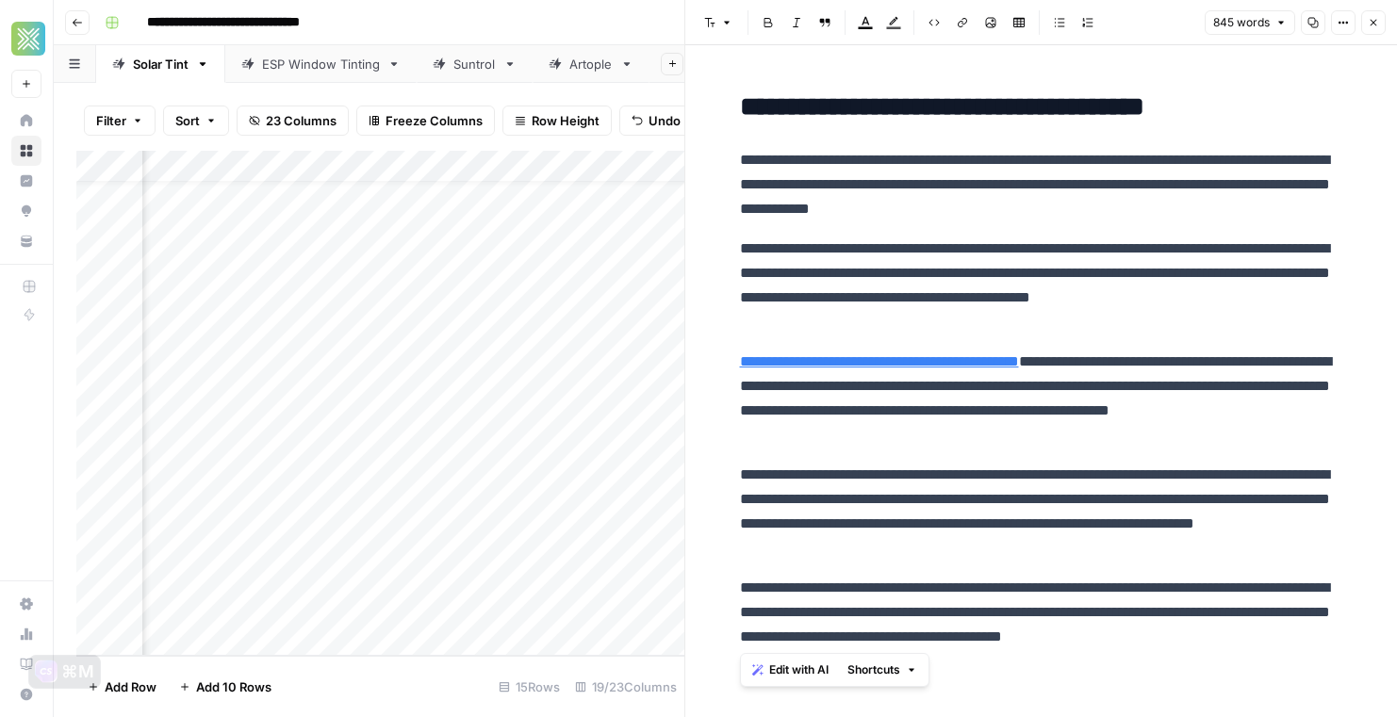
drag, startPoint x: 743, startPoint y: 90, endPoint x: 1372, endPoint y: 658, distance: 846.7
copy div "**********"
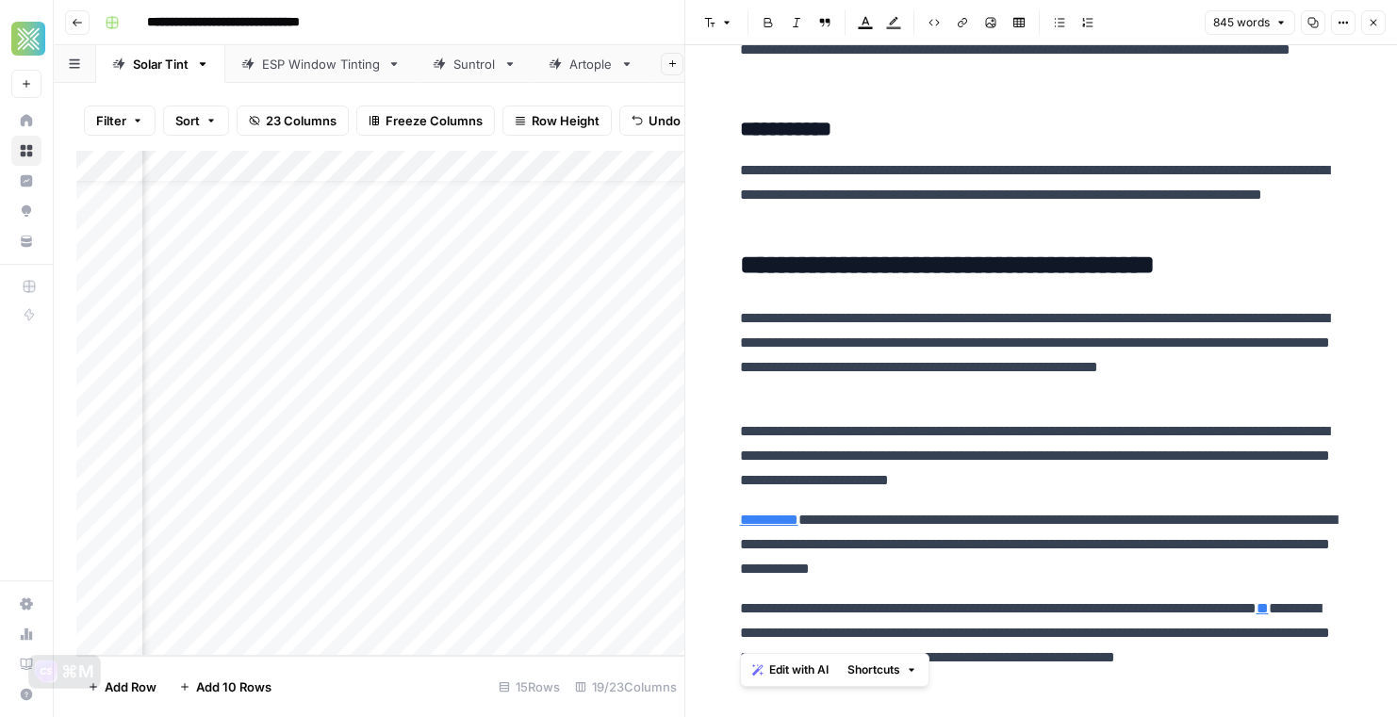
scroll to position [1188, 0]
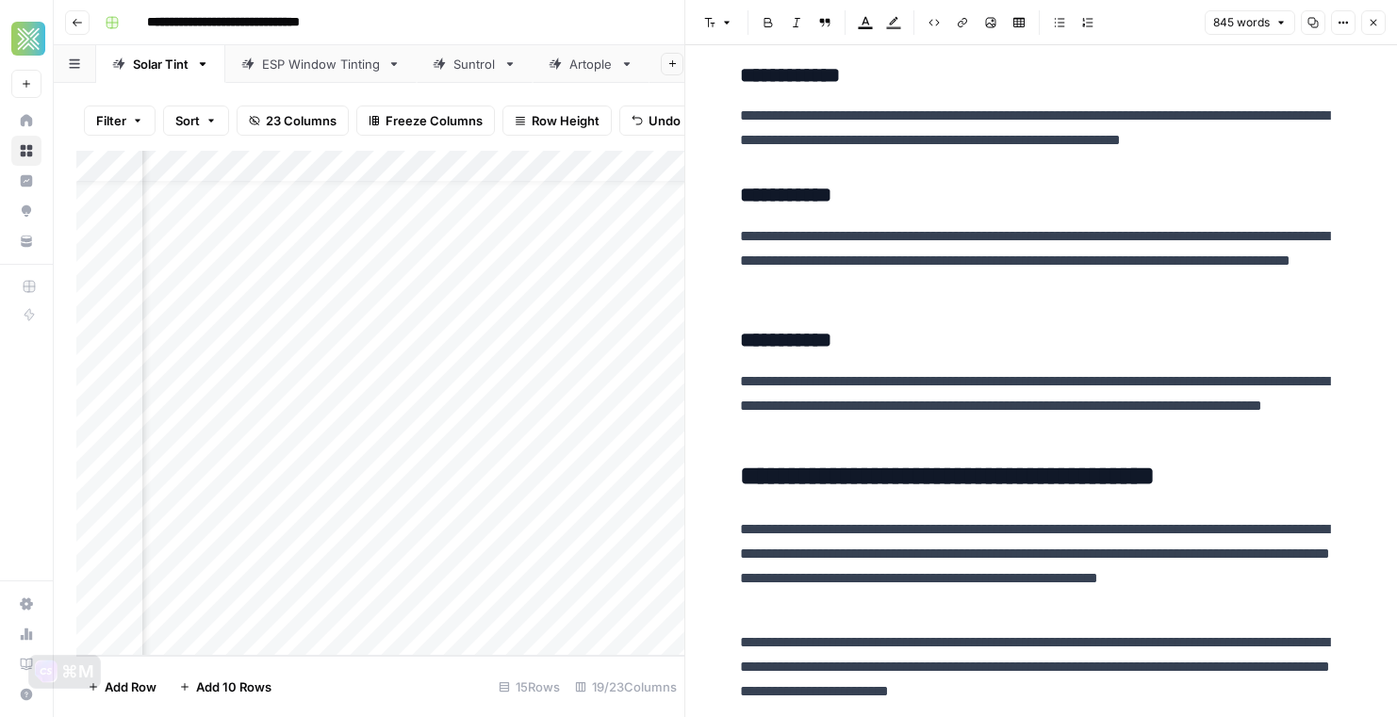
click at [1372, 15] on button "Close" at bounding box center [1373, 22] width 25 height 25
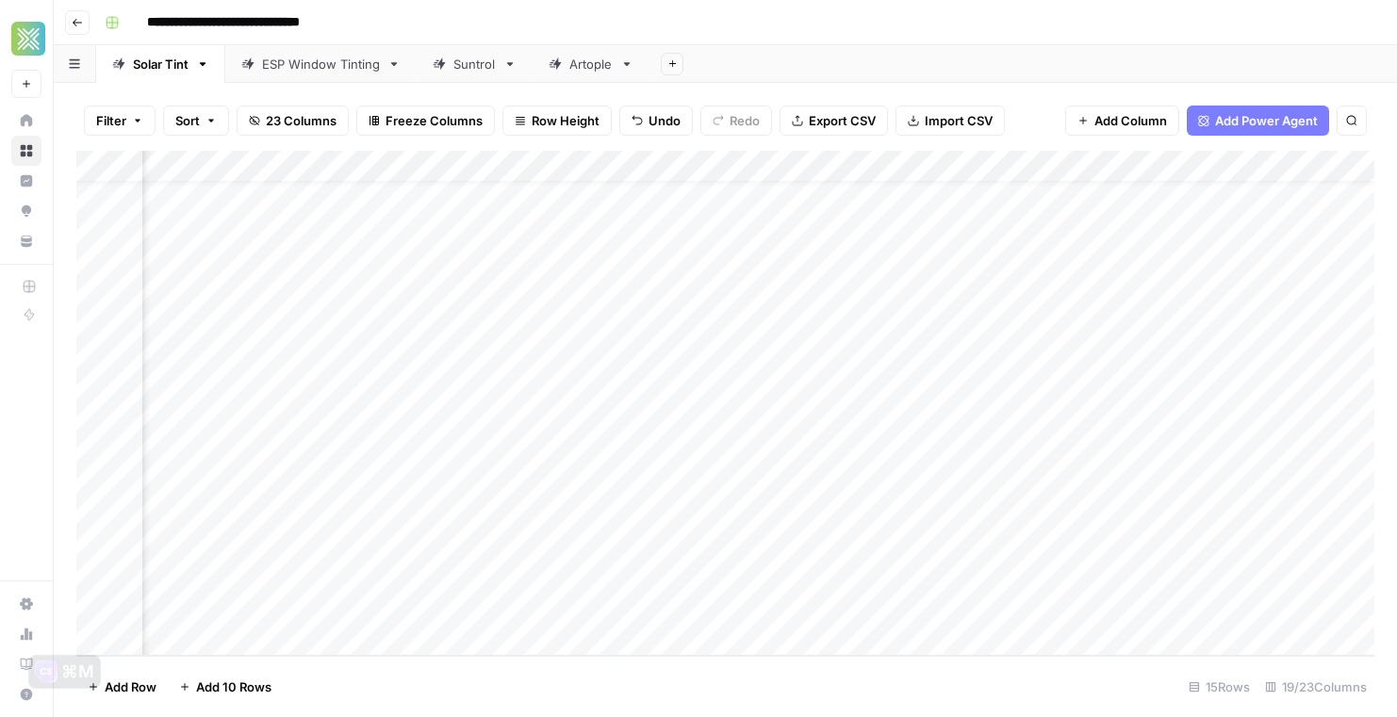
click at [793, 454] on div "Add Column" at bounding box center [725, 403] width 1298 height 505
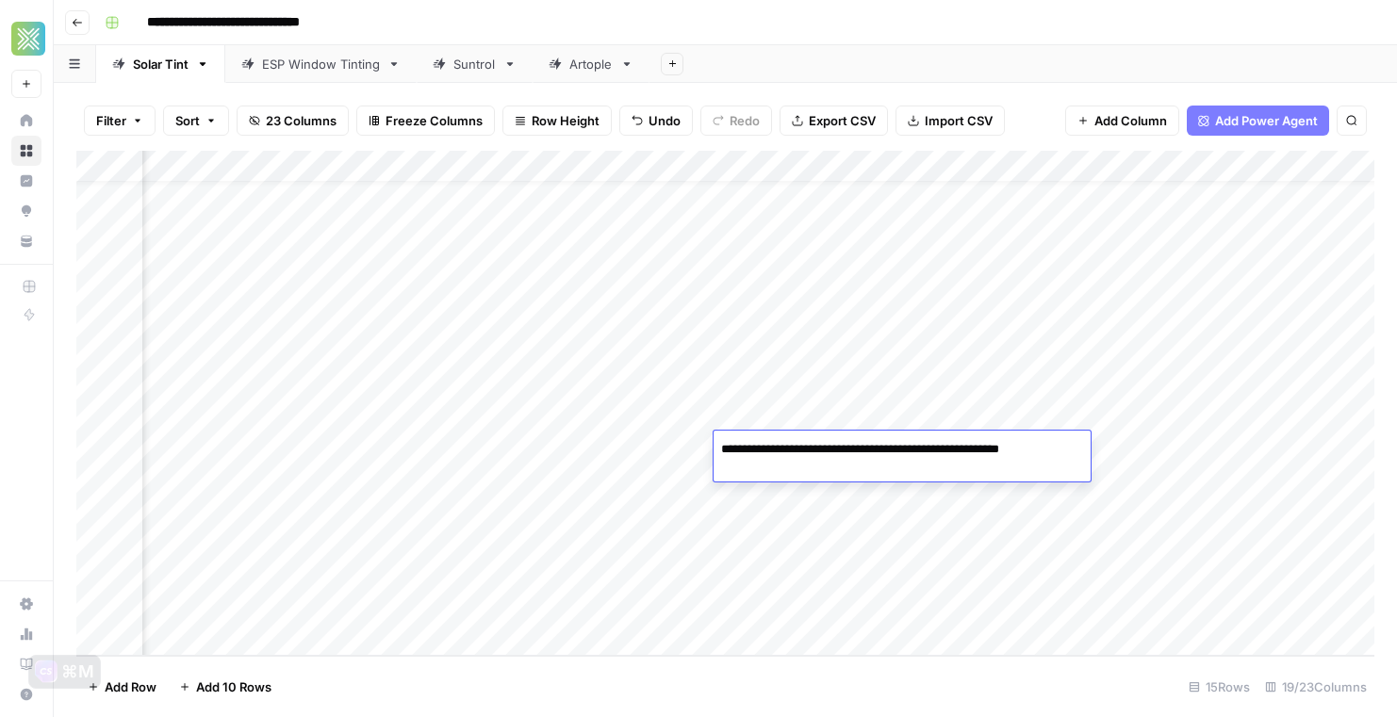
click at [622, 454] on div "Add Column" at bounding box center [725, 403] width 1298 height 505
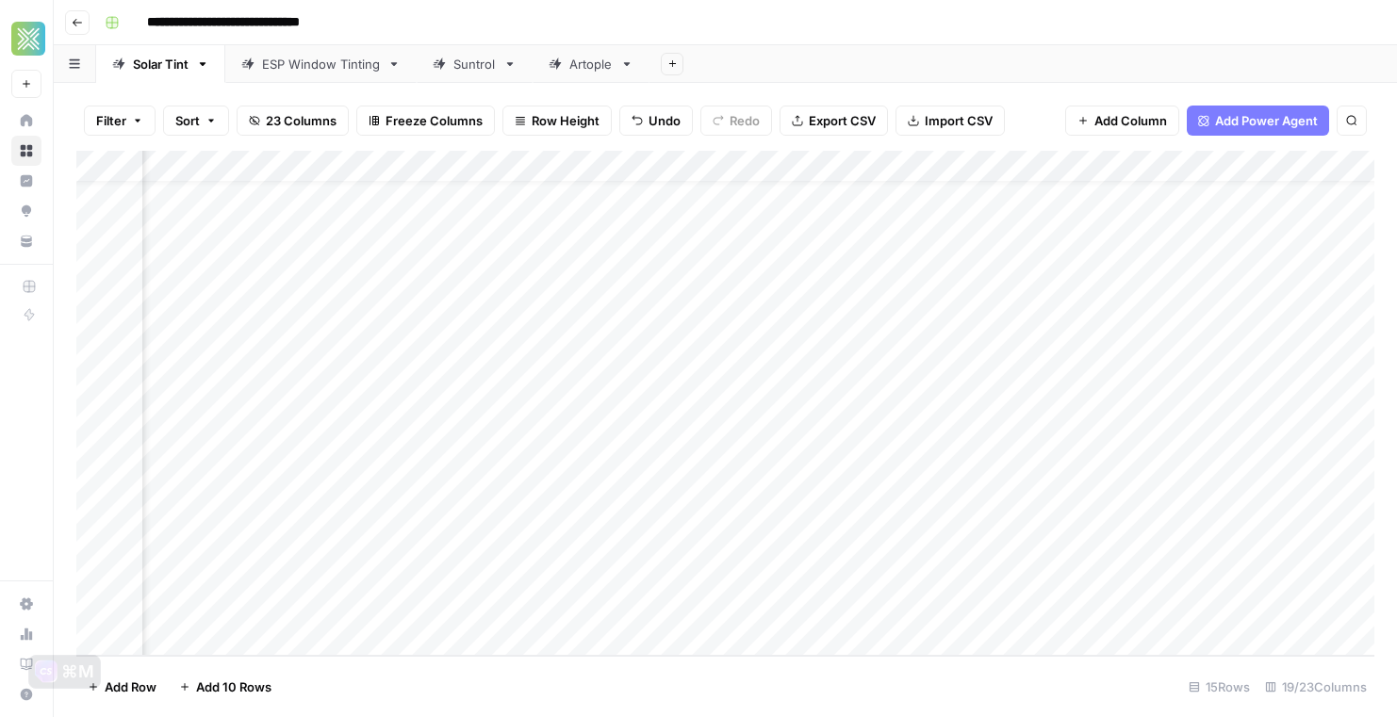
scroll to position [38, 848]
click at [700, 454] on div "Add Column" at bounding box center [725, 403] width 1298 height 505
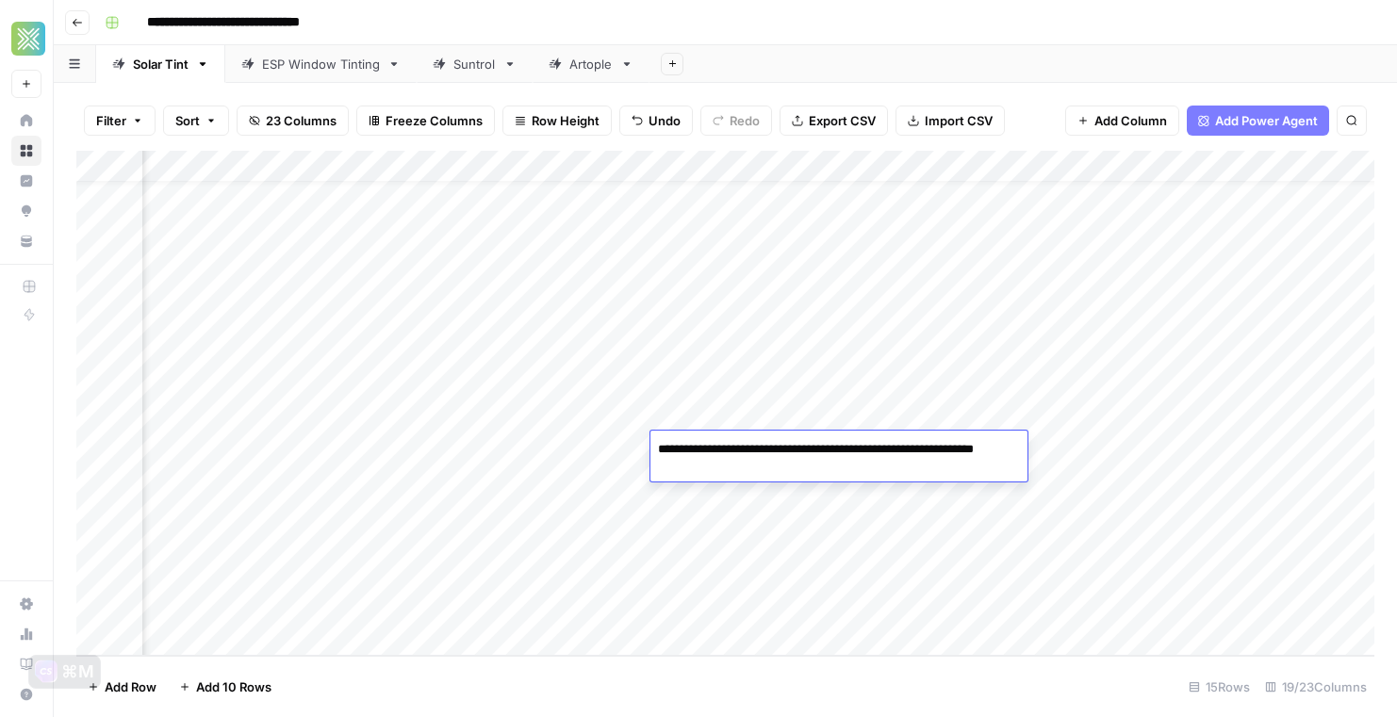
click at [274, 455] on div "Add Column" at bounding box center [725, 403] width 1298 height 505
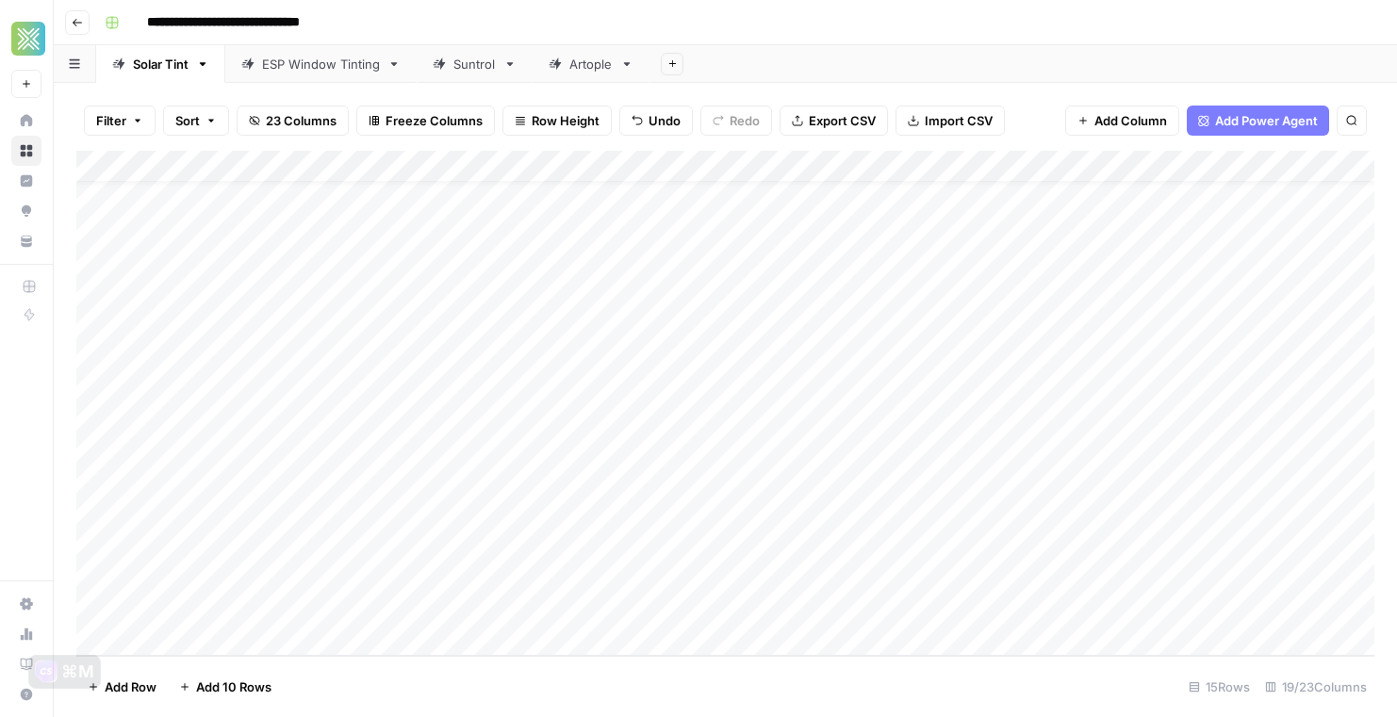
scroll to position [38, 0]
click at [300, 449] on div "Add Column" at bounding box center [725, 403] width 1298 height 505
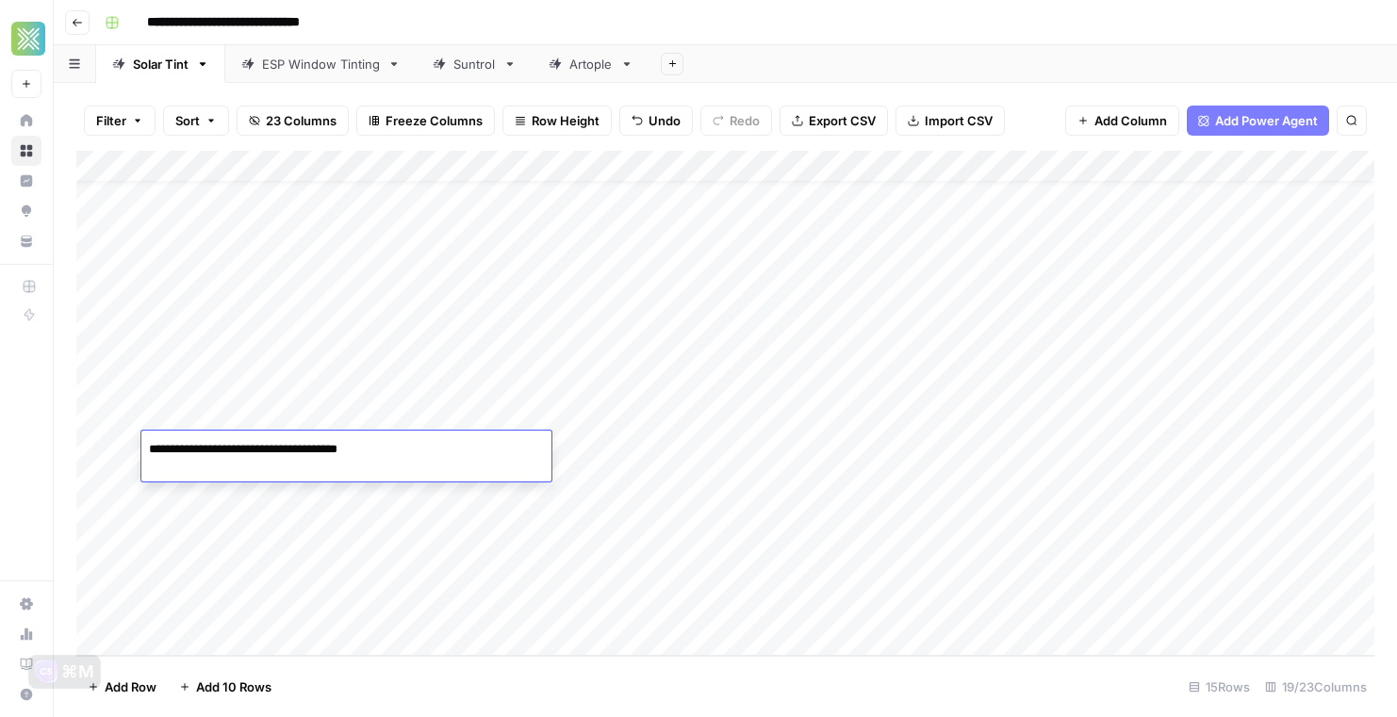
click at [300, 449] on textarea "**********" at bounding box center [346, 449] width 410 height 26
